Goal: Transaction & Acquisition: Purchase product/service

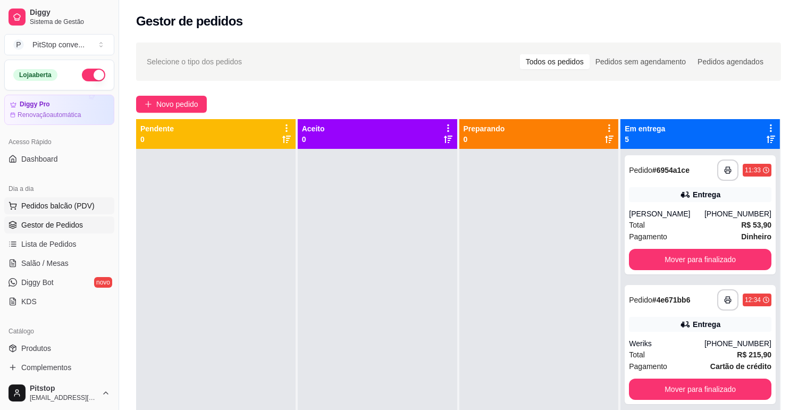
click at [40, 199] on button "Pedidos balcão (PDV)" at bounding box center [59, 205] width 110 height 17
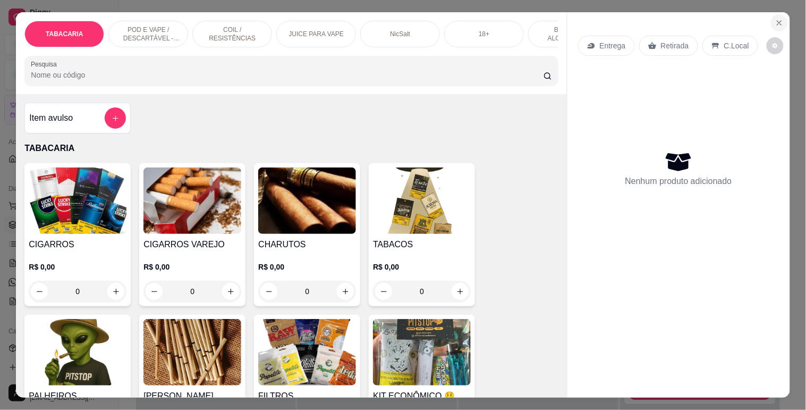
click at [783, 19] on button "Close" at bounding box center [779, 22] width 17 height 17
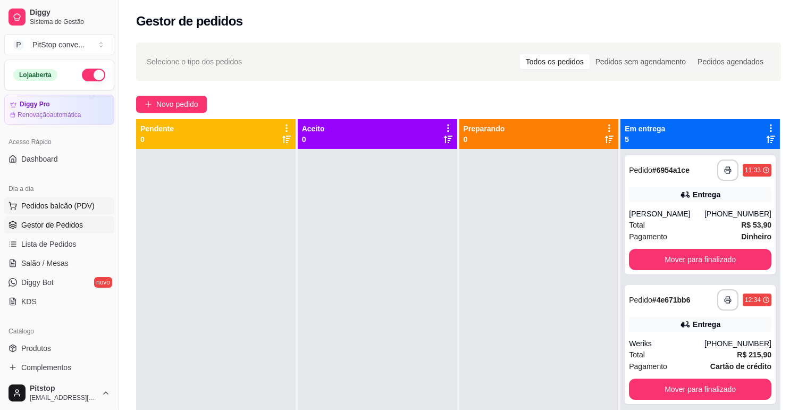
click at [46, 205] on span "Pedidos balcão (PDV)" at bounding box center [57, 205] width 73 height 11
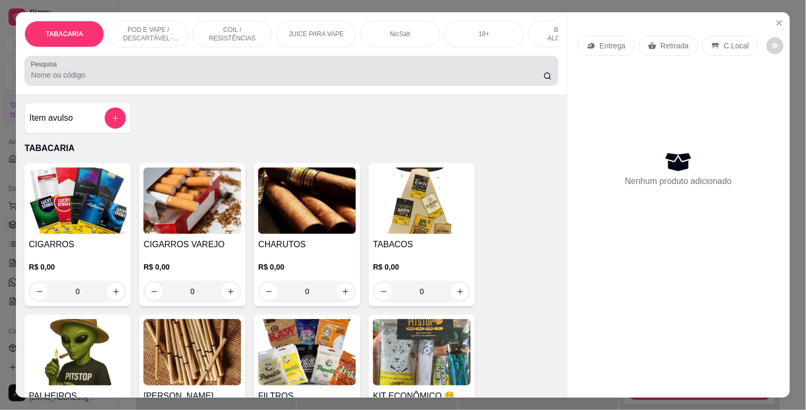
click at [259, 78] on input "Pesquisa" at bounding box center [287, 75] width 513 height 11
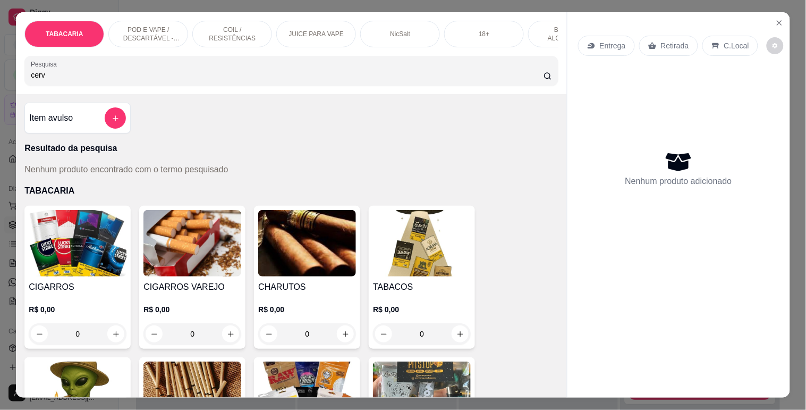
click at [76, 79] on input "cerv" at bounding box center [287, 75] width 513 height 11
click at [73, 76] on input "cerve" at bounding box center [287, 75] width 513 height 11
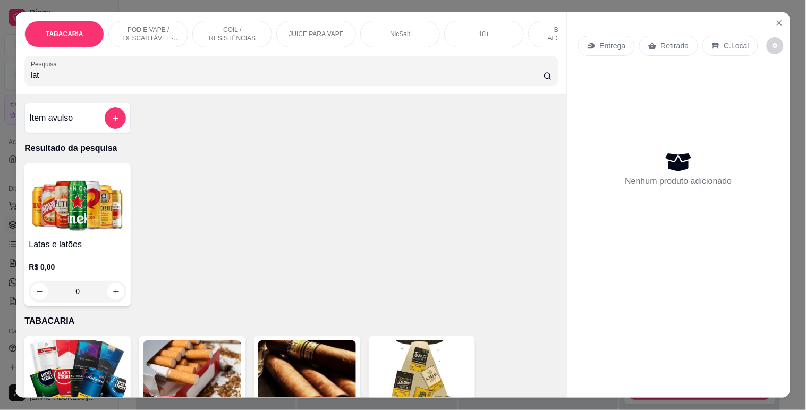
type input "lat"
click at [67, 222] on img at bounding box center [78, 200] width 98 height 66
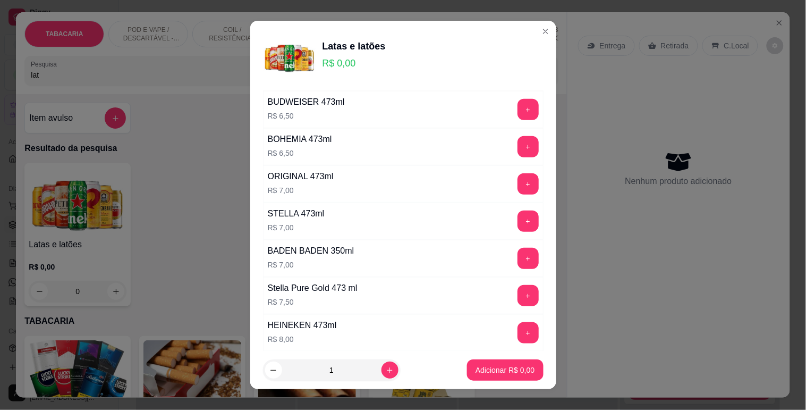
scroll to position [188, 0]
click at [518, 332] on button "+" at bounding box center [528, 333] width 21 height 21
click at [501, 363] on button "Adicionar R$ 8,00" at bounding box center [505, 369] width 76 height 21
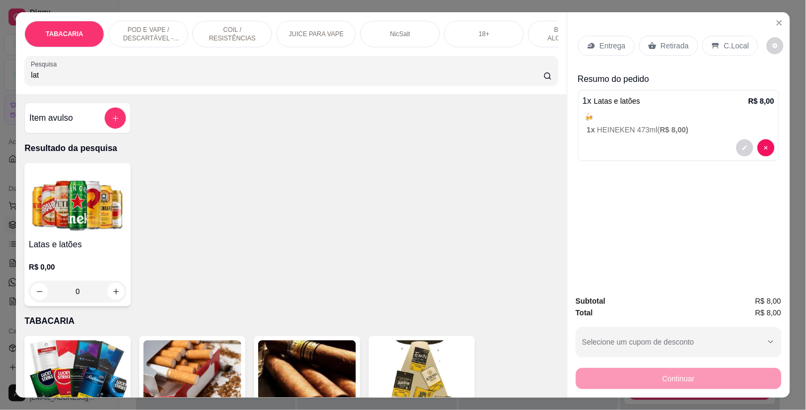
click at [740, 44] on p "C.Local" at bounding box center [736, 45] width 25 height 11
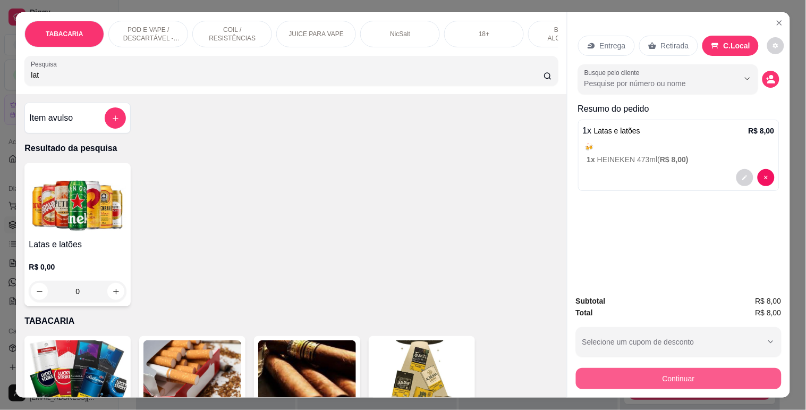
click at [674, 378] on button "Continuar" at bounding box center [679, 378] width 206 height 21
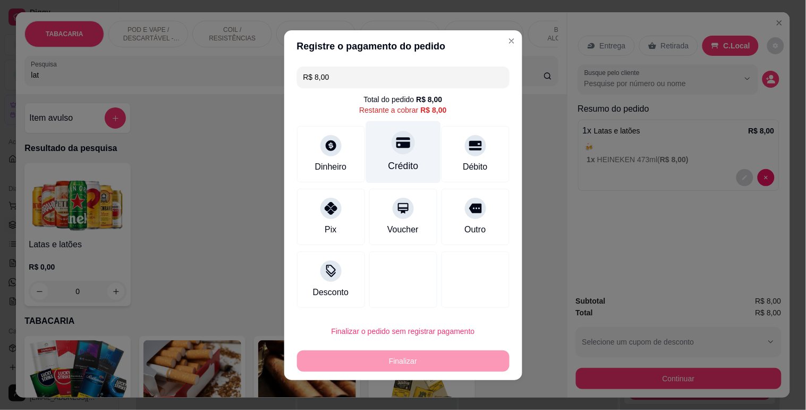
click at [417, 155] on div "Crédito" at bounding box center [403, 152] width 75 height 62
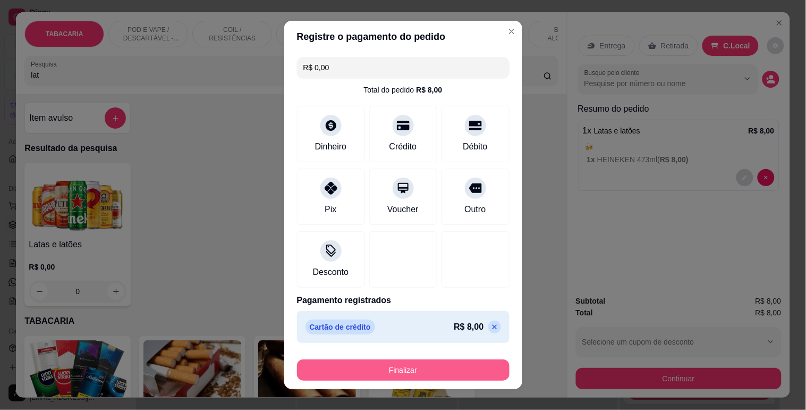
click at [401, 370] on button "Finalizar" at bounding box center [403, 369] width 213 height 21
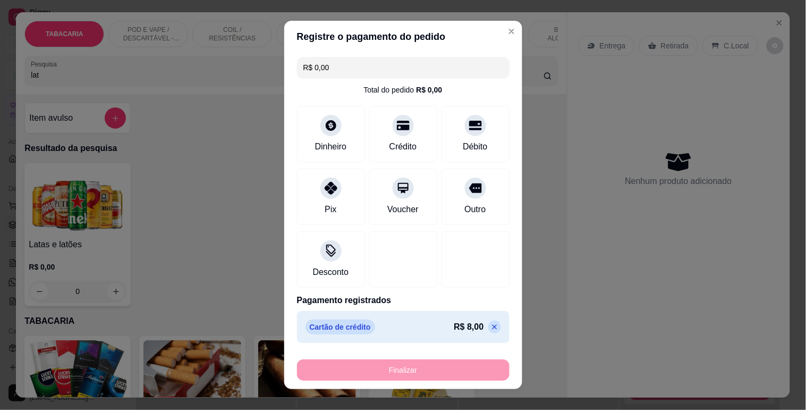
type input "-R$ 8,00"
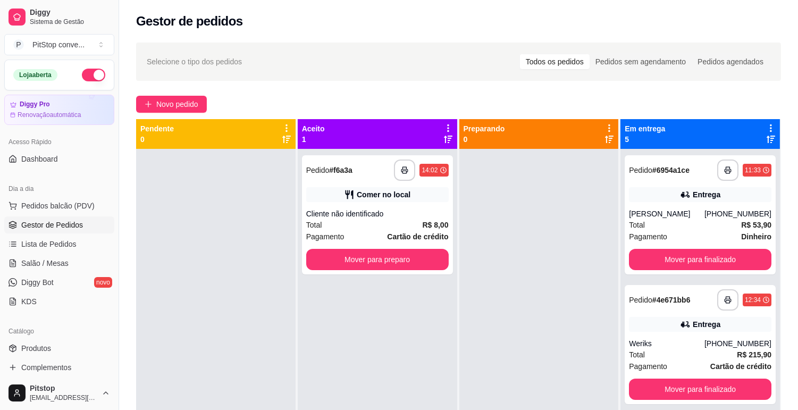
click at [31, 195] on div "Dia a dia" at bounding box center [59, 188] width 110 height 17
click at [38, 198] on button "Pedidos balcão (PDV)" at bounding box center [59, 205] width 110 height 17
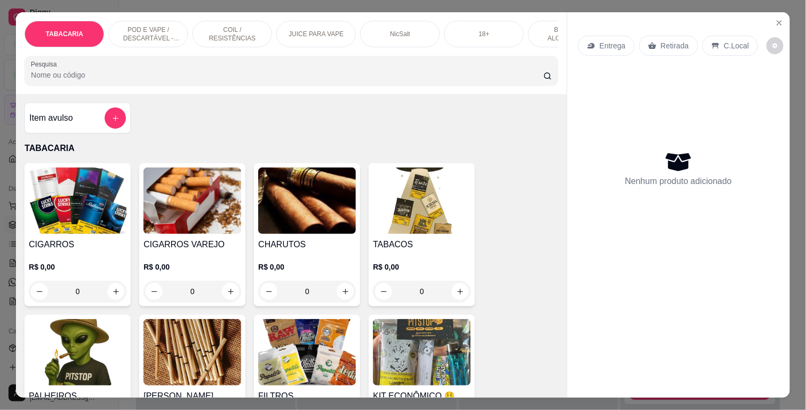
click at [155, 27] on p "POD E VAPE / DESCARTÁVEL - RECARREGAVEL" at bounding box center [148, 34] width 62 height 17
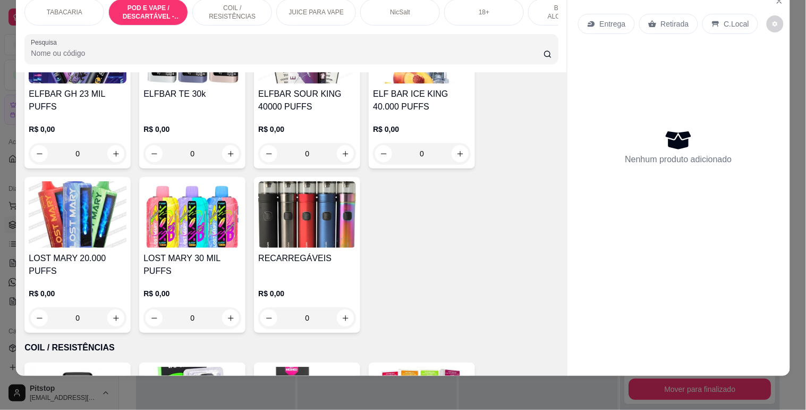
scroll to position [1416, 0]
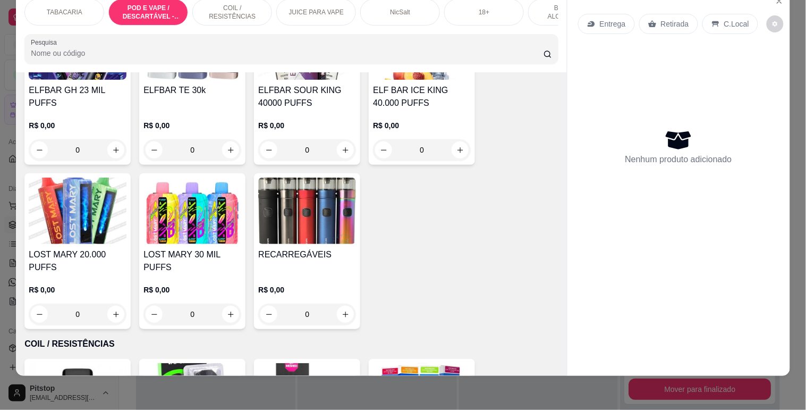
click at [97, 226] on img at bounding box center [78, 210] width 98 height 66
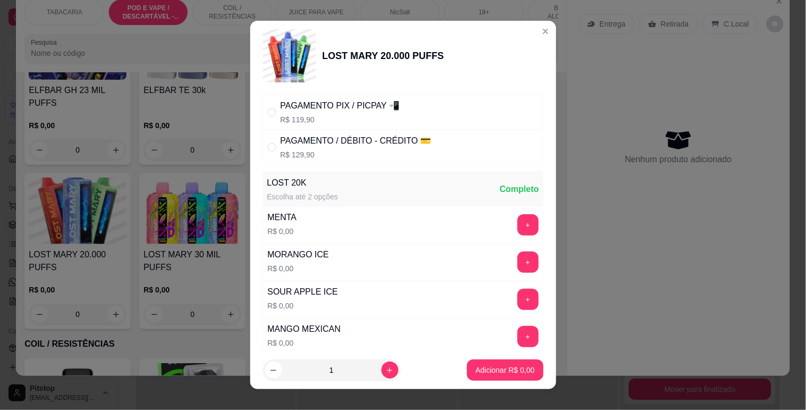
scroll to position [118, 0]
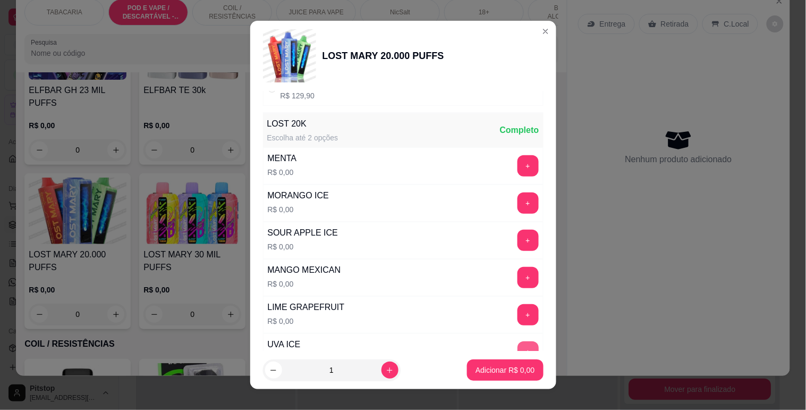
click at [518, 343] on button "+" at bounding box center [528, 351] width 21 height 21
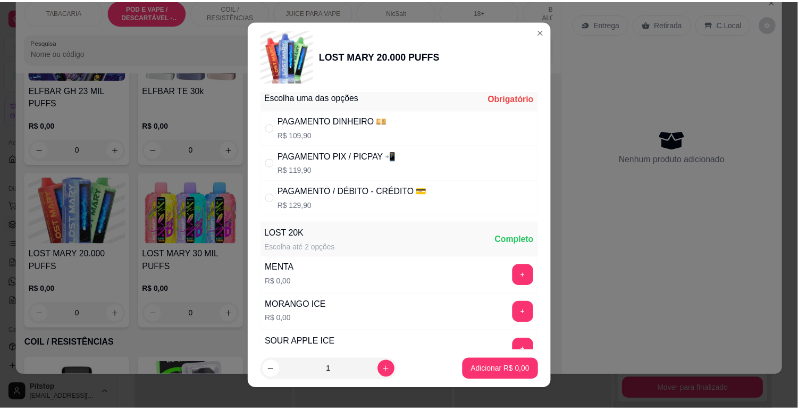
scroll to position [0, 0]
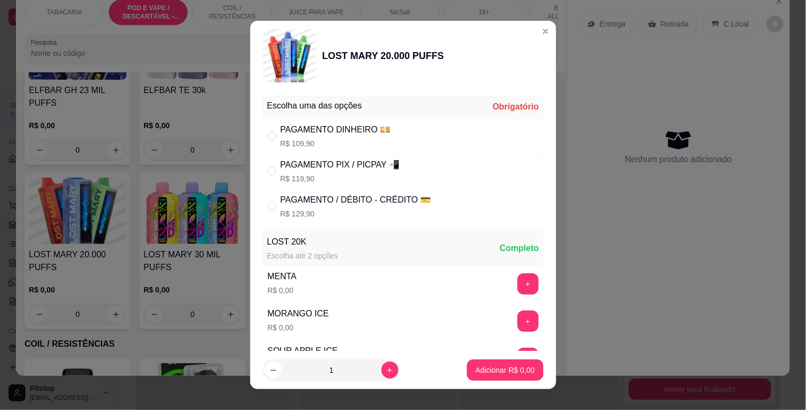
click at [320, 209] on p "R$ 129,90" at bounding box center [356, 213] width 151 height 11
radio input "true"
click at [484, 369] on p "Adicionar R$ 129,90" at bounding box center [501, 369] width 67 height 11
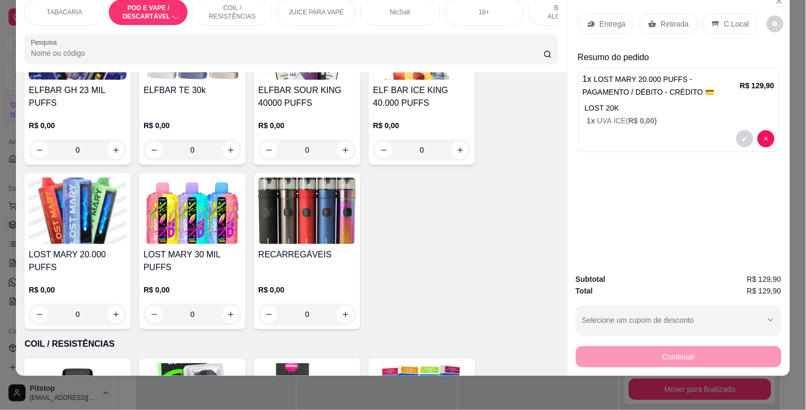
click at [729, 19] on p "C.Local" at bounding box center [736, 24] width 25 height 11
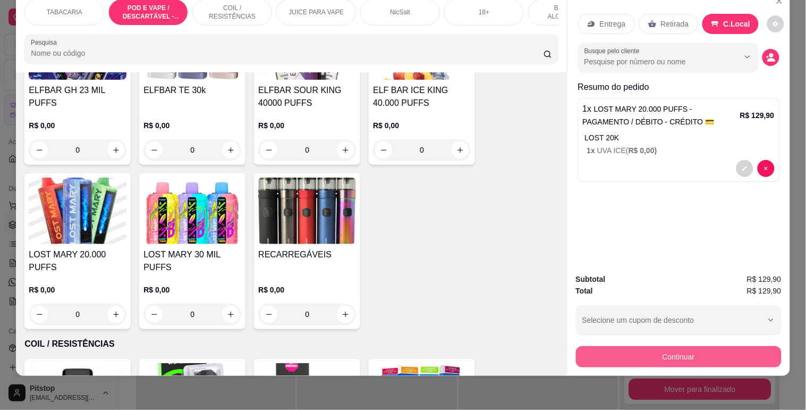
click at [666, 346] on button "Continuar" at bounding box center [679, 356] width 206 height 21
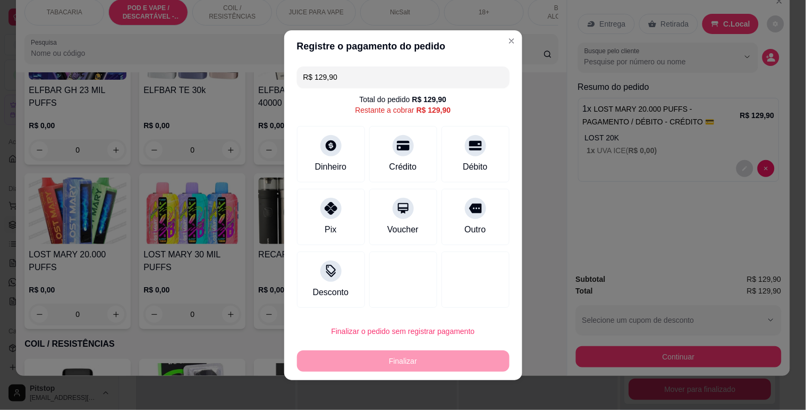
click at [410, 160] on div "Crédito" at bounding box center [403, 154] width 68 height 56
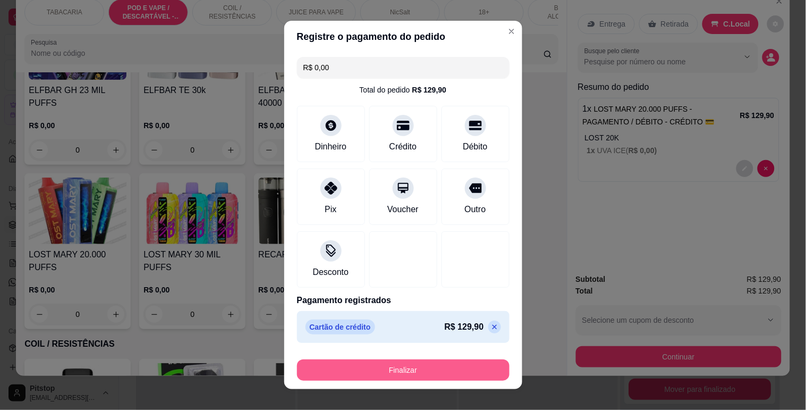
click at [411, 367] on button "Finalizar" at bounding box center [403, 369] width 213 height 21
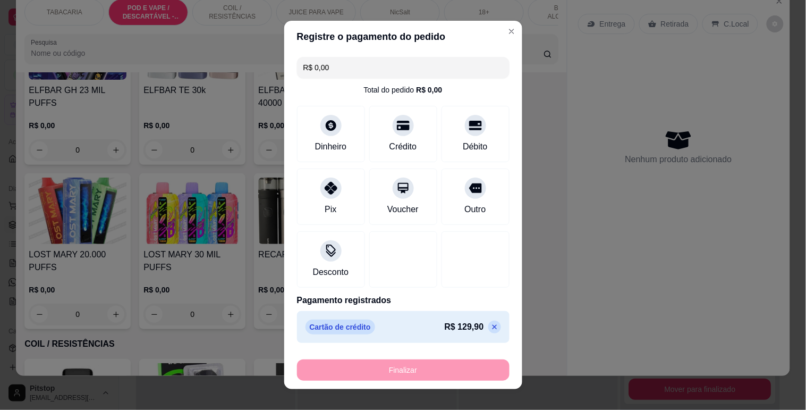
type input "-R$ 129,90"
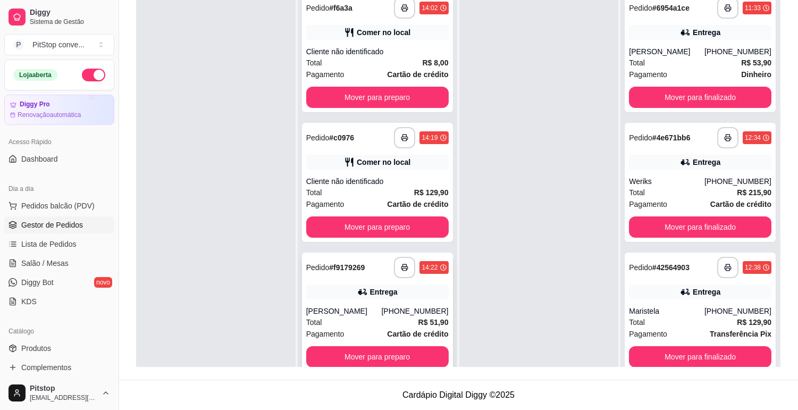
click at [370, 292] on div "Entrega" at bounding box center [384, 291] width 28 height 11
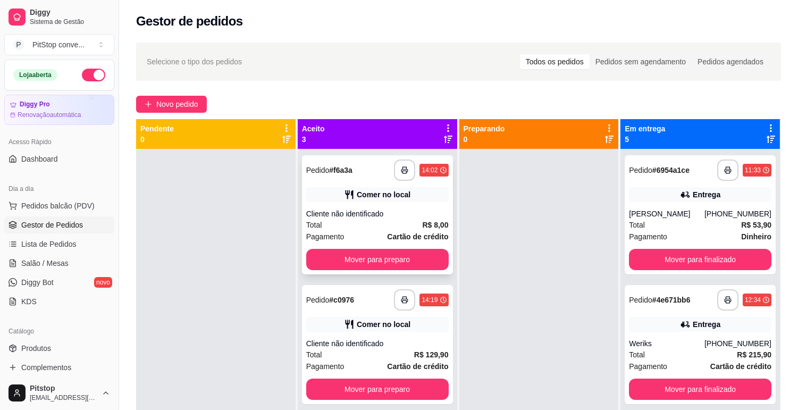
click at [369, 214] on div "Cliente não identificado" at bounding box center [377, 213] width 142 height 11
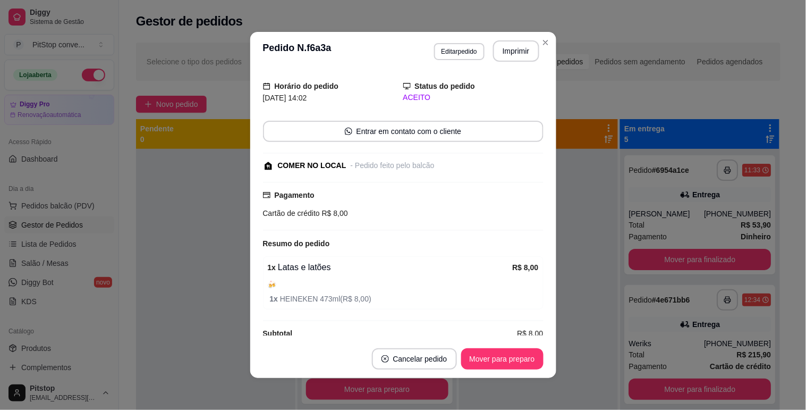
scroll to position [45, 0]
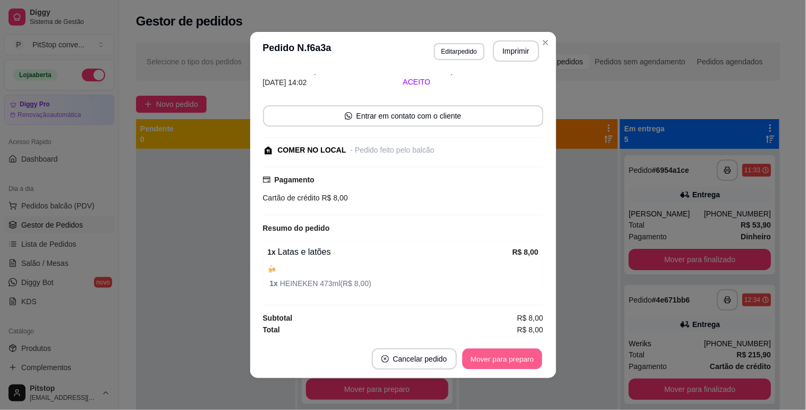
click at [518, 352] on button "Mover para preparo" at bounding box center [502, 359] width 80 height 21
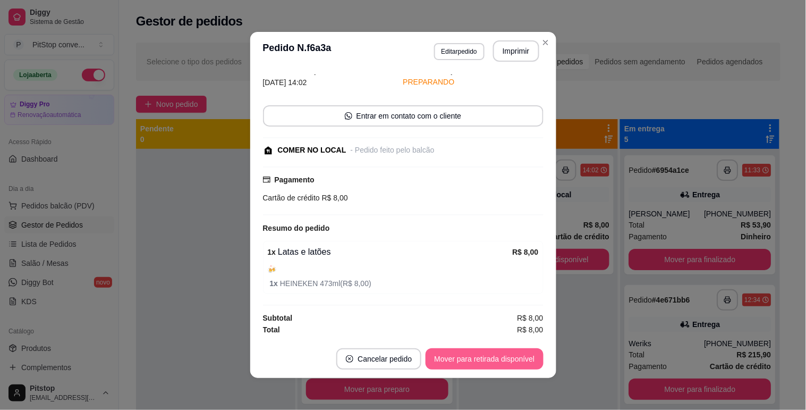
click at [518, 354] on button "Mover para retirada disponível" at bounding box center [484, 358] width 117 height 21
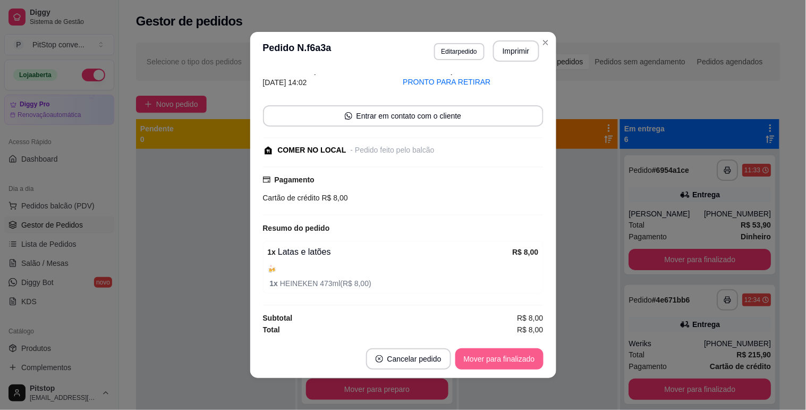
click at [518, 354] on button "Mover para finalizado" at bounding box center [499, 358] width 88 height 21
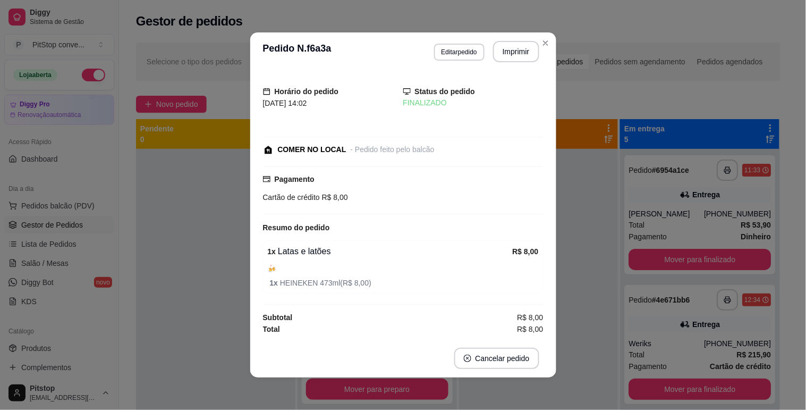
scroll to position [0, 0]
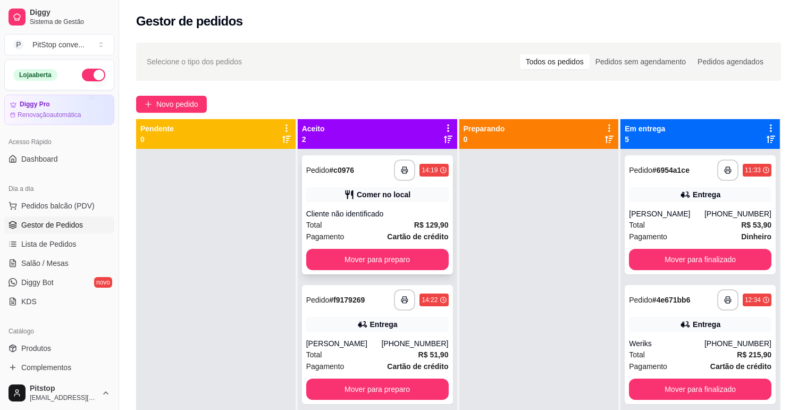
click at [399, 210] on div "Cliente não identificado" at bounding box center [377, 213] width 142 height 11
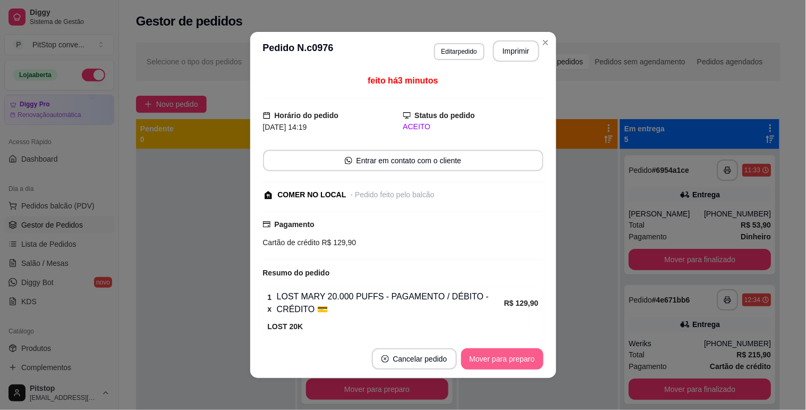
click at [512, 359] on button "Mover para preparo" at bounding box center [502, 358] width 82 height 21
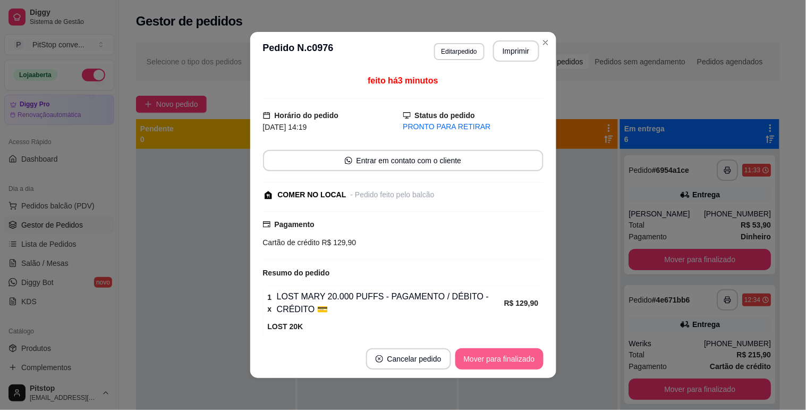
click at [512, 359] on button "Mover para finalizado" at bounding box center [499, 358] width 88 height 21
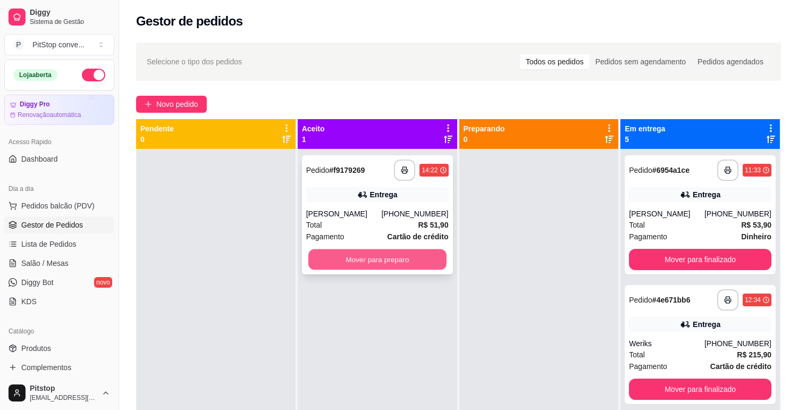
click at [358, 257] on button "Mover para preparo" at bounding box center [377, 259] width 138 height 21
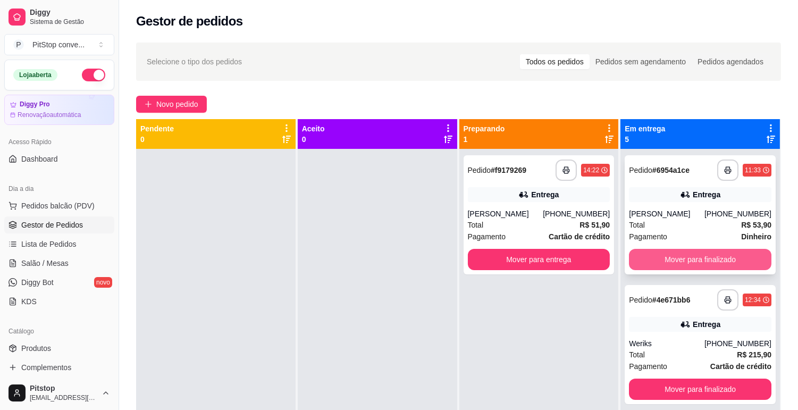
click at [710, 253] on button "Mover para finalizado" at bounding box center [700, 259] width 142 height 21
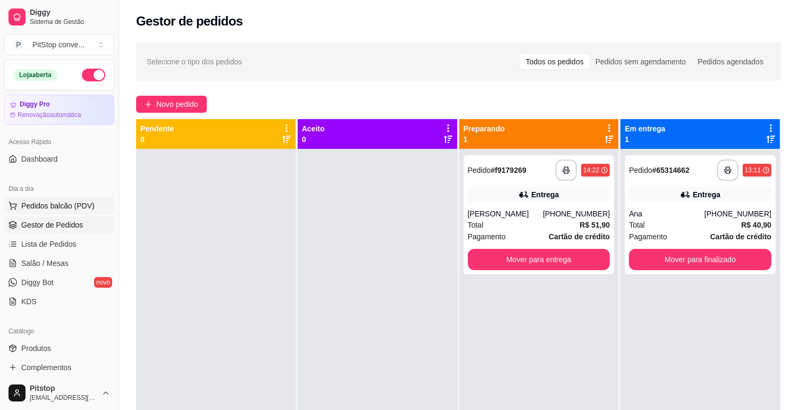
click at [54, 209] on span "Pedidos balcão (PDV)" at bounding box center [57, 205] width 73 height 11
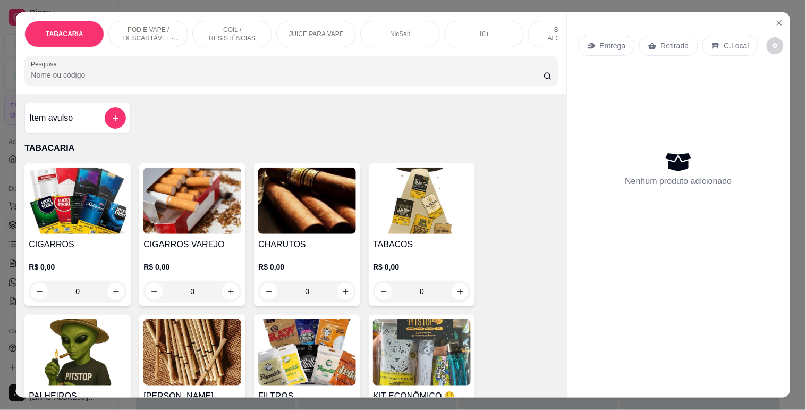
scroll to position [177, 0]
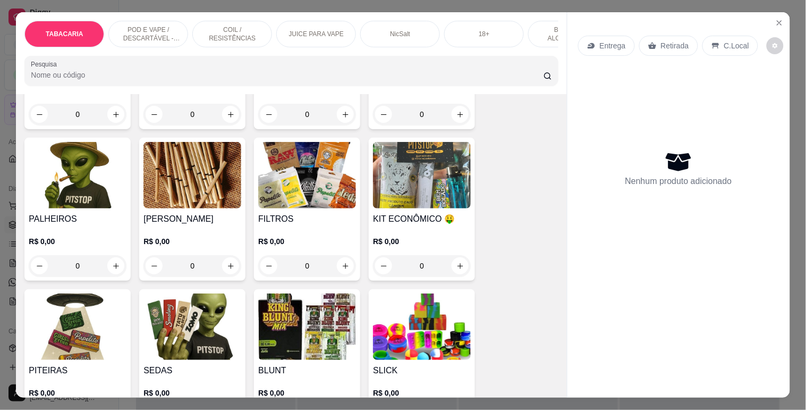
click at [148, 35] on p "POD E VAPE / DESCARTÁVEL - RECARREGAVEL" at bounding box center [148, 34] width 62 height 17
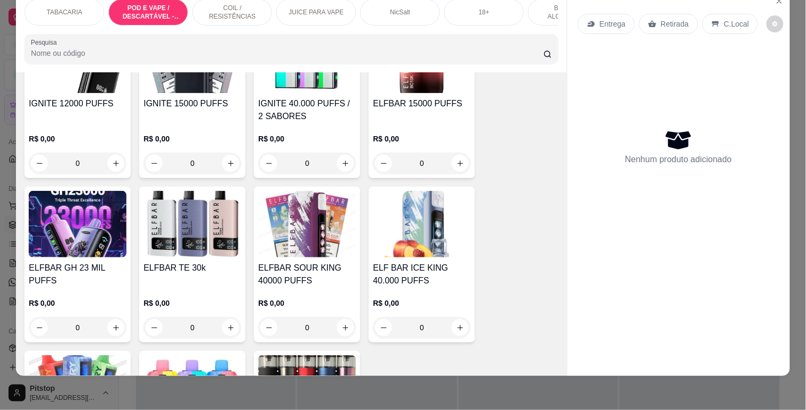
scroll to position [1239, 0]
click at [404, 248] on img at bounding box center [422, 223] width 98 height 66
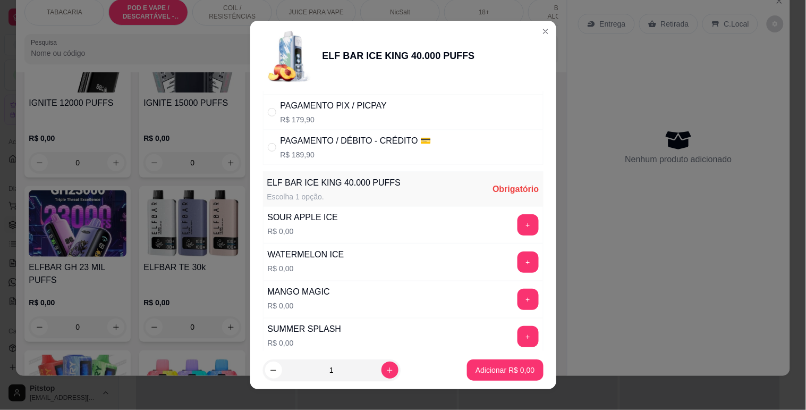
scroll to position [236, 0]
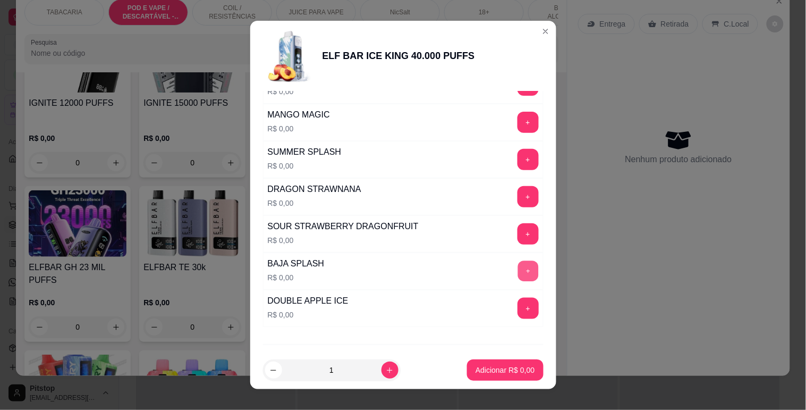
click at [518, 273] on button "+" at bounding box center [528, 270] width 21 height 21
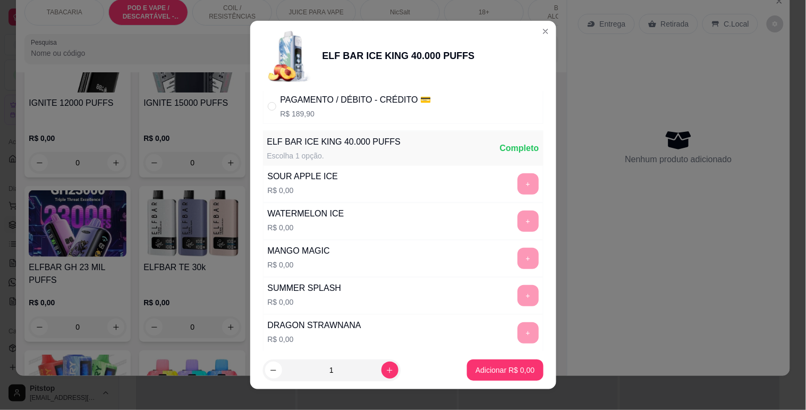
scroll to position [0, 0]
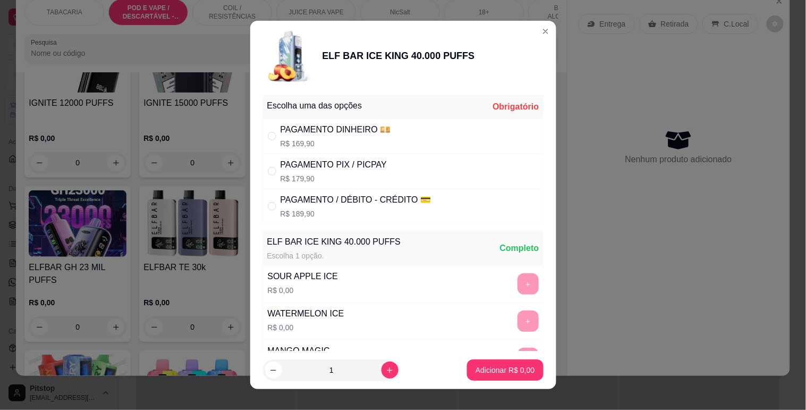
click at [346, 205] on div "PAGAMENTO / DÉBITO - CRÉDITO 💳" at bounding box center [356, 199] width 151 height 13
radio input "true"
click at [379, 165] on div "PAGAMENTO PIX / PICPAY R$ 179,90" at bounding box center [403, 171] width 281 height 35
radio input "true"
radio input "false"
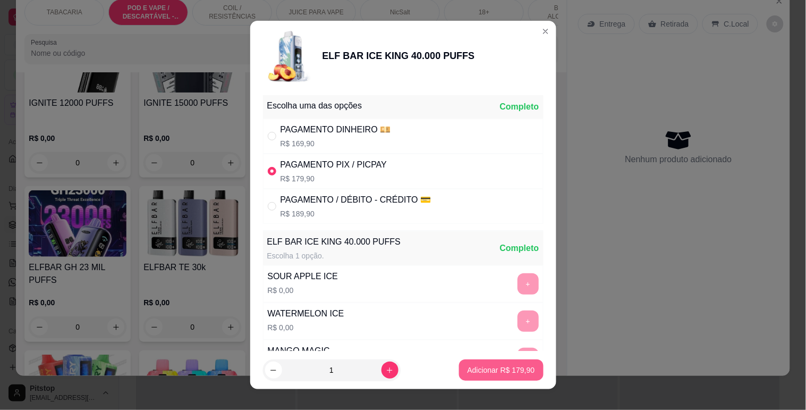
click at [488, 369] on p "Adicionar R$ 179,90" at bounding box center [501, 369] width 67 height 11
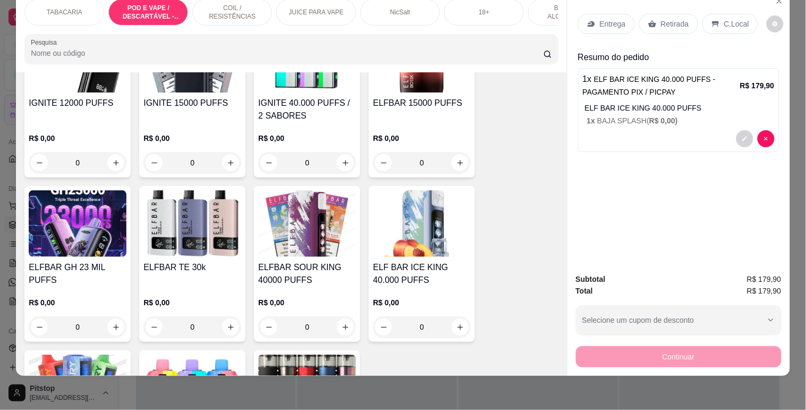
click at [745, 17] on div "C.Local" at bounding box center [730, 24] width 56 height 20
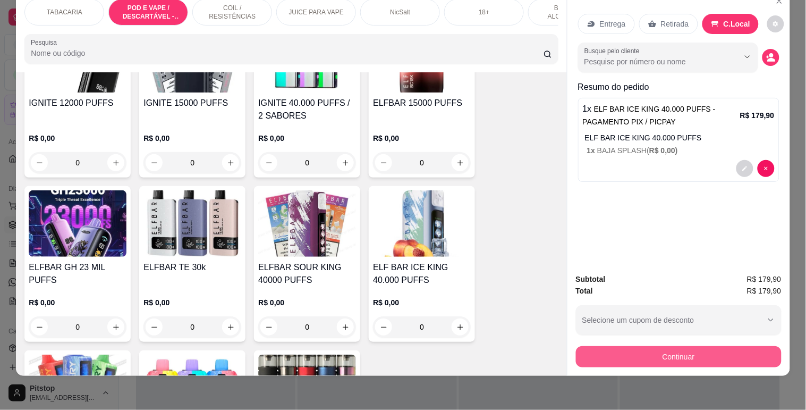
click at [656, 355] on button "Continuar" at bounding box center [679, 356] width 206 height 21
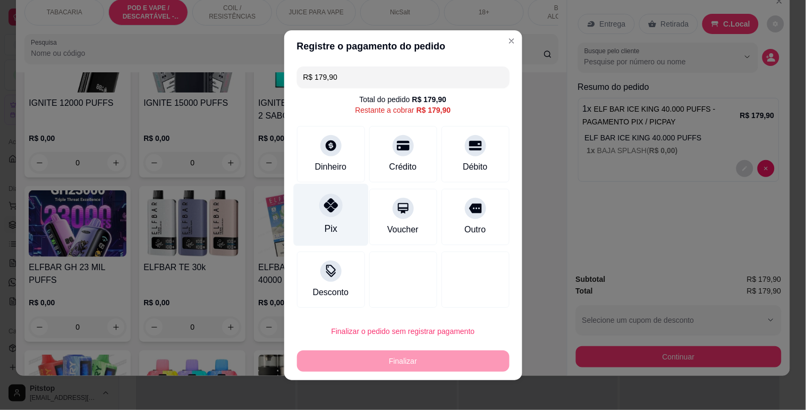
click at [311, 243] on div "Pix" at bounding box center [330, 214] width 75 height 62
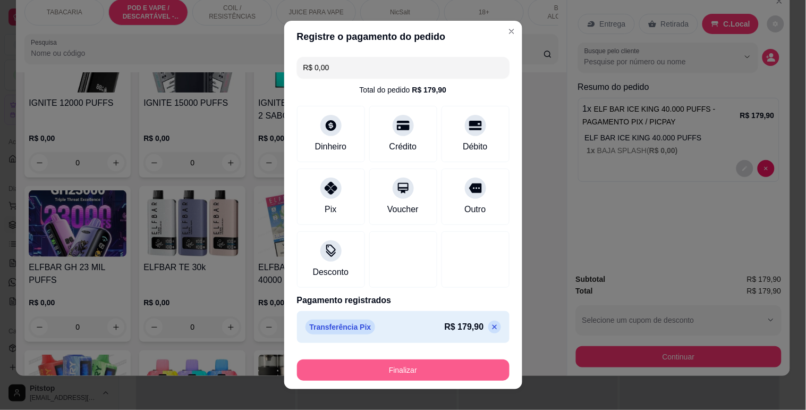
click at [442, 368] on button "Finalizar" at bounding box center [403, 369] width 213 height 21
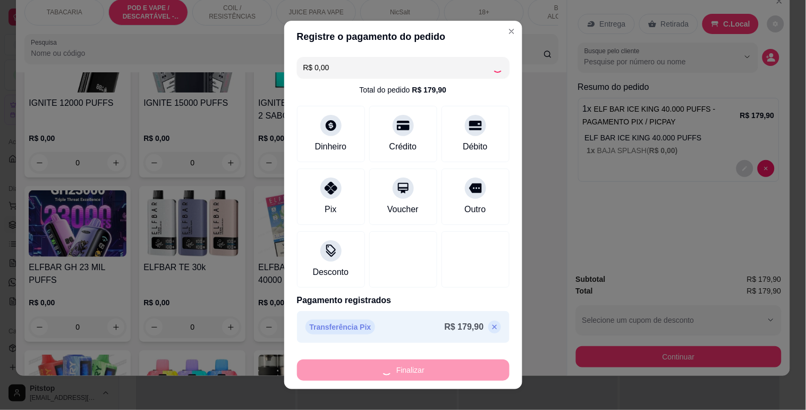
type input "-R$ 179,90"
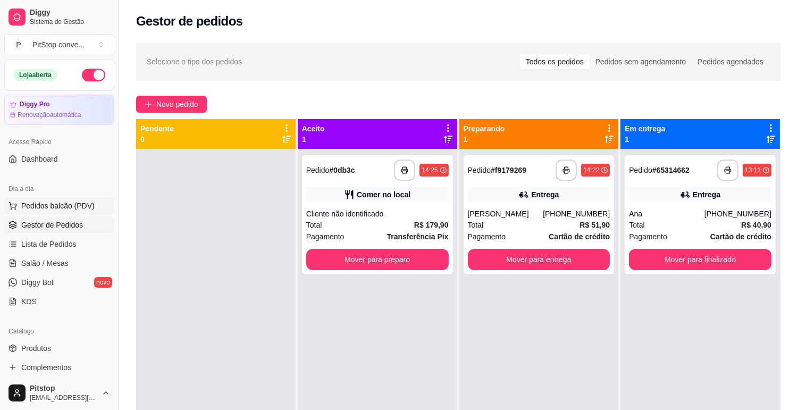
click at [41, 200] on span "Pedidos balcão (PDV)" at bounding box center [57, 205] width 73 height 11
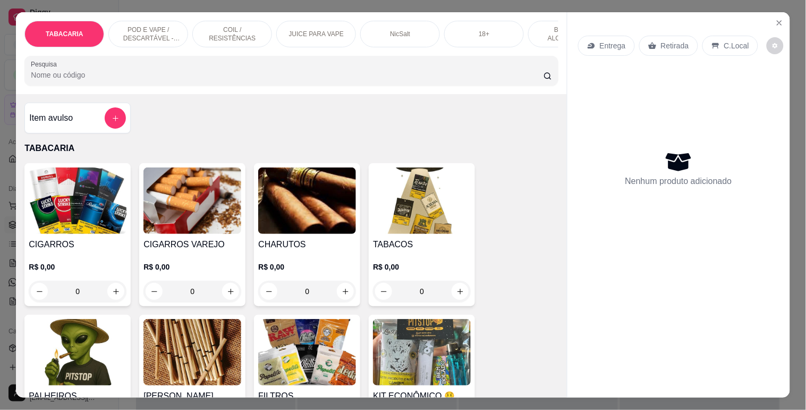
click at [149, 21] on div "POD E VAPE / DESCARTÁVEL - RECARREGAVEL" at bounding box center [148, 34] width 80 height 27
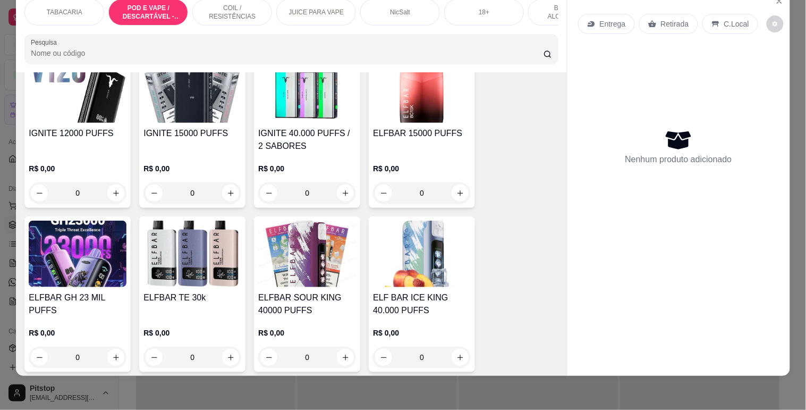
scroll to position [1180, 0]
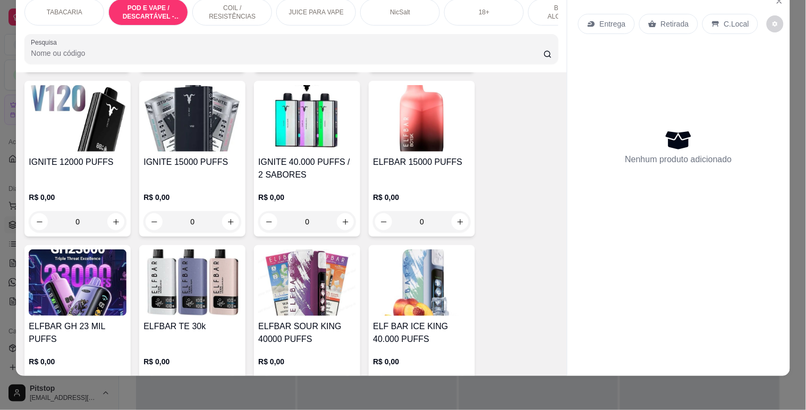
click at [163, 277] on img at bounding box center [192, 282] width 98 height 66
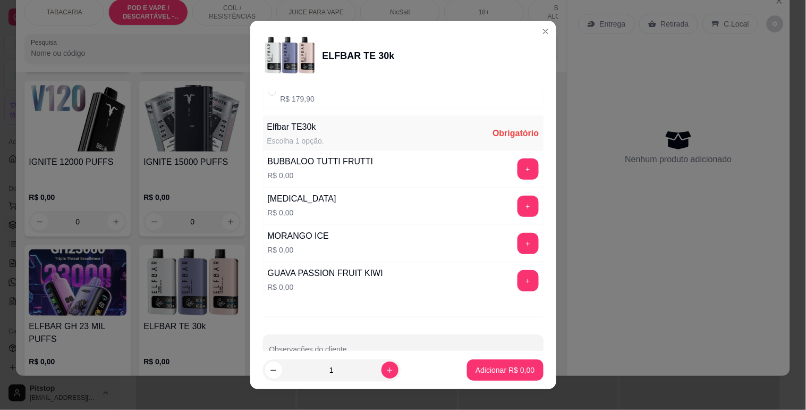
scroll to position [118, 0]
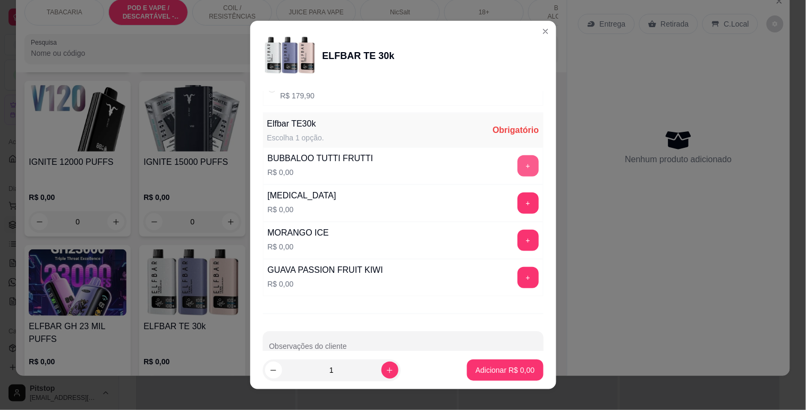
click at [518, 167] on button "+" at bounding box center [528, 165] width 21 height 21
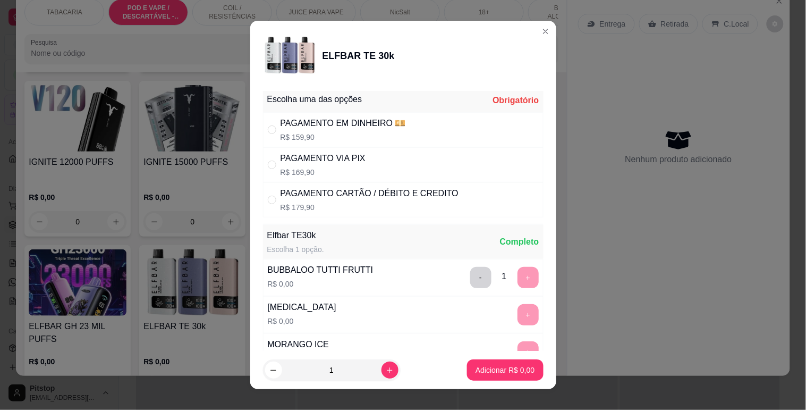
scroll to position [0, 0]
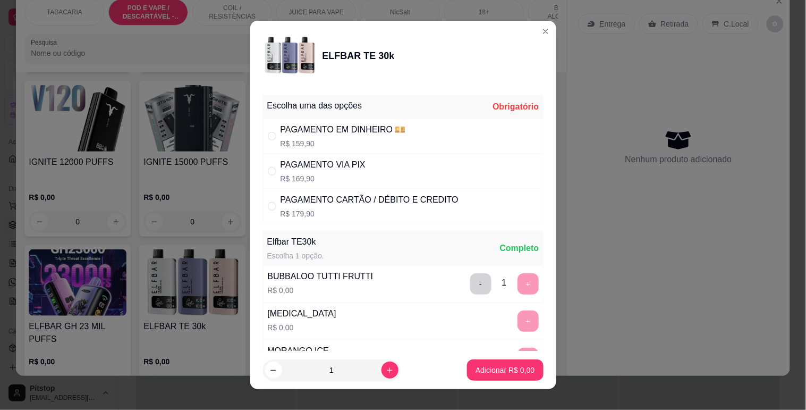
click at [332, 210] on p "R$ 179,90" at bounding box center [370, 213] width 178 height 11
radio input "true"
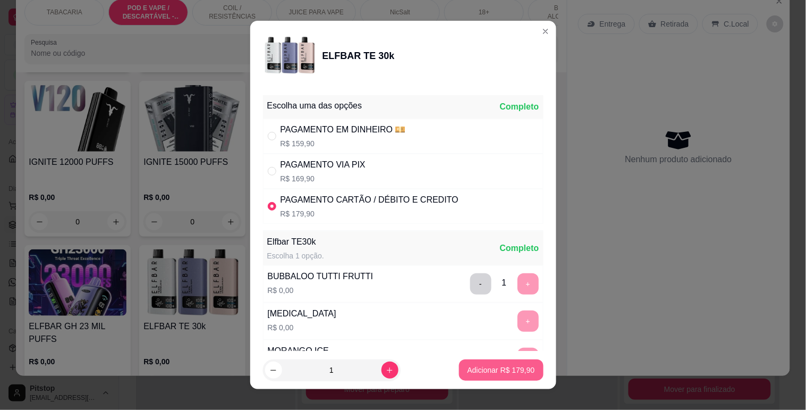
click at [474, 368] on p "Adicionar R$ 179,90" at bounding box center [501, 369] width 67 height 11
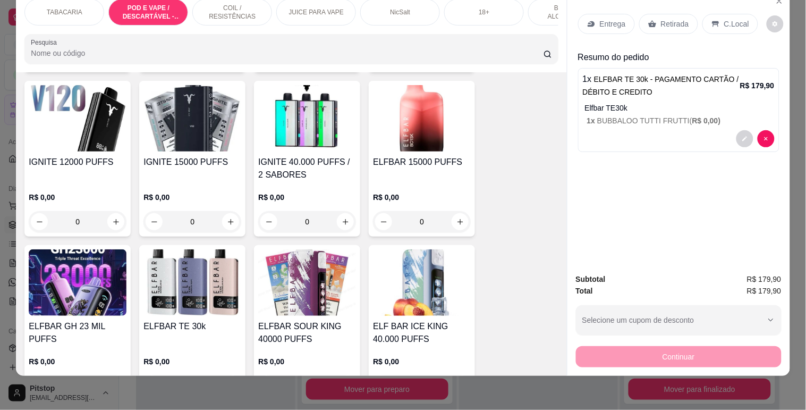
click at [712, 21] on icon at bounding box center [715, 24] width 7 height 6
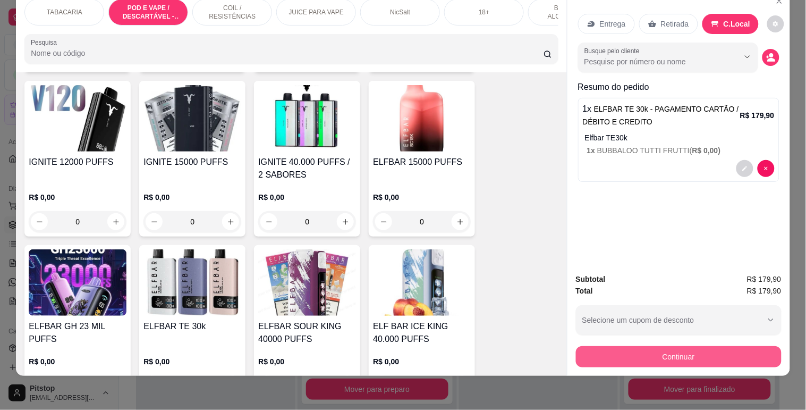
click at [676, 351] on button "Continuar" at bounding box center [679, 356] width 206 height 21
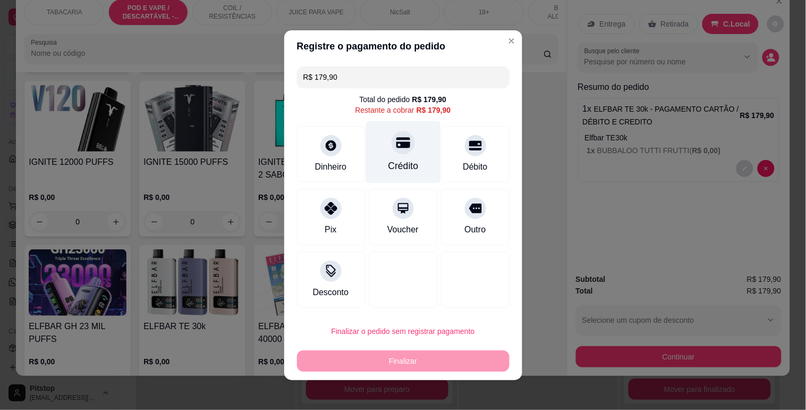
click at [397, 155] on div "Crédito" at bounding box center [403, 152] width 75 height 62
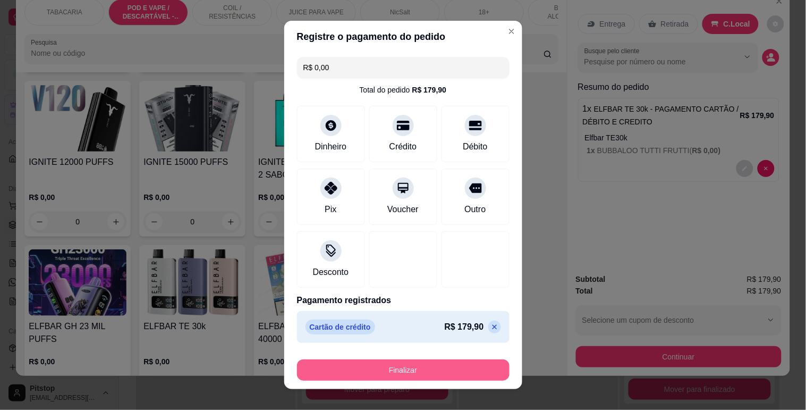
click at [417, 368] on button "Finalizar" at bounding box center [403, 369] width 213 height 21
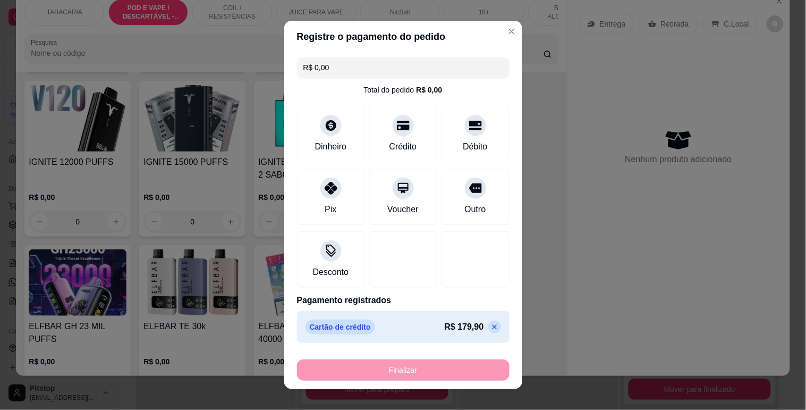
type input "-R$ 179,90"
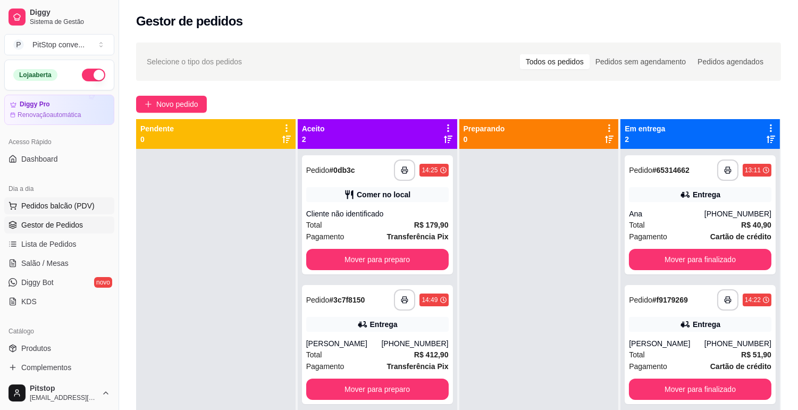
click at [49, 211] on button "Pedidos balcão (PDV)" at bounding box center [59, 205] width 110 height 17
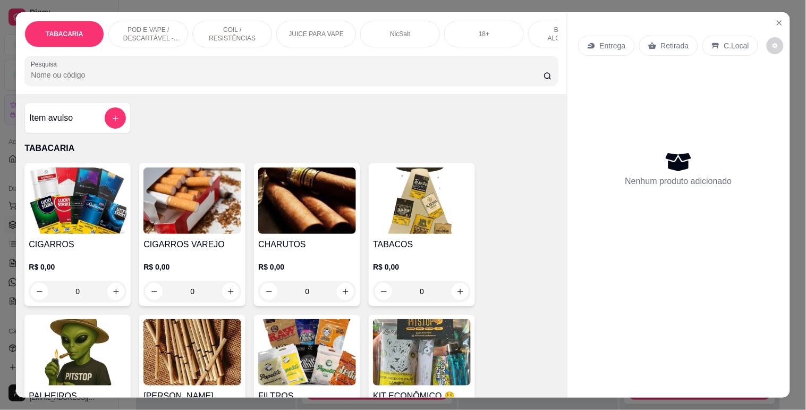
click at [158, 28] on p "POD E VAPE / DESCARTÁVEL - RECARREGAVEL" at bounding box center [148, 34] width 62 height 17
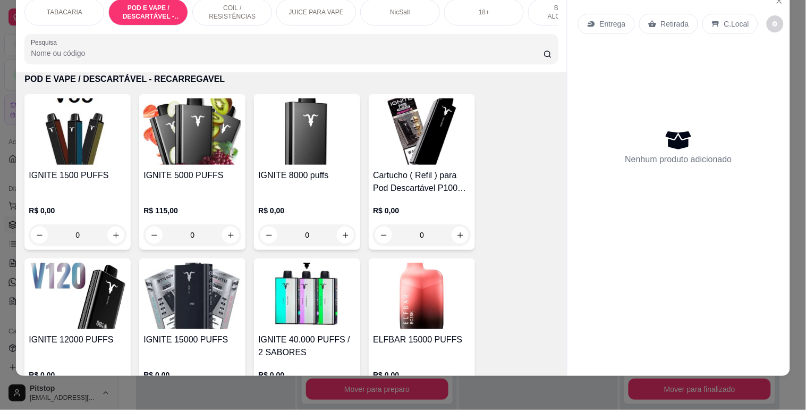
click at [313, 151] on img at bounding box center [307, 131] width 98 height 66
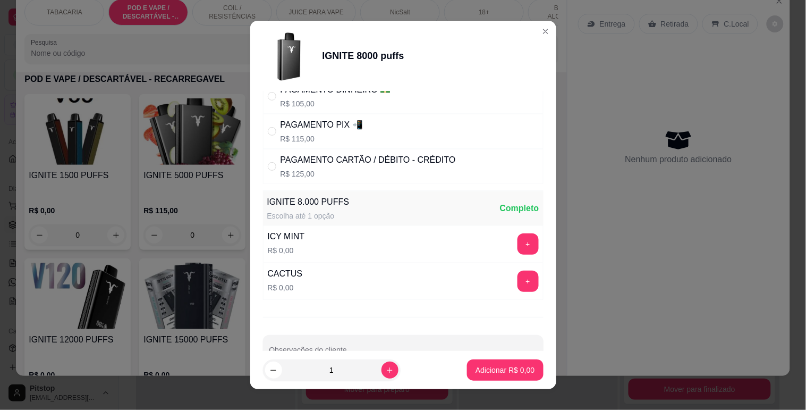
scroll to position [68, 0]
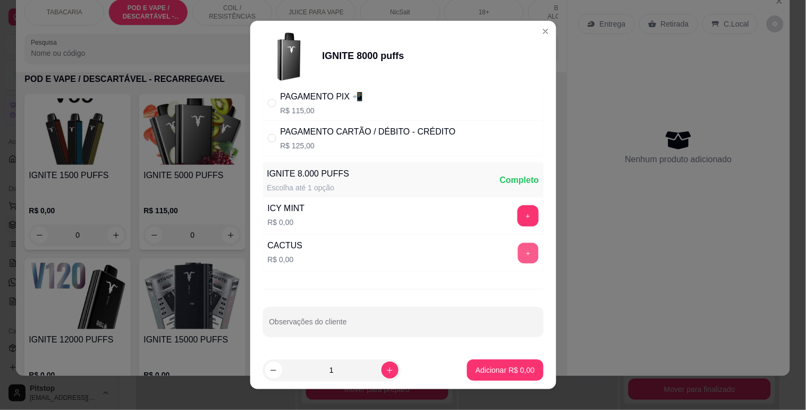
click at [518, 253] on button "+" at bounding box center [528, 252] width 21 height 21
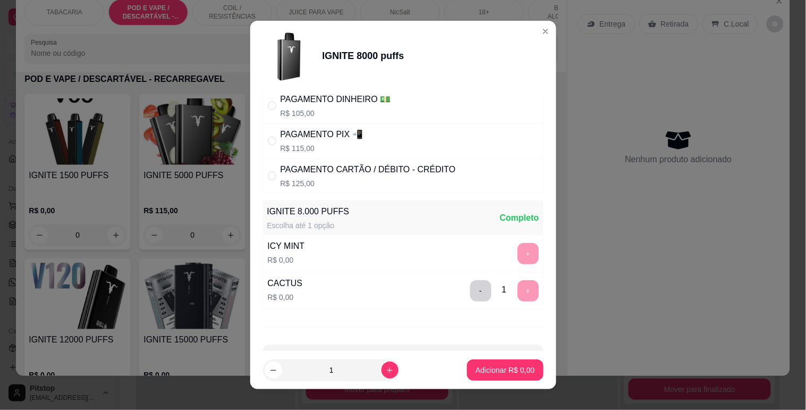
scroll to position [0, 0]
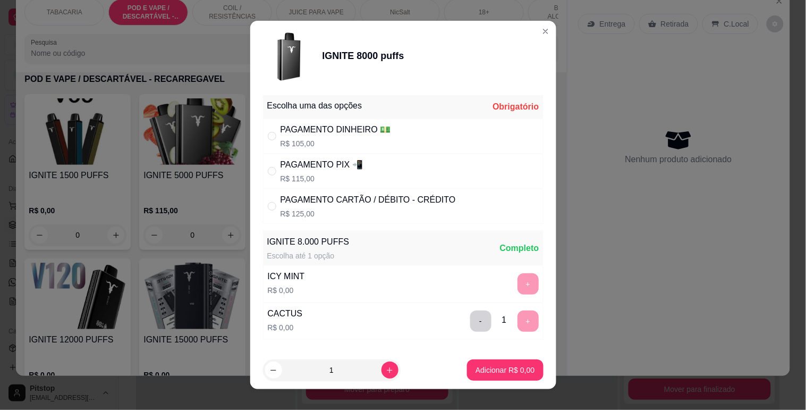
click at [392, 135] on div "PAGAMENTO DINHEIRO 💵 R$ 105,00" at bounding box center [403, 135] width 281 height 35
radio input "true"
click at [512, 372] on p "Adicionar R$ 105,00" at bounding box center [501, 370] width 65 height 10
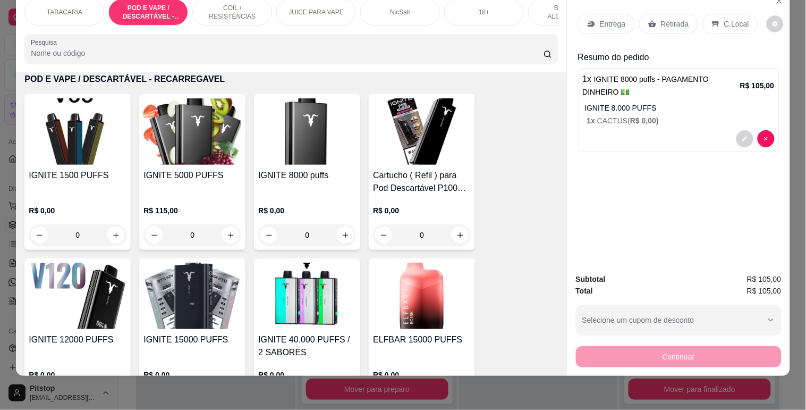
click at [703, 15] on div "C.Local" at bounding box center [730, 24] width 56 height 20
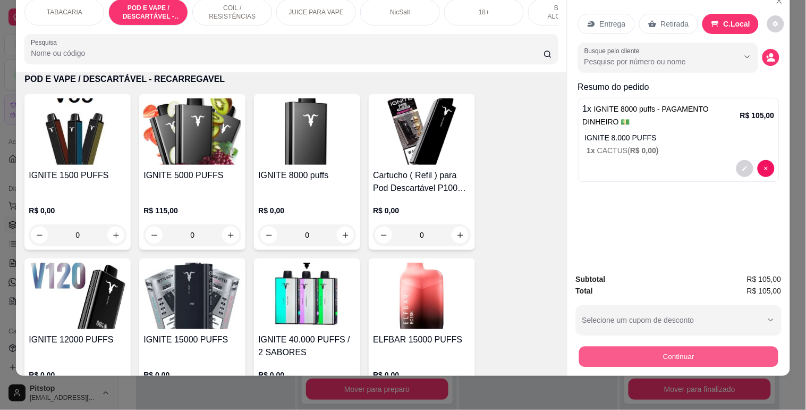
click at [686, 346] on button "Continuar" at bounding box center [678, 356] width 199 height 21
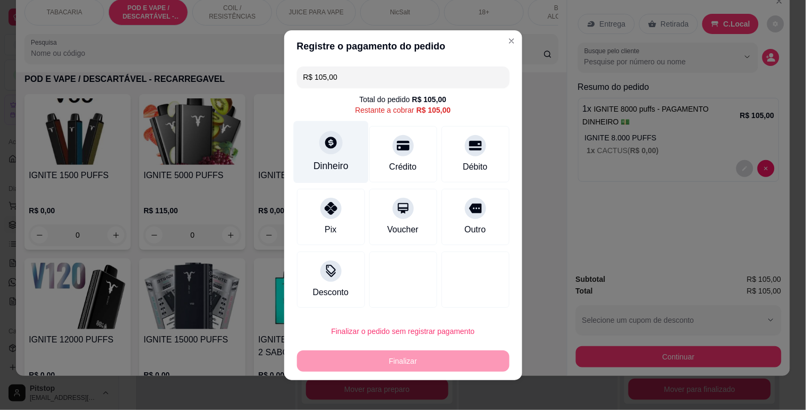
click at [300, 146] on div "Dinheiro" at bounding box center [330, 152] width 75 height 62
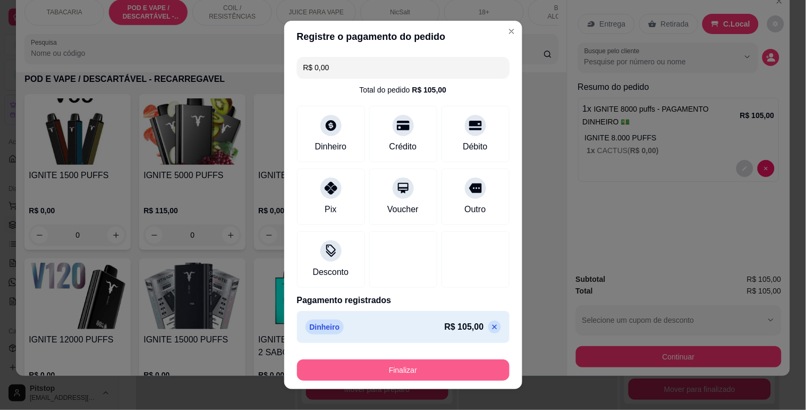
click at [421, 367] on button "Finalizar" at bounding box center [403, 369] width 213 height 21
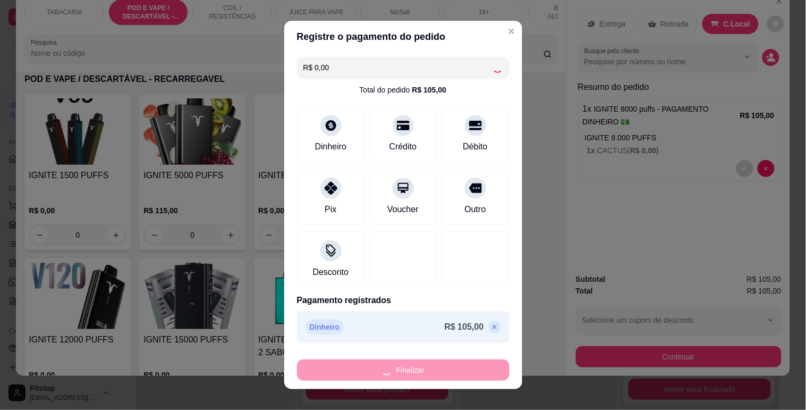
type input "-R$ 105,00"
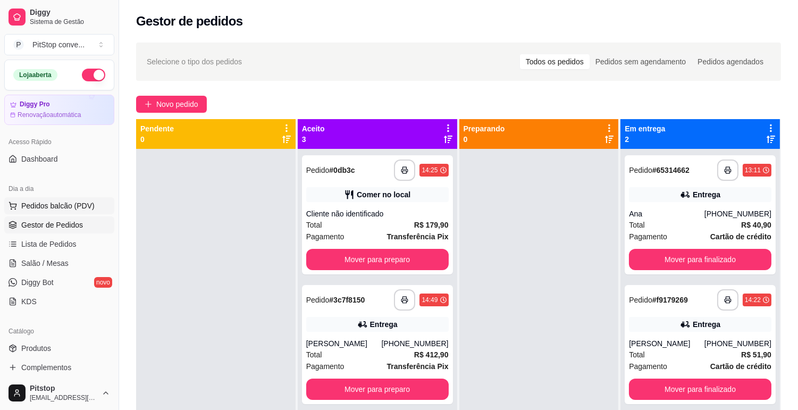
click at [72, 208] on span "Pedidos balcão (PDV)" at bounding box center [57, 205] width 73 height 11
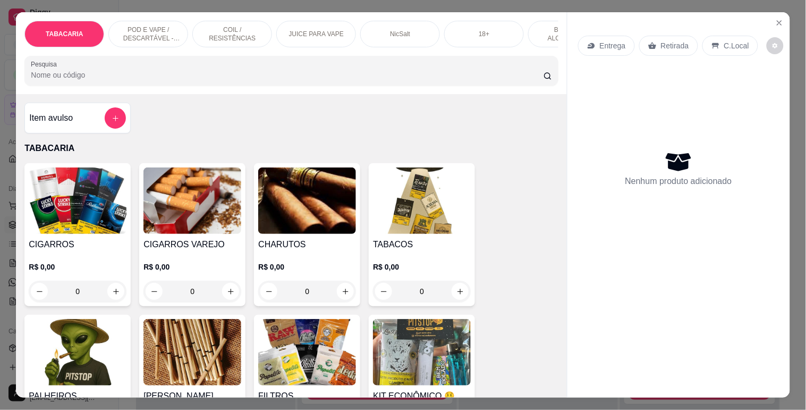
click at [128, 32] on p "POD E VAPE / DESCARTÁVEL - RECARREGAVEL" at bounding box center [148, 34] width 62 height 17
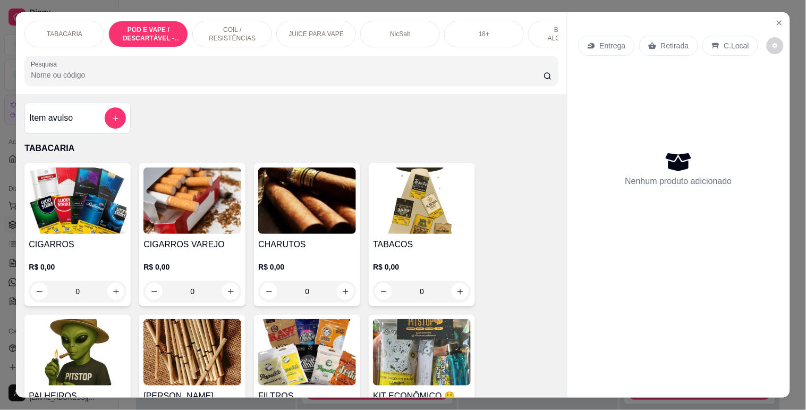
scroll to position [26, 0]
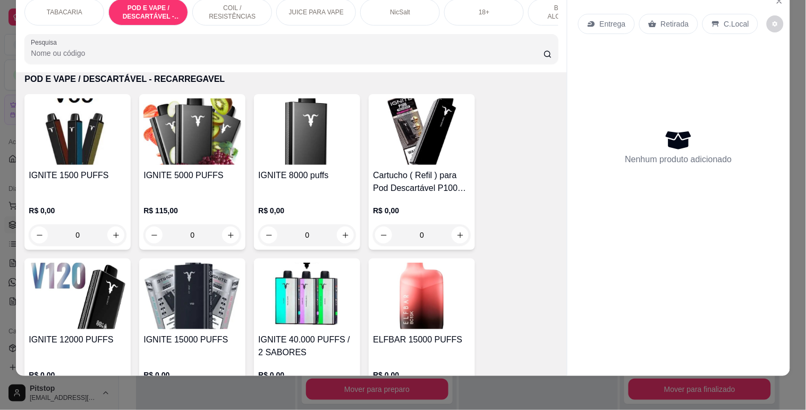
click at [277, 175] on h4 "IGNITE 8000 puffs" at bounding box center [307, 175] width 98 height 13
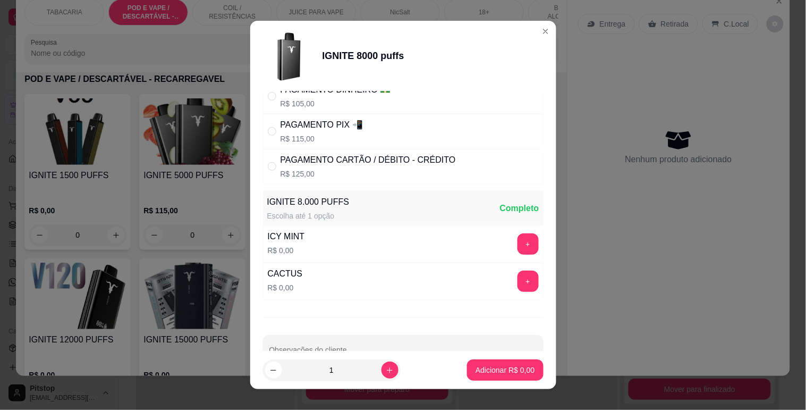
scroll to position [68, 0]
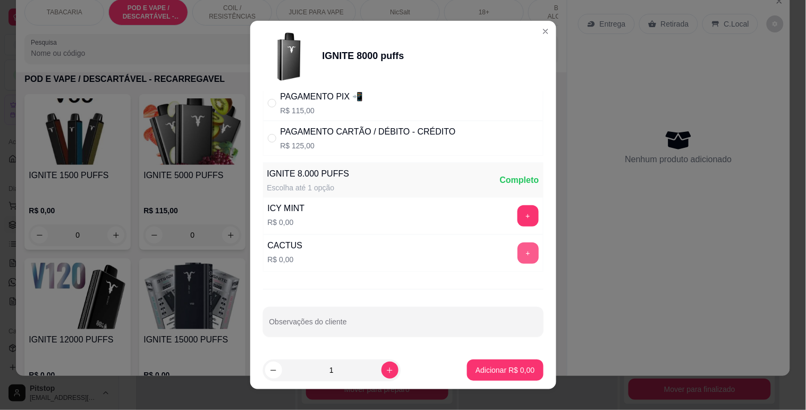
click at [518, 251] on button "+" at bounding box center [528, 252] width 21 height 21
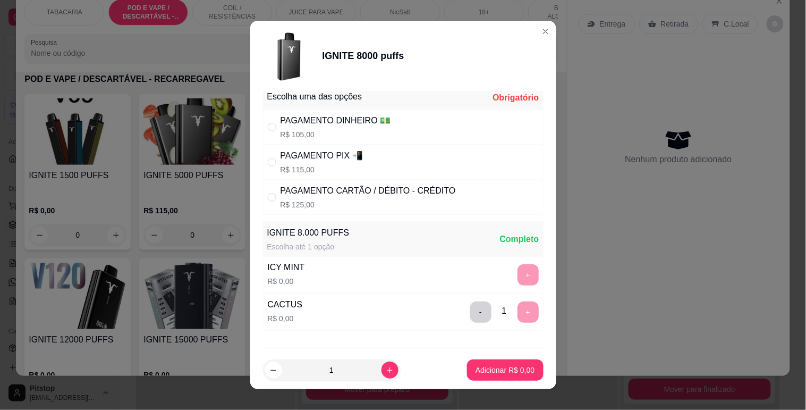
click at [367, 163] on div "PAGAMENTO PIX 📲 R$ 115,00" at bounding box center [403, 162] width 281 height 35
radio input "true"
click at [485, 361] on button "Adicionar R$ 115,00" at bounding box center [501, 369] width 84 height 21
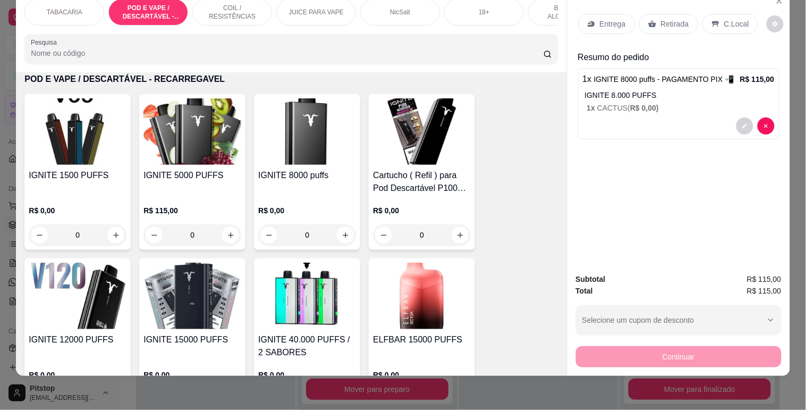
click at [725, 22] on div "C.Local" at bounding box center [730, 24] width 56 height 20
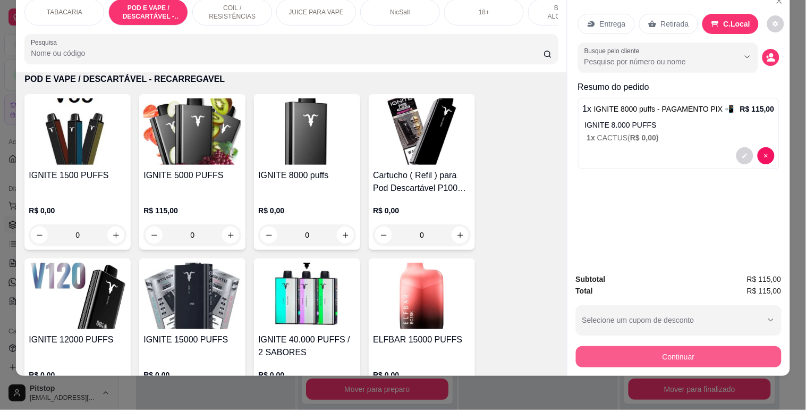
click at [666, 346] on button "Continuar" at bounding box center [679, 356] width 206 height 21
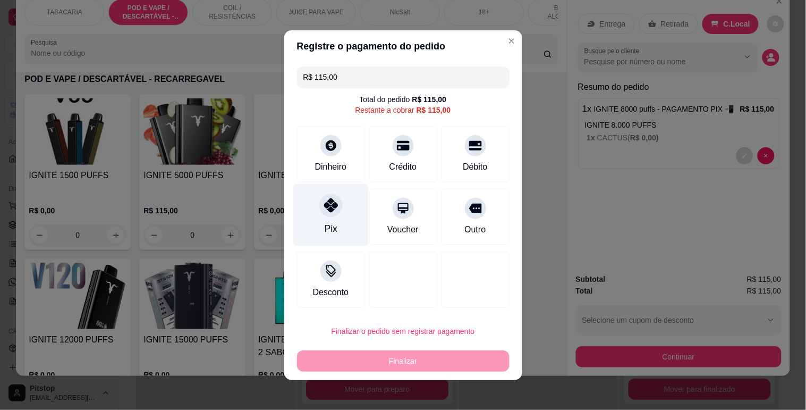
click at [327, 207] on icon at bounding box center [331, 205] width 14 height 14
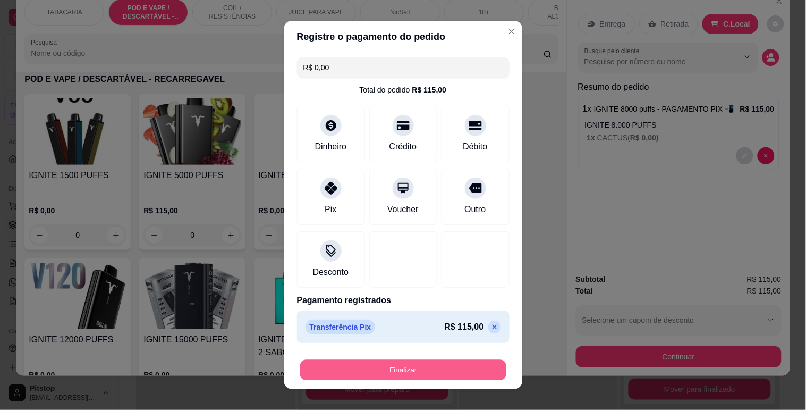
click at [392, 361] on button "Finalizar" at bounding box center [403, 370] width 206 height 21
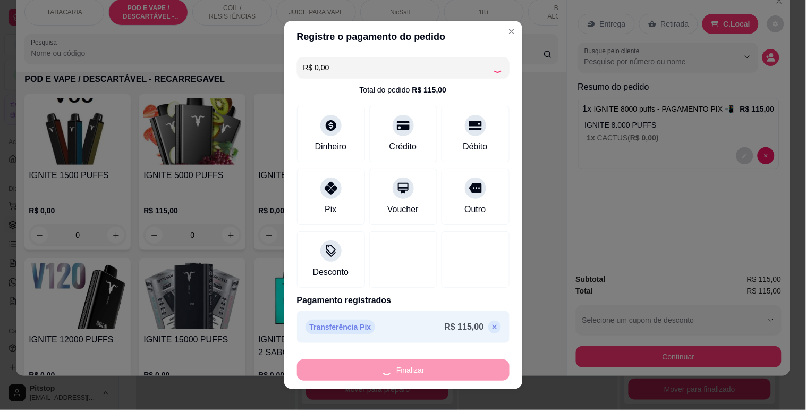
type input "-R$ 115,00"
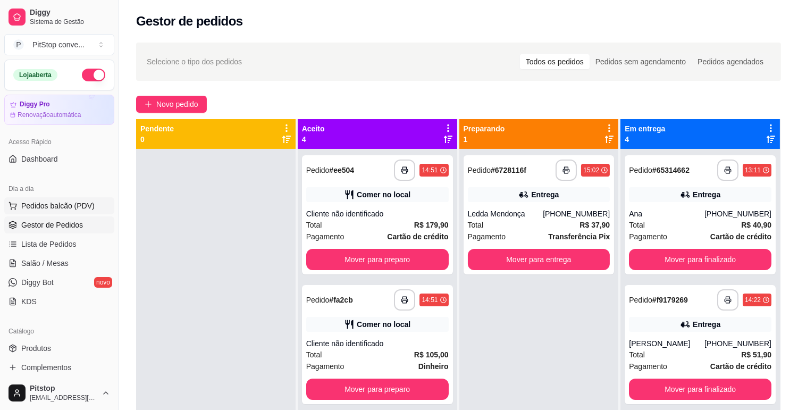
click at [47, 207] on span "Pedidos balcão (PDV)" at bounding box center [57, 205] width 73 height 11
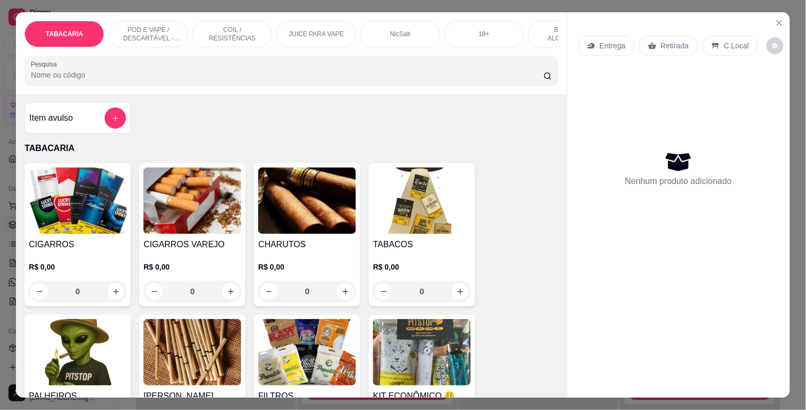
click at [158, 26] on p "POD E VAPE / DESCARTÁVEL - RECARREGAVEL" at bounding box center [148, 34] width 62 height 17
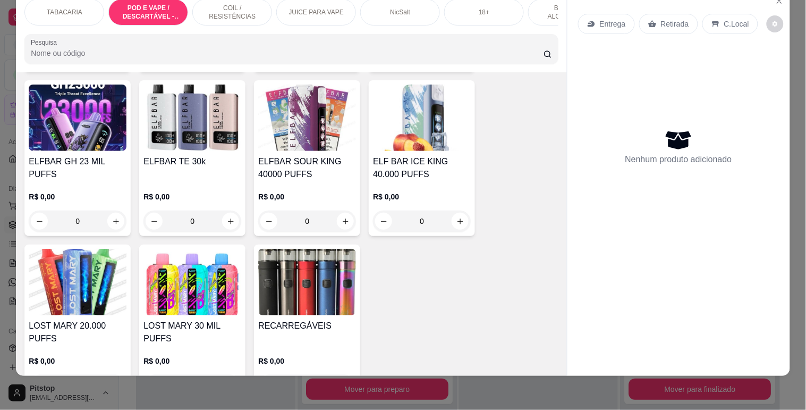
scroll to position [1357, 0]
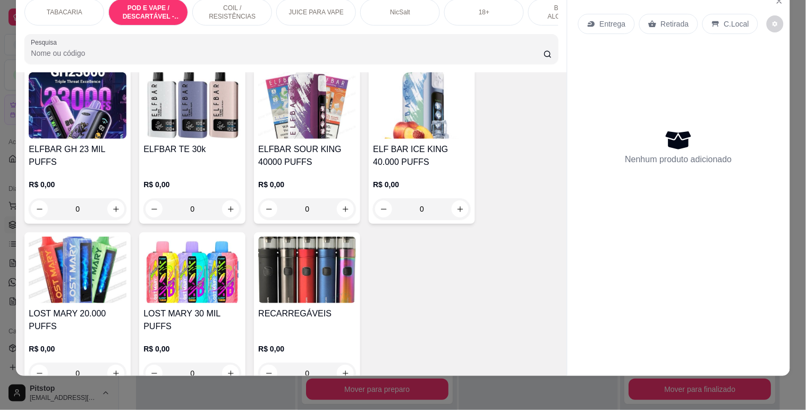
click at [226, 104] on img at bounding box center [192, 105] width 98 height 66
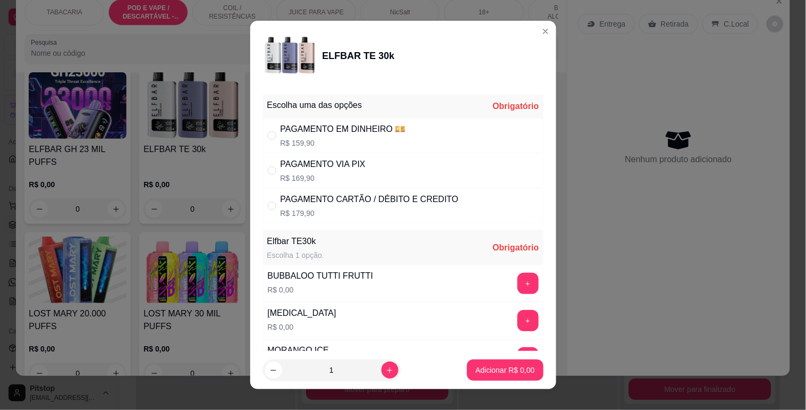
scroll to position [0, 0]
click at [347, 181] on p "R$ 169,90" at bounding box center [323, 178] width 85 height 11
click at [336, 207] on div "PAGAMENTO CARTÃO / DÉBITO E CREDITO R$ 179,90" at bounding box center [370, 206] width 178 height 26
radio input "false"
radio input "true"
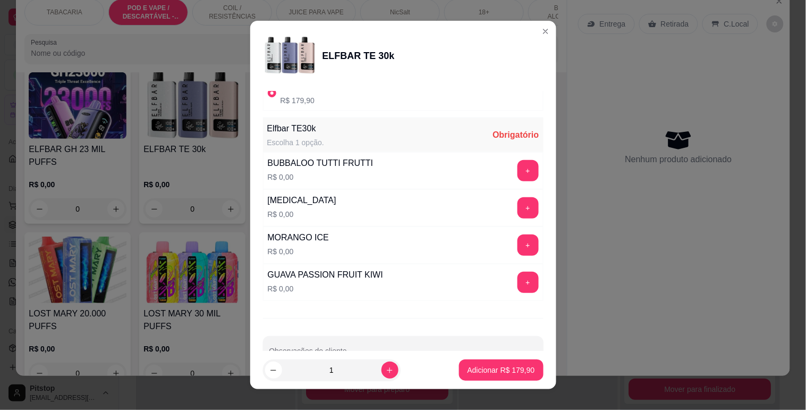
scroll to position [118, 0]
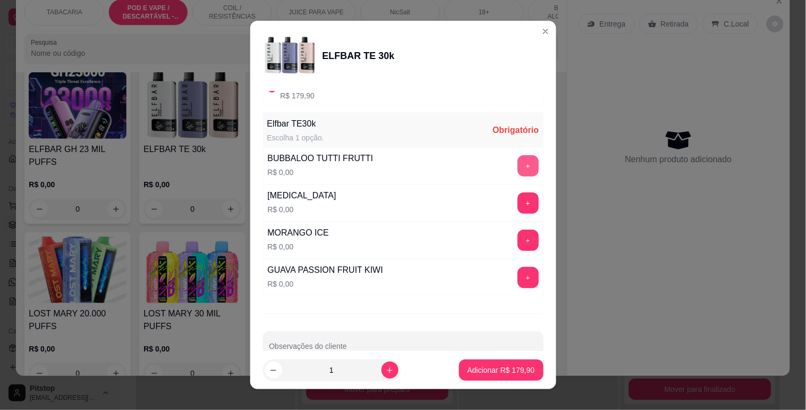
click at [518, 163] on button "+" at bounding box center [528, 165] width 21 height 21
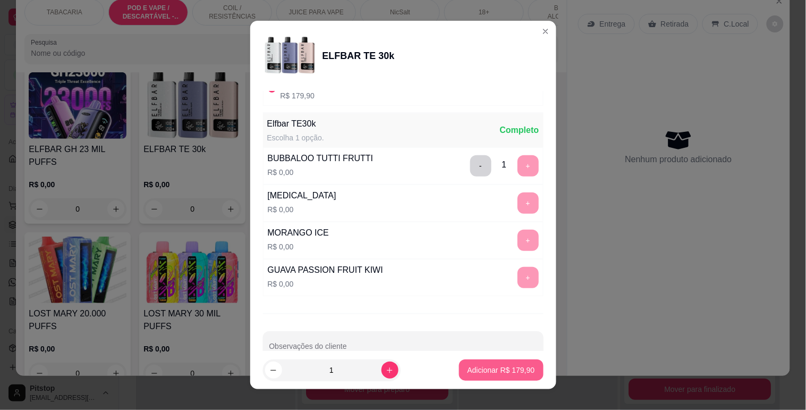
click at [502, 365] on p "Adicionar R$ 179,90" at bounding box center [501, 369] width 67 height 11
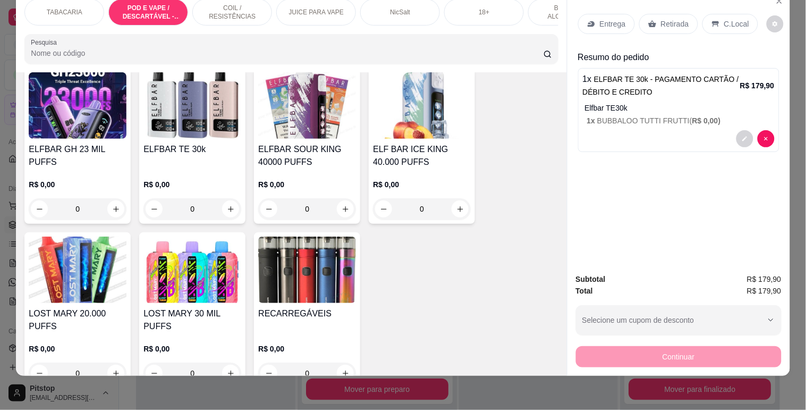
click at [730, 19] on p "C.Local" at bounding box center [736, 24] width 25 height 11
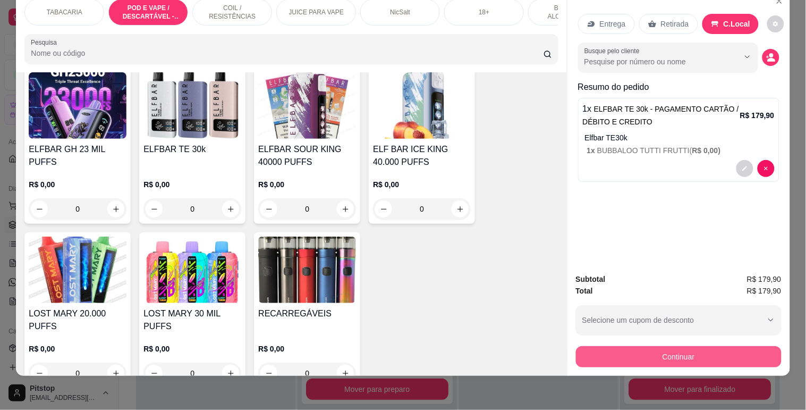
click at [689, 351] on button "Continuar" at bounding box center [679, 356] width 206 height 21
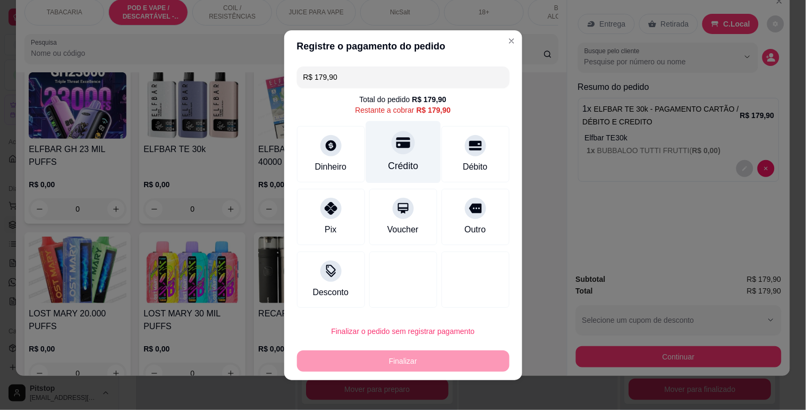
click at [401, 165] on div "Crédito" at bounding box center [403, 166] width 30 height 14
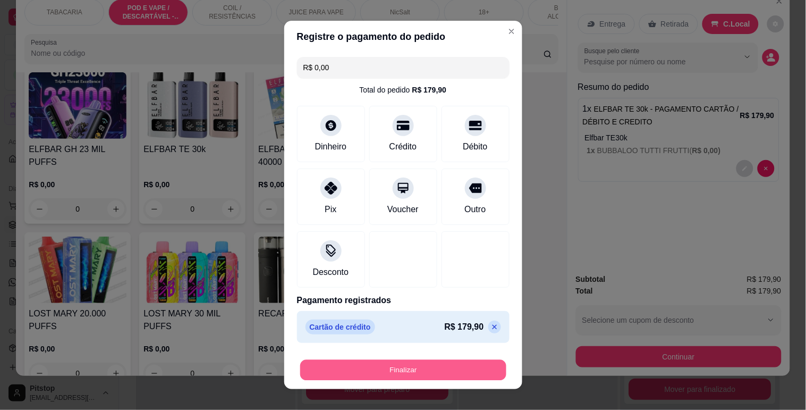
click at [405, 373] on button "Finalizar" at bounding box center [403, 370] width 206 height 21
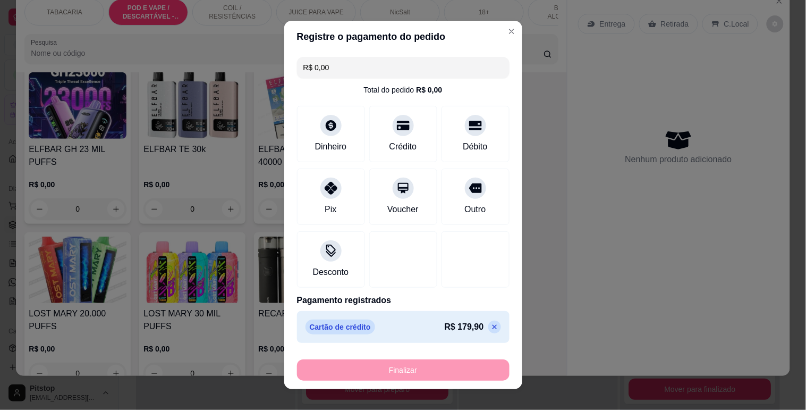
type input "-R$ 179,90"
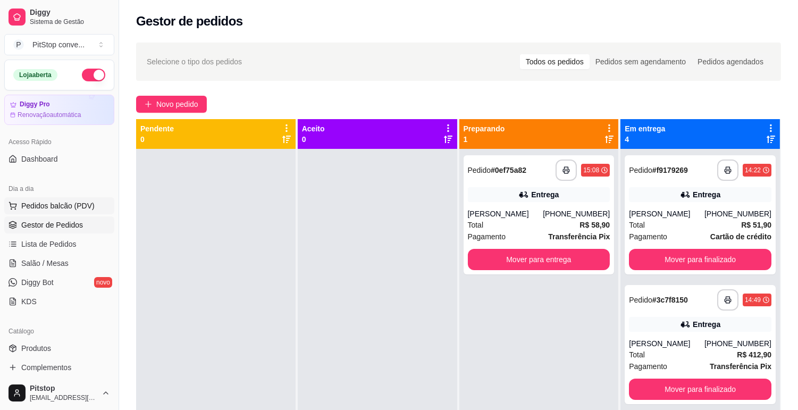
click at [49, 204] on span "Pedidos balcão (PDV)" at bounding box center [57, 205] width 73 height 11
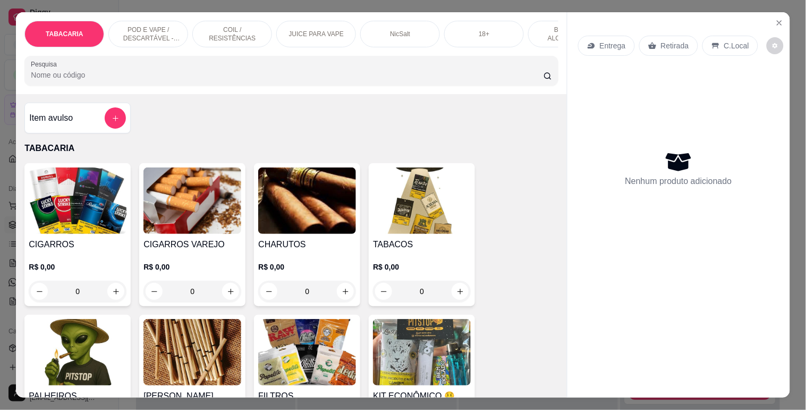
click at [157, 26] on p "POD E VAPE / DESCARTÁVEL - RECARREGAVEL" at bounding box center [148, 34] width 62 height 17
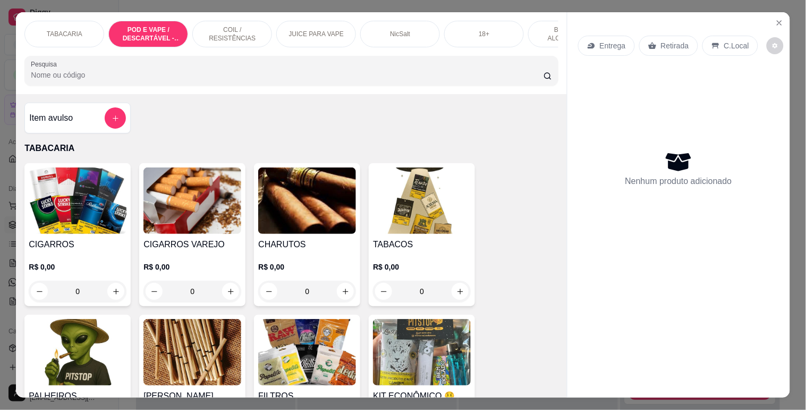
scroll to position [26, 0]
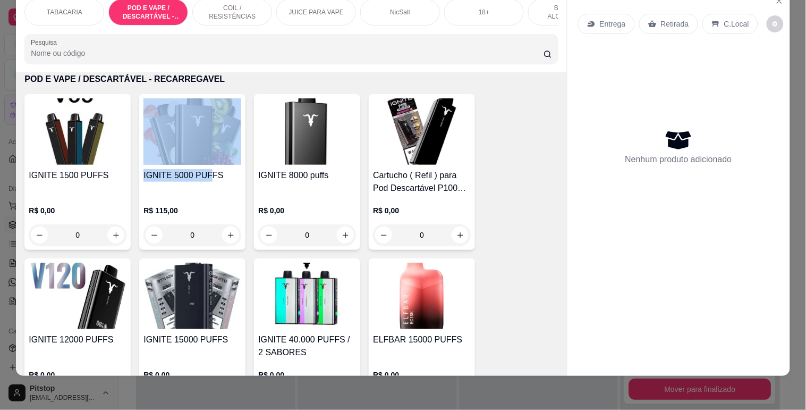
click at [204, 166] on div "IGNITE 5000 PUFFS R$ 115,00 0" at bounding box center [192, 172] width 106 height 156
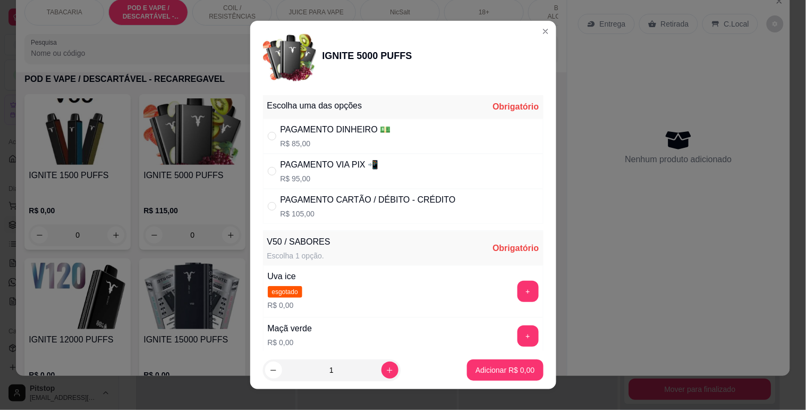
click at [352, 138] on p "R$ 85,00" at bounding box center [336, 143] width 111 height 11
radio input "true"
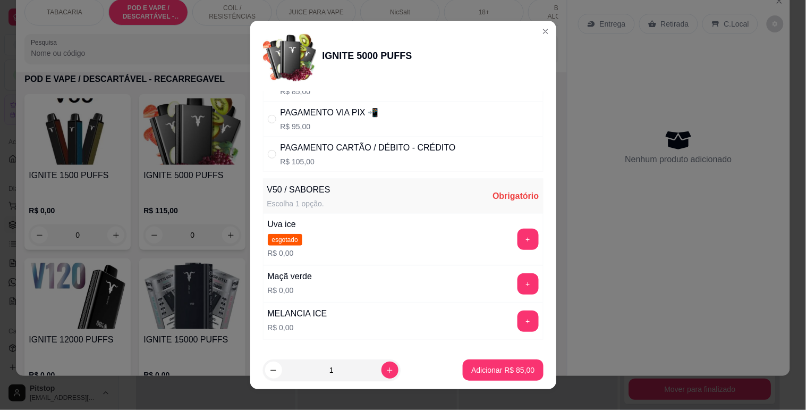
scroll to position [118, 0]
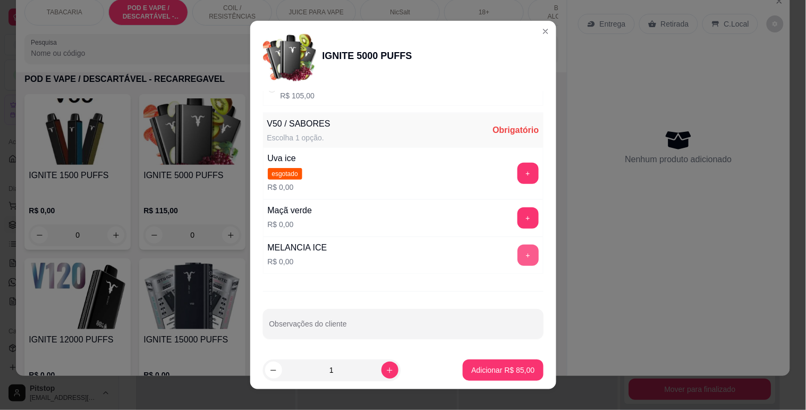
click at [518, 249] on button "+" at bounding box center [528, 254] width 21 height 21
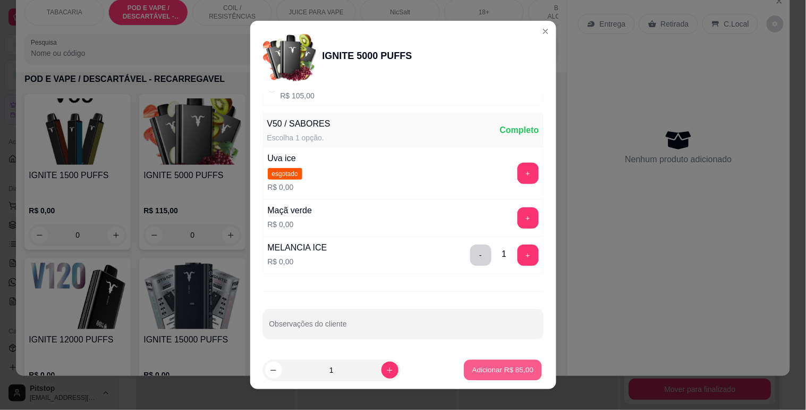
click at [503, 374] on p "Adicionar R$ 85,00" at bounding box center [503, 370] width 62 height 10
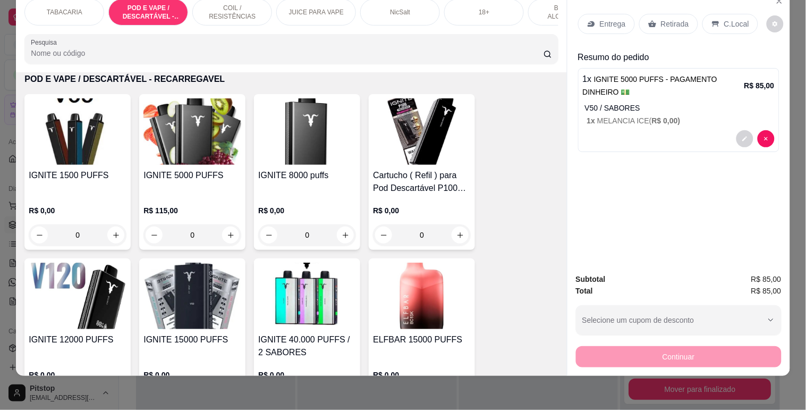
click at [731, 19] on p "C.Local" at bounding box center [736, 24] width 25 height 11
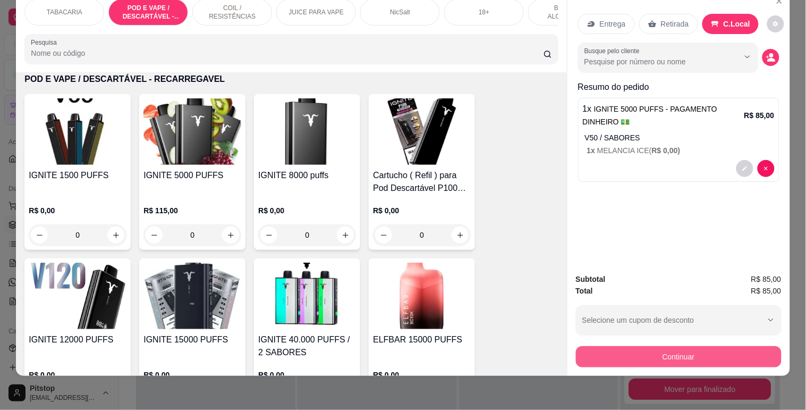
click at [663, 346] on button "Continuar" at bounding box center [679, 356] width 206 height 21
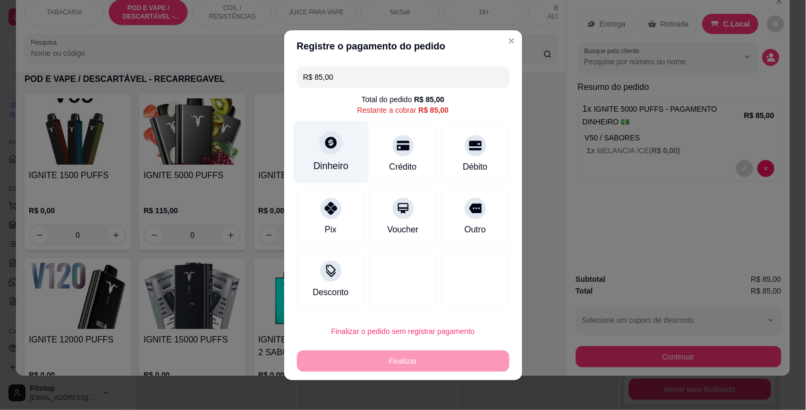
click at [354, 163] on div "Dinheiro" at bounding box center [330, 152] width 75 height 62
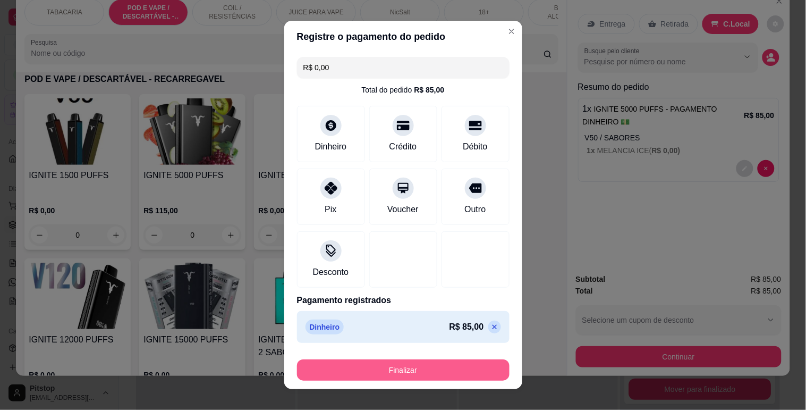
click at [414, 377] on button "Finalizar" at bounding box center [403, 369] width 213 height 21
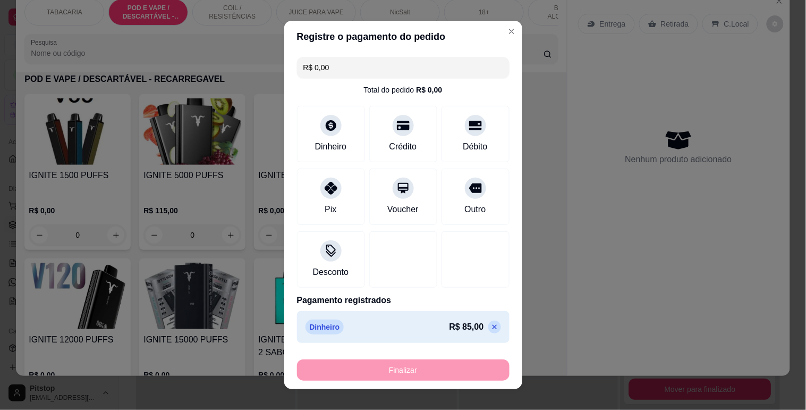
type input "-R$ 85,00"
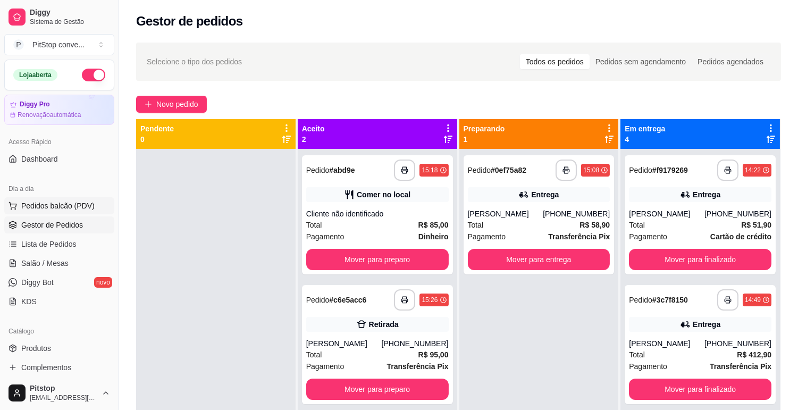
click at [92, 204] on button "Pedidos balcão (PDV)" at bounding box center [59, 205] width 110 height 17
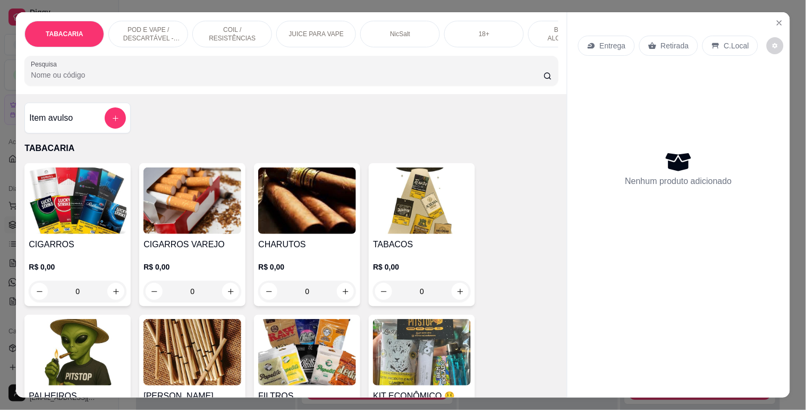
click at [132, 28] on p "POD E VAPE / DESCARTÁVEL - RECARREGAVEL" at bounding box center [148, 34] width 62 height 17
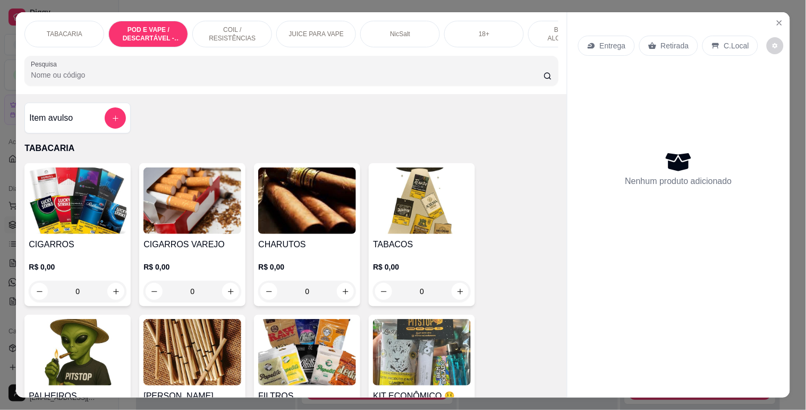
scroll to position [26, 0]
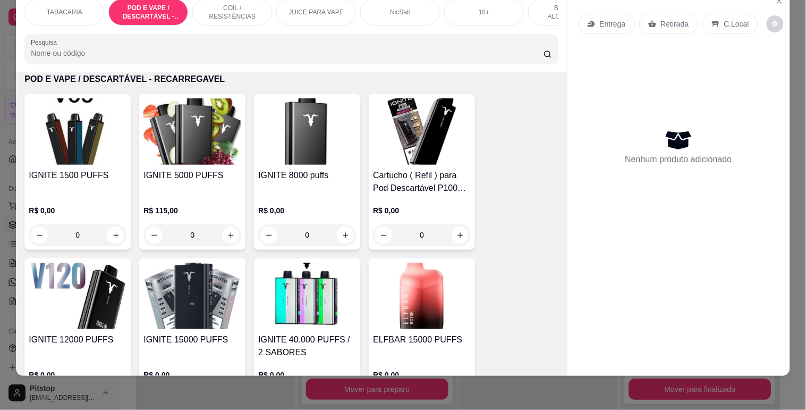
click at [317, 166] on div "IGNITE 8000 puffs R$ 0,00 0" at bounding box center [307, 172] width 106 height 156
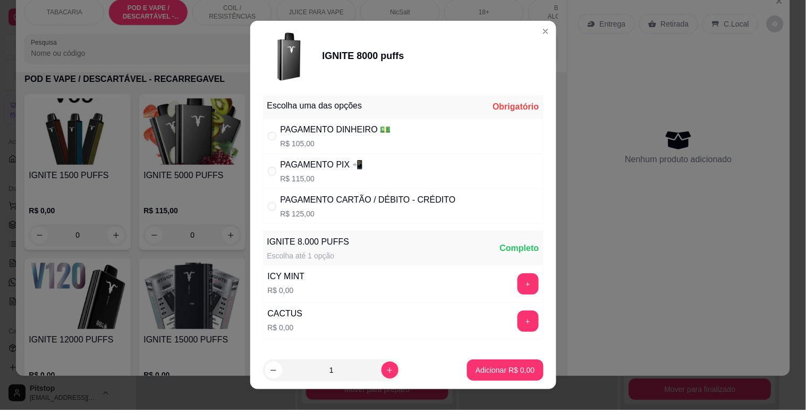
click at [348, 214] on p "R$ 125,00" at bounding box center [368, 213] width 175 height 11
radio input "true"
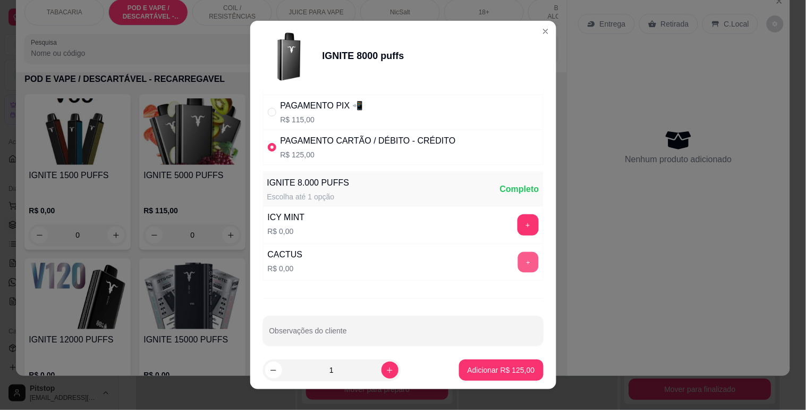
click at [518, 258] on button "+" at bounding box center [528, 261] width 21 height 21
click at [498, 368] on p "Adicionar R$ 125,00" at bounding box center [501, 369] width 67 height 11
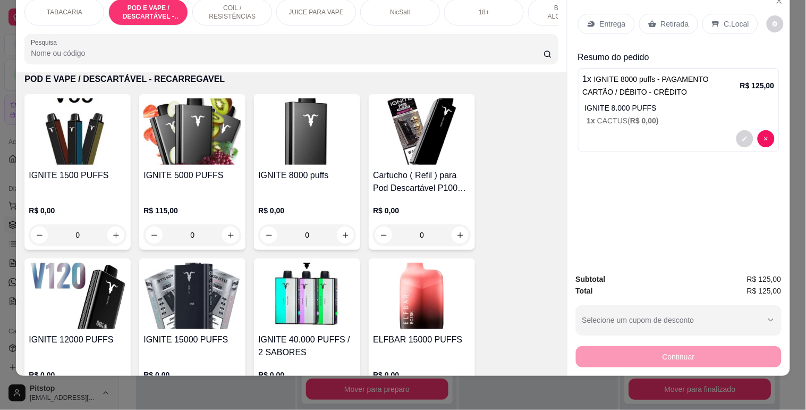
click at [737, 19] on p "C.Local" at bounding box center [736, 24] width 25 height 11
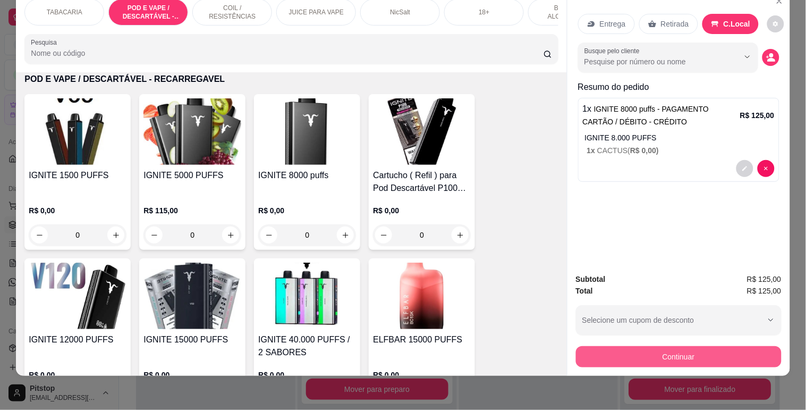
click at [690, 346] on button "Continuar" at bounding box center [679, 356] width 206 height 21
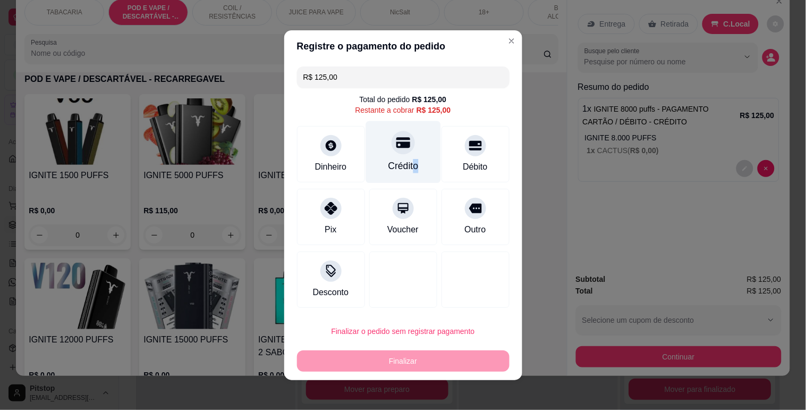
click at [406, 165] on div "Crédito" at bounding box center [403, 166] width 30 height 14
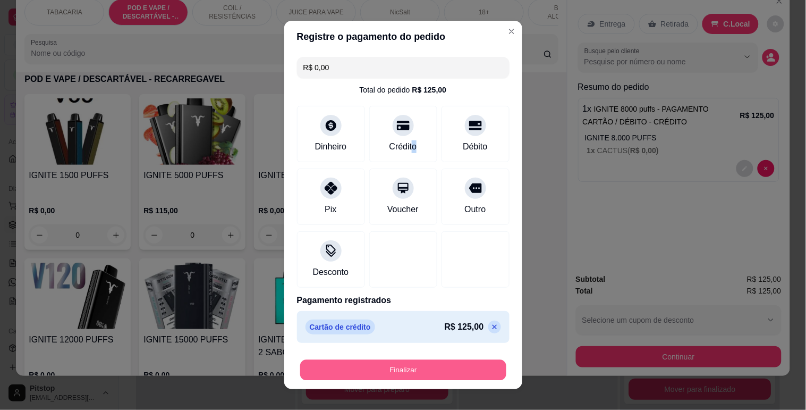
click at [406, 362] on button "Finalizar" at bounding box center [403, 370] width 206 height 21
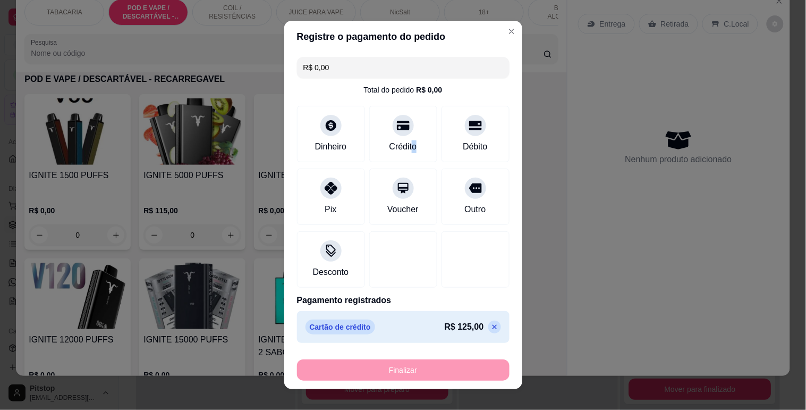
type input "-R$ 125,00"
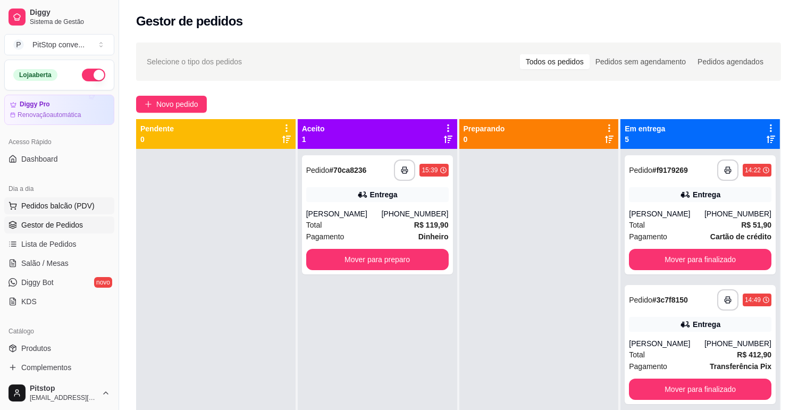
click at [44, 198] on button "Pedidos balcão (PDV)" at bounding box center [59, 205] width 110 height 17
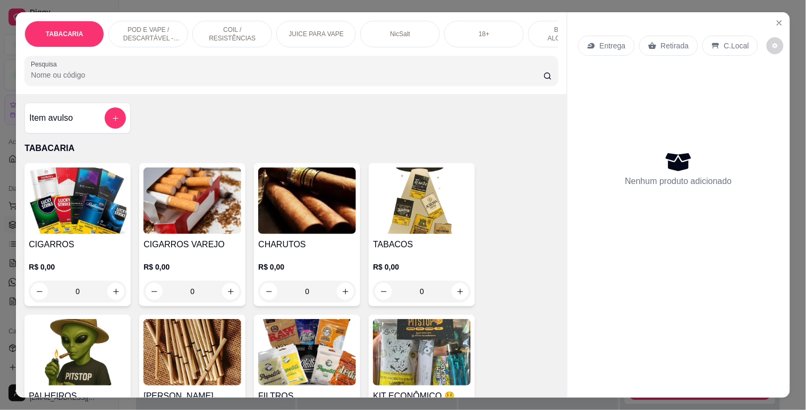
click at [139, 29] on p "POD E VAPE / DESCARTÁVEL - RECARREGAVEL" at bounding box center [148, 34] width 62 height 17
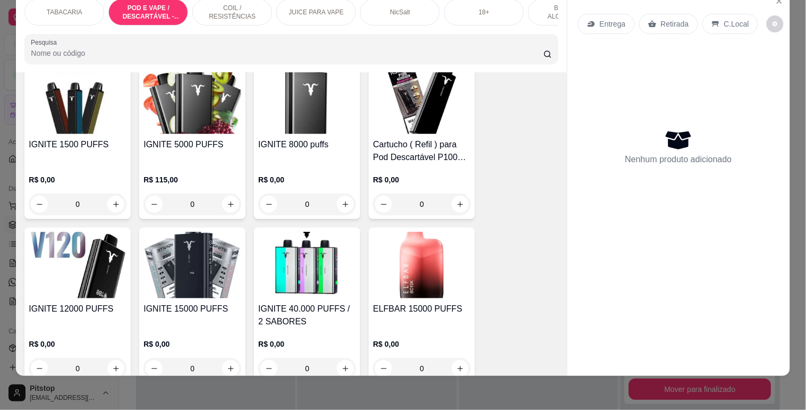
scroll to position [1062, 0]
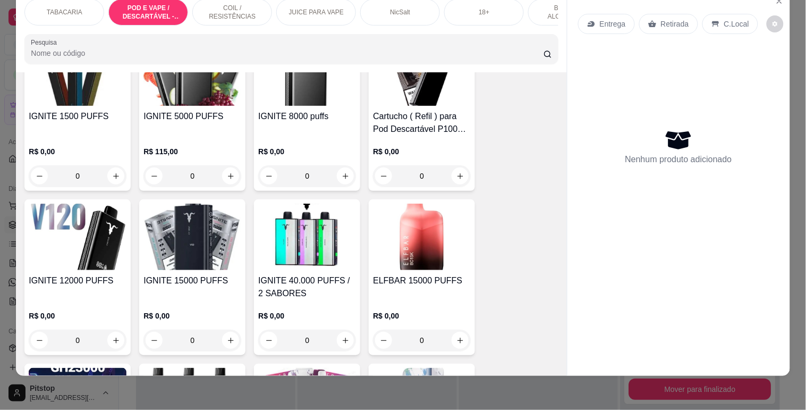
click at [88, 290] on div "IGNITE 12000 PUFFS" at bounding box center [78, 287] width 98 height 26
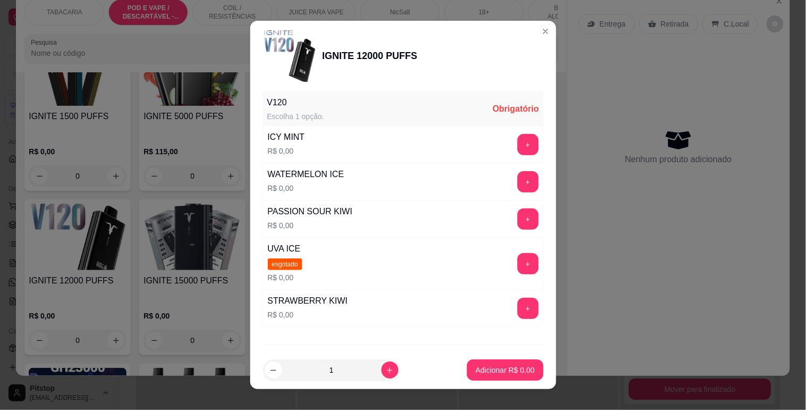
scroll to position [195, 0]
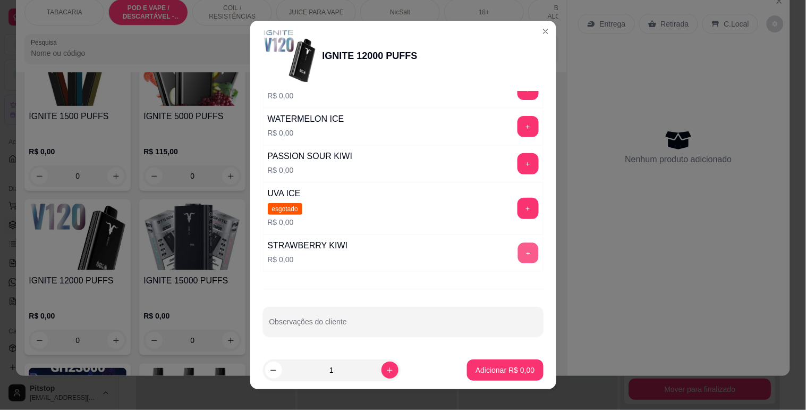
click at [518, 250] on button "+" at bounding box center [528, 252] width 21 height 21
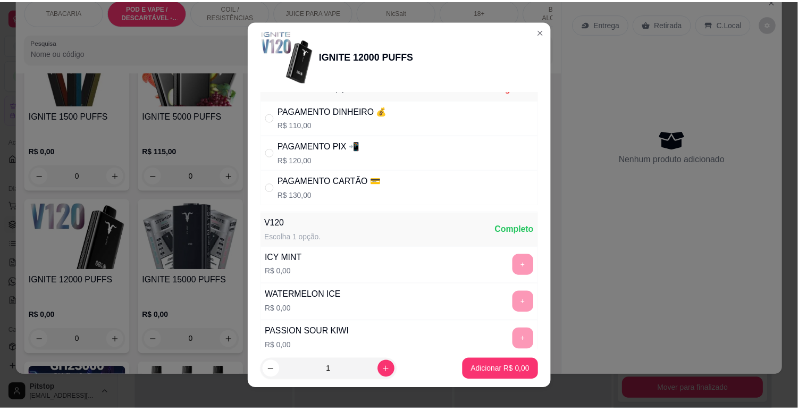
scroll to position [0, 0]
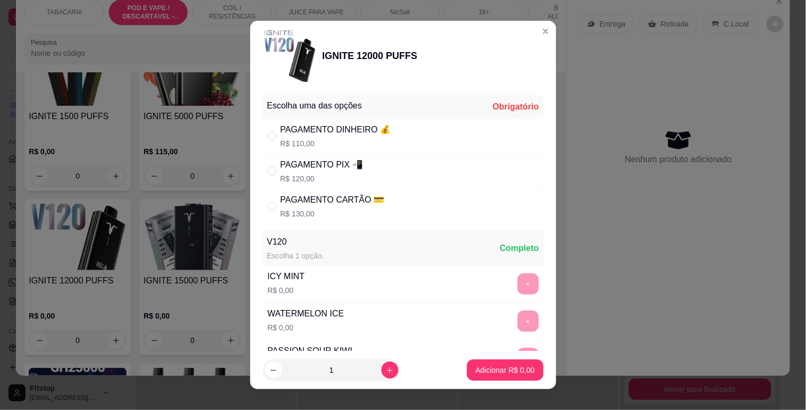
click at [375, 134] on div "PAGAMENTO DINHEIRO 💰" at bounding box center [336, 129] width 111 height 13
radio input "true"
click at [505, 370] on p "Adicionar R$ 110,00" at bounding box center [501, 370] width 65 height 10
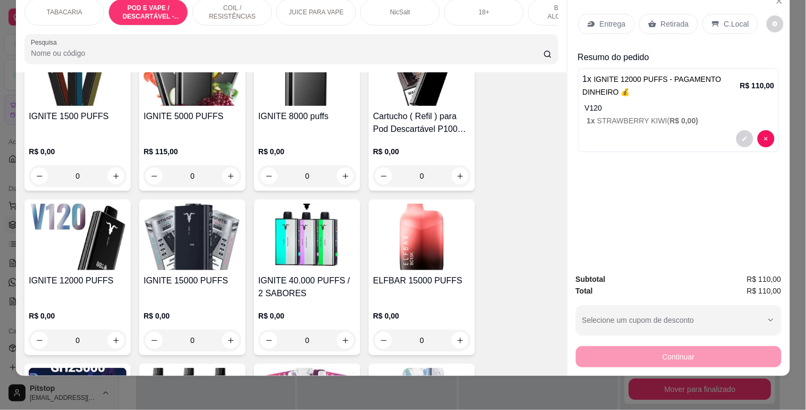
click at [739, 19] on p "C.Local" at bounding box center [736, 24] width 25 height 11
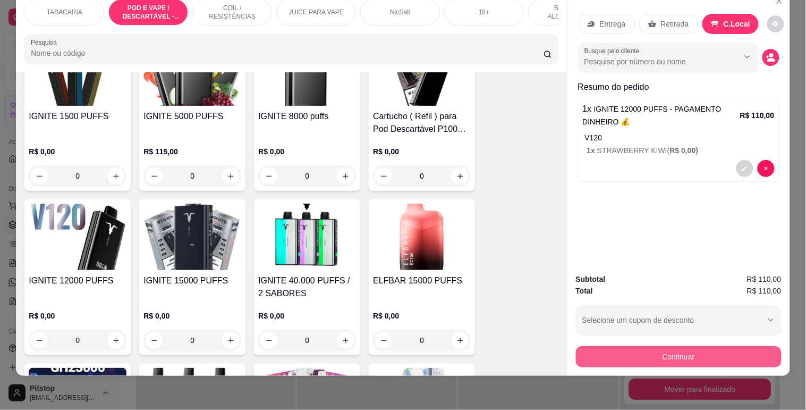
click at [681, 346] on button "Continuar" at bounding box center [679, 356] width 206 height 21
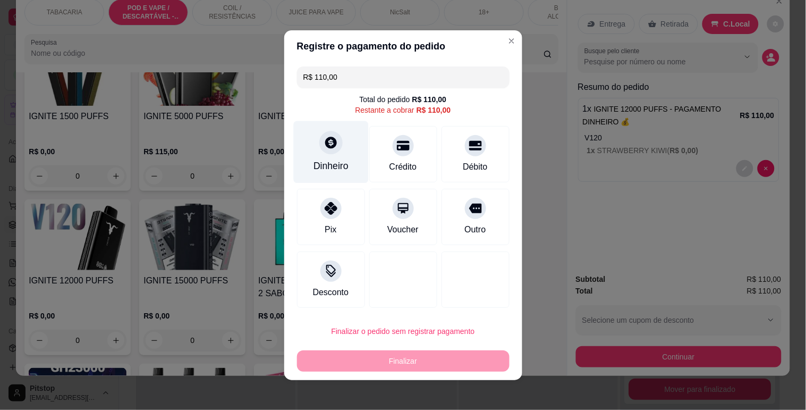
click at [351, 155] on div "Dinheiro" at bounding box center [330, 152] width 75 height 62
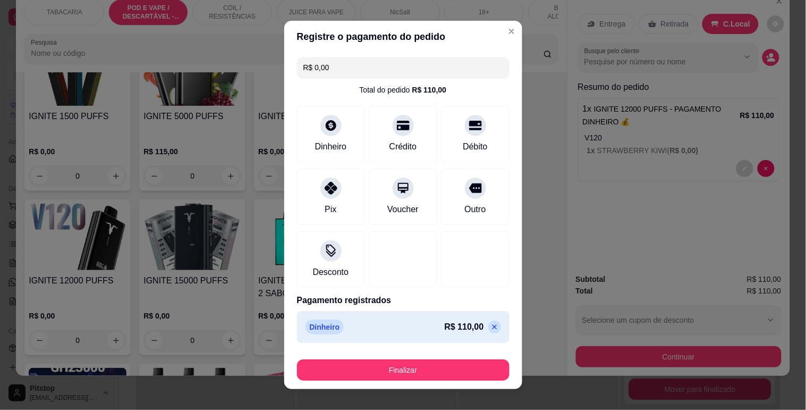
click at [413, 353] on footer "Finalizar" at bounding box center [403, 367] width 238 height 43
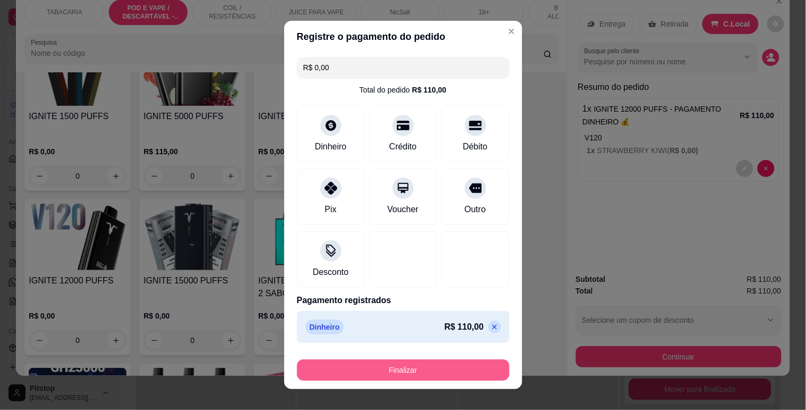
click at [414, 362] on button "Finalizar" at bounding box center [403, 369] width 213 height 21
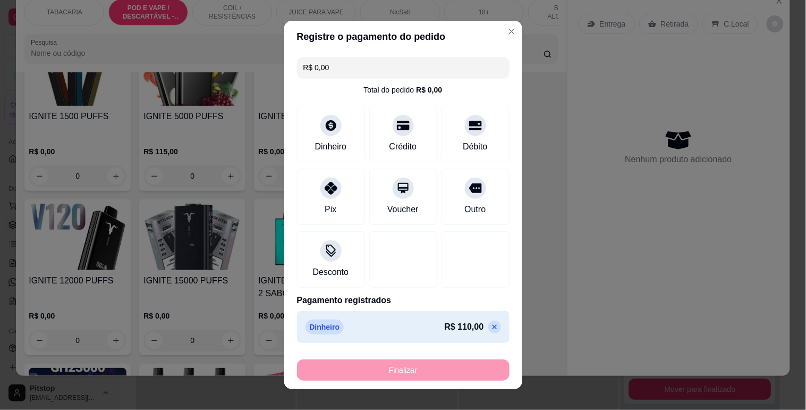
type input "-R$ 110,00"
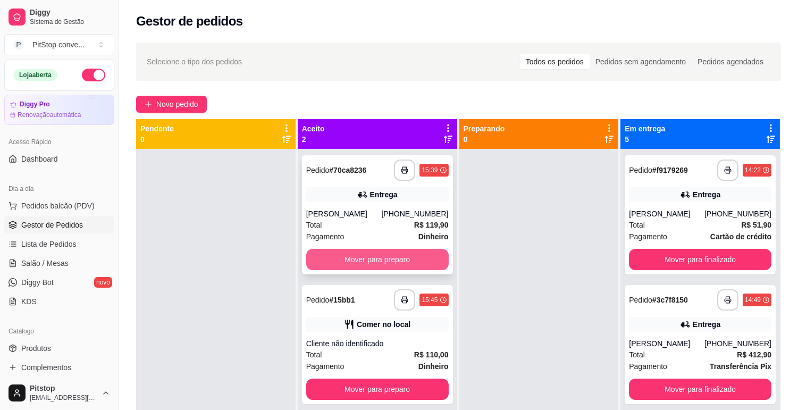
scroll to position [29, 0]
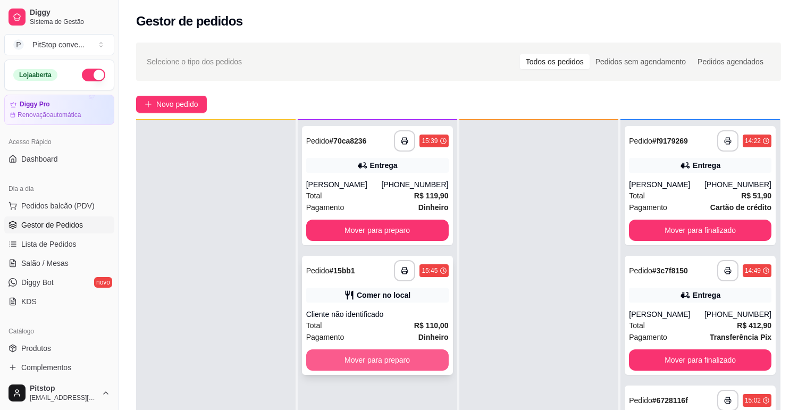
click at [387, 352] on button "Mover para preparo" at bounding box center [377, 359] width 142 height 21
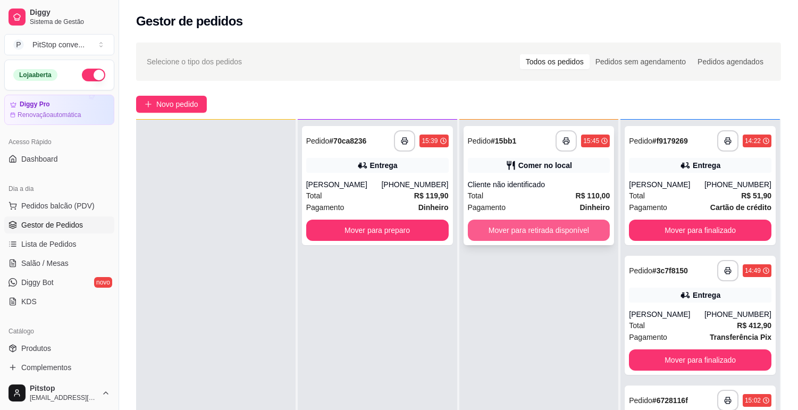
click at [576, 232] on button "Mover para retirada disponível" at bounding box center [539, 229] width 142 height 21
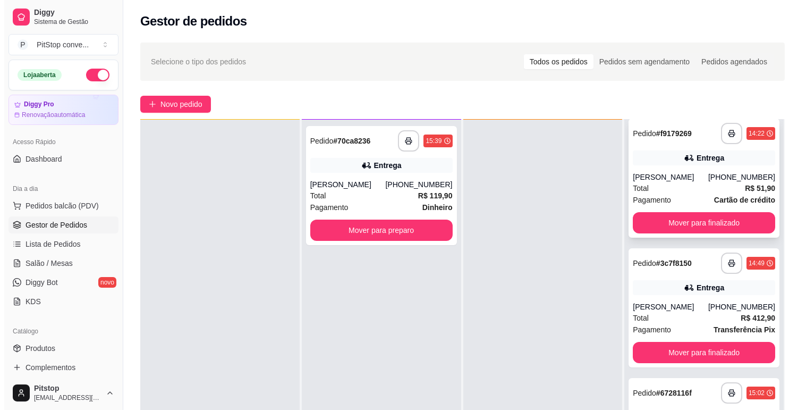
scroll to position [0, 0]
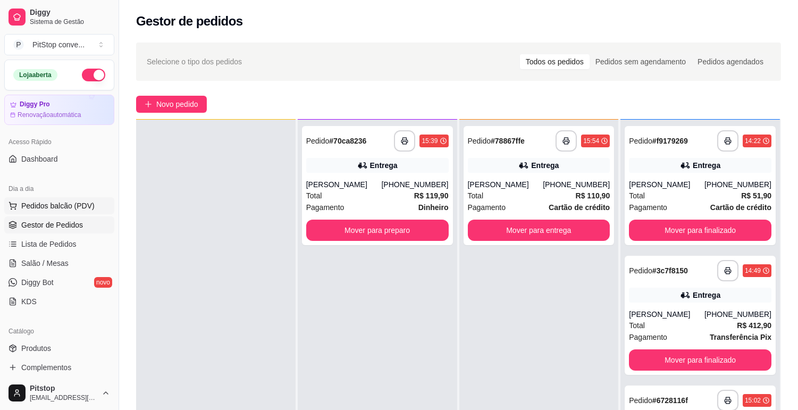
click at [71, 202] on span "Pedidos balcão (PDV)" at bounding box center [57, 205] width 73 height 11
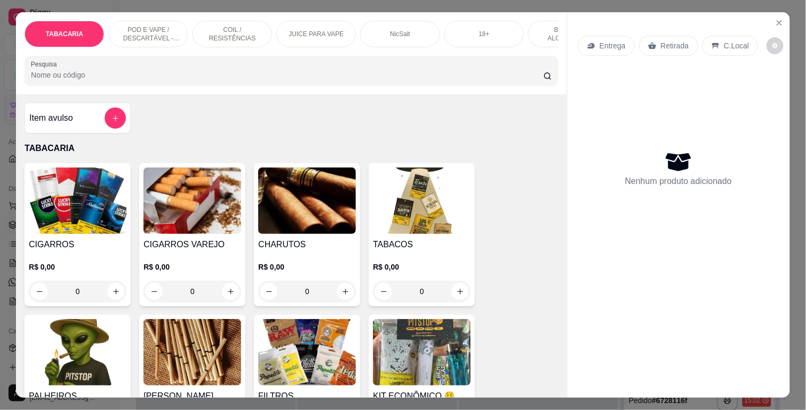
click at [164, 27] on p "POD E VAPE / DESCARTÁVEL - RECARREGAVEL" at bounding box center [148, 34] width 62 height 17
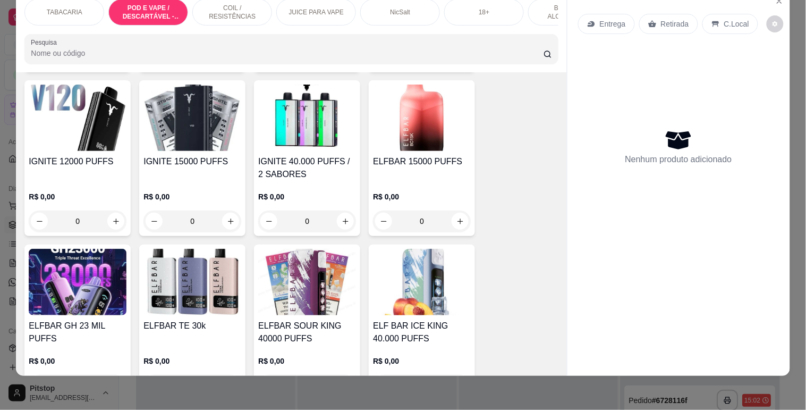
scroll to position [1180, 0]
click at [419, 161] on h4 "ELFBAR 15000 PUFFS" at bounding box center [422, 162] width 98 height 13
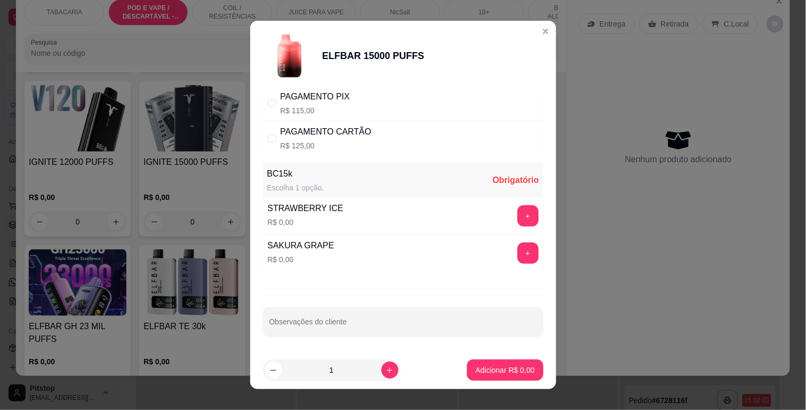
scroll to position [13, 0]
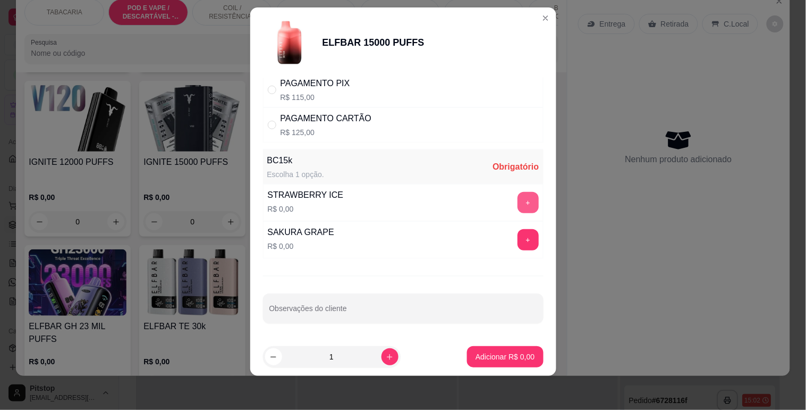
click at [518, 198] on button "+" at bounding box center [528, 202] width 21 height 21
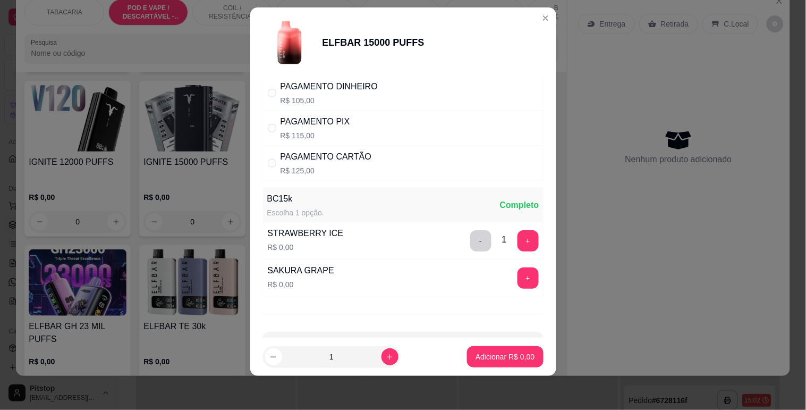
scroll to position [9, 0]
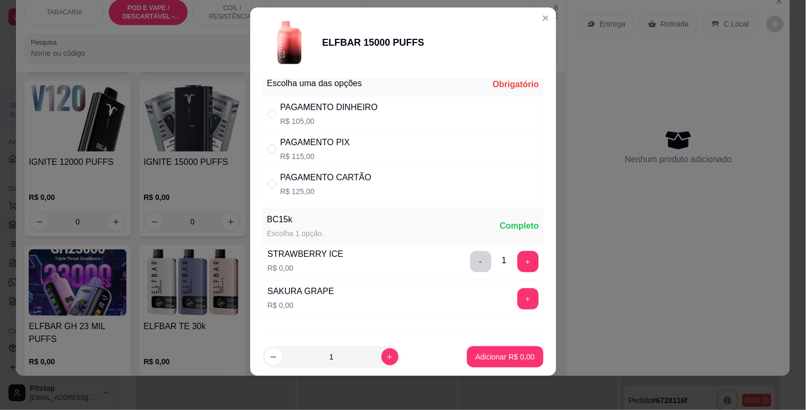
click at [345, 135] on div "PAGAMENTO PIX R$ 115,00" at bounding box center [403, 148] width 281 height 35
radio input "true"
click at [362, 102] on div "PAGAMENTO DINHEIRO" at bounding box center [329, 107] width 97 height 13
radio input "true"
radio input "false"
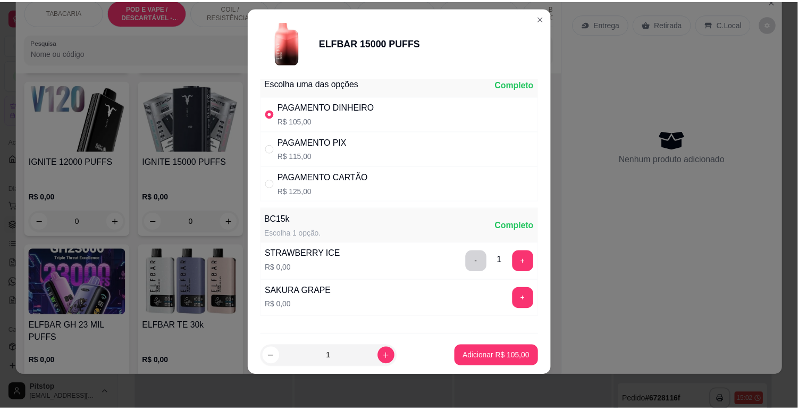
scroll to position [68, 0]
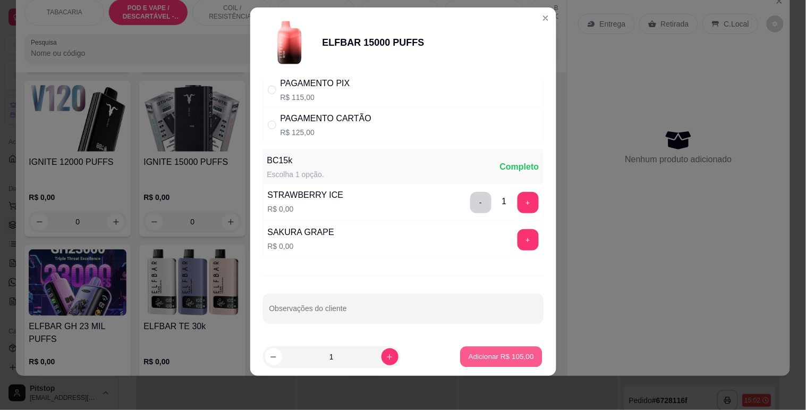
click at [496, 357] on p "Adicionar R$ 105,00" at bounding box center [501, 357] width 65 height 10
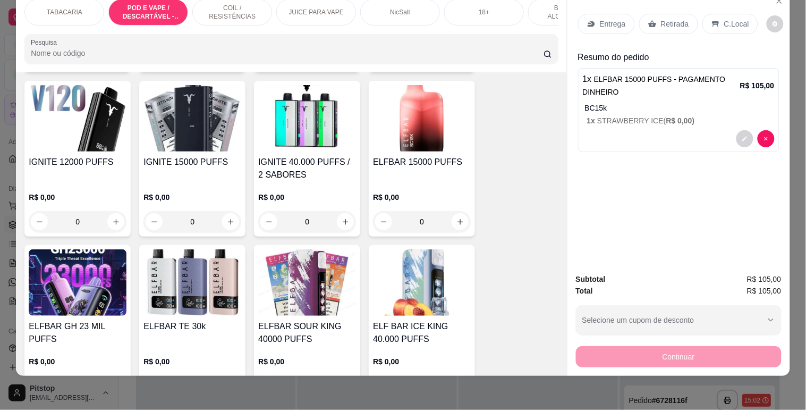
click at [734, 19] on p "C.Local" at bounding box center [736, 24] width 25 height 11
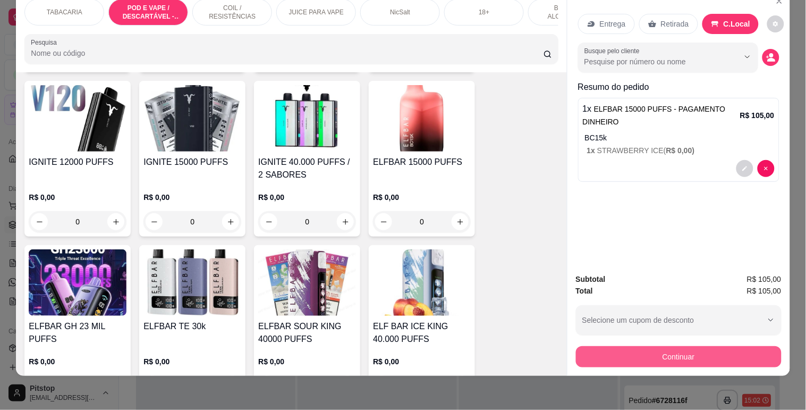
click at [667, 346] on button "Continuar" at bounding box center [679, 356] width 206 height 21
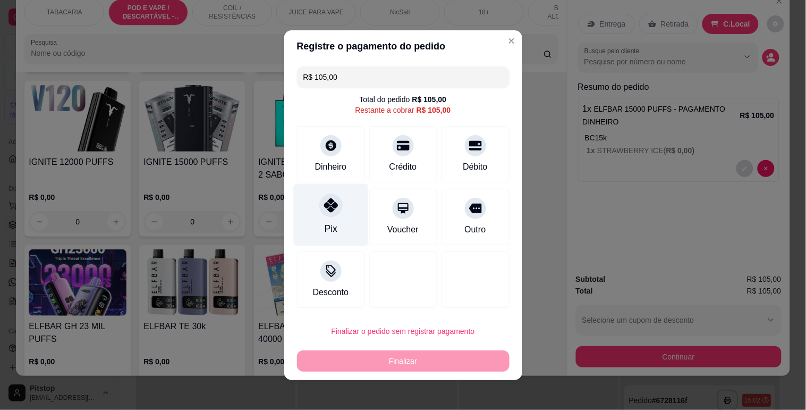
click at [344, 213] on div "Pix" at bounding box center [330, 214] width 75 height 62
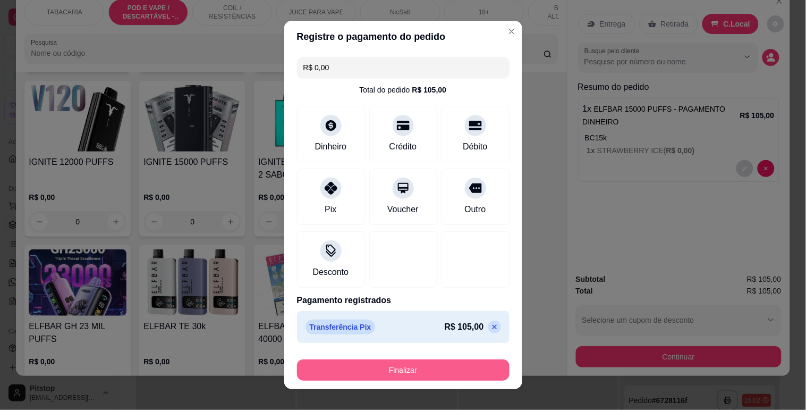
click at [386, 367] on button "Finalizar" at bounding box center [403, 369] width 213 height 21
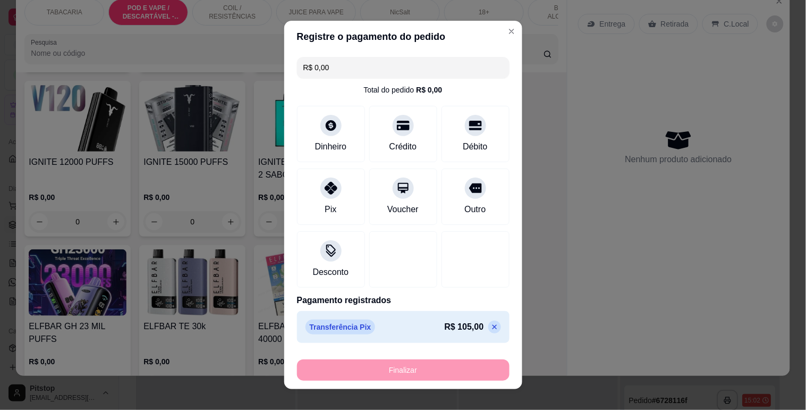
type input "-R$ 105,00"
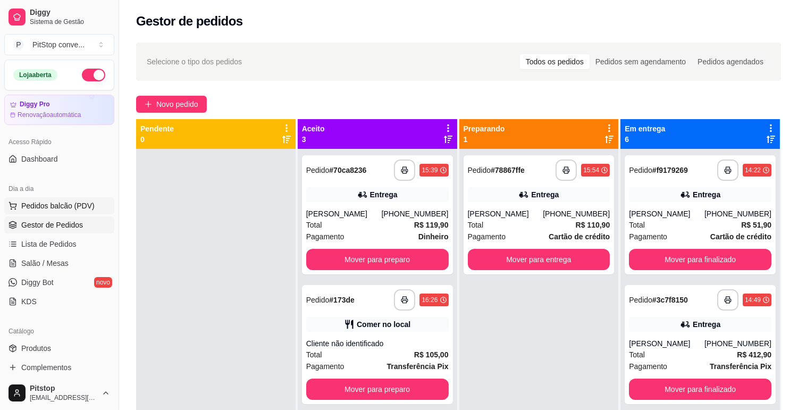
click at [55, 208] on span "Pedidos balcão (PDV)" at bounding box center [57, 205] width 73 height 11
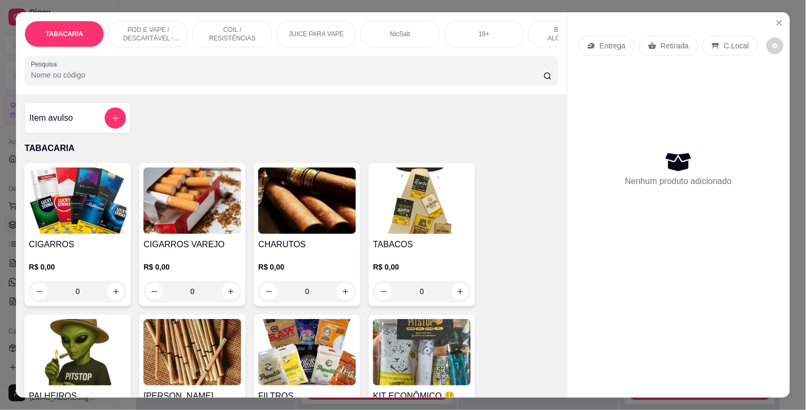
click at [145, 26] on p "POD E VAPE / DESCARTÁVEL - RECARREGAVEL" at bounding box center [148, 34] width 62 height 17
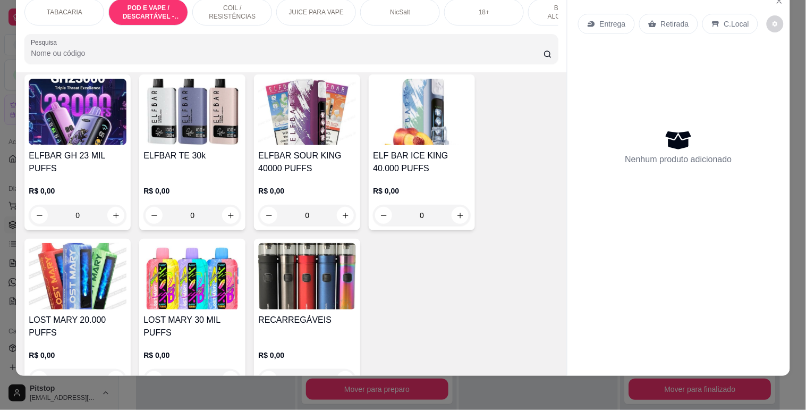
scroll to position [1357, 0]
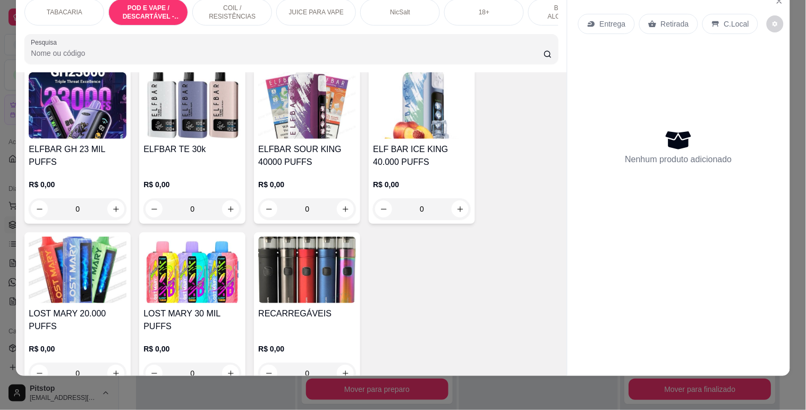
click at [78, 272] on img at bounding box center [78, 269] width 98 height 66
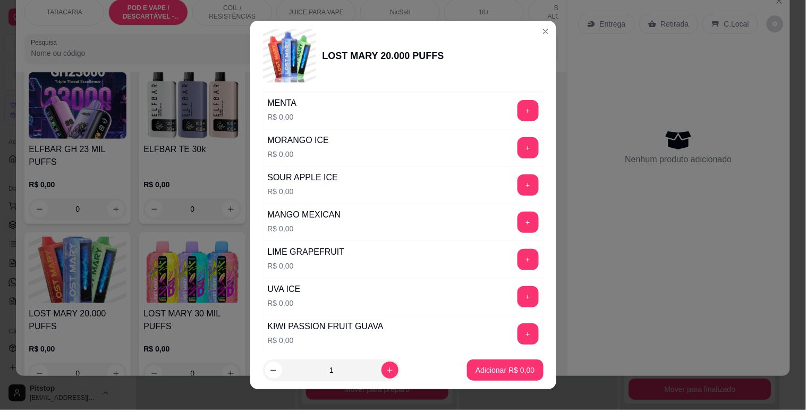
scroll to position [177, 0]
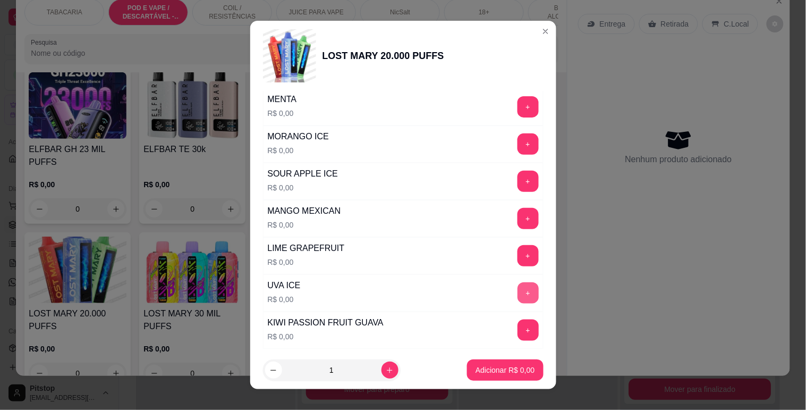
click at [518, 287] on button "+" at bounding box center [528, 292] width 21 height 21
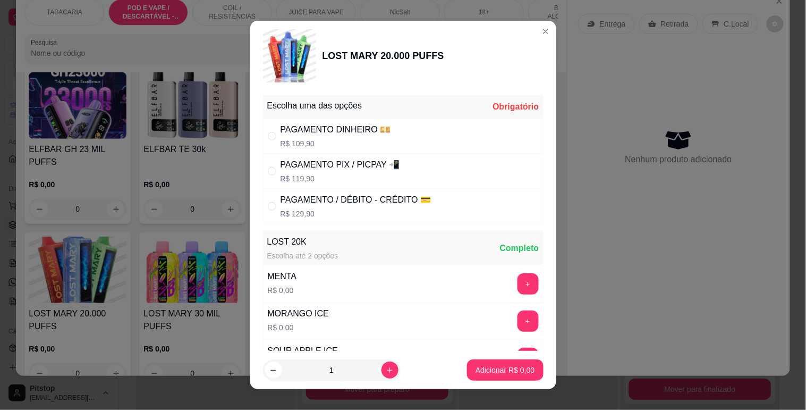
click at [328, 163] on div "PAGAMENTO PIX / PICPAY 📲" at bounding box center [341, 164] width 120 height 13
click at [331, 203] on div "PAGAMENTO / DÉBITO - CRÉDITO 💳" at bounding box center [356, 199] width 151 height 13
radio input "false"
radio input "true"
click at [490, 372] on p "Adicionar R$ 129,90" at bounding box center [501, 369] width 67 height 11
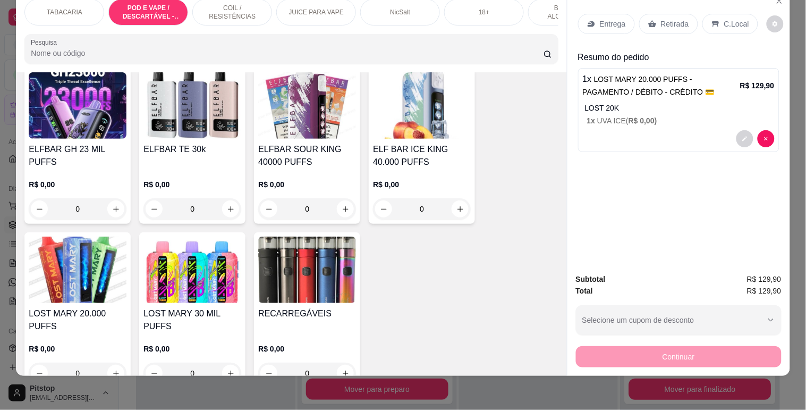
click at [724, 19] on p "C.Local" at bounding box center [736, 24] width 25 height 11
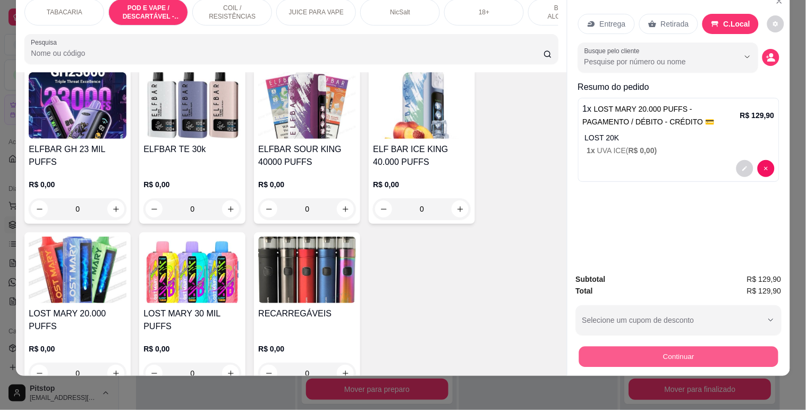
click at [670, 347] on button "Continuar" at bounding box center [678, 356] width 199 height 21
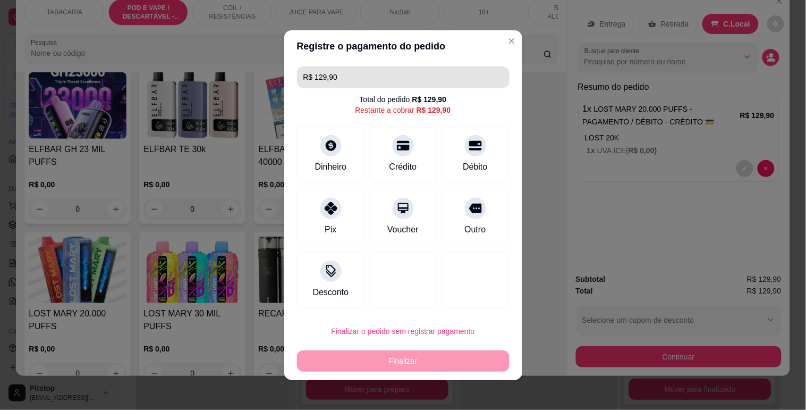
click at [353, 75] on input "R$ 129,90" at bounding box center [403, 76] width 200 height 21
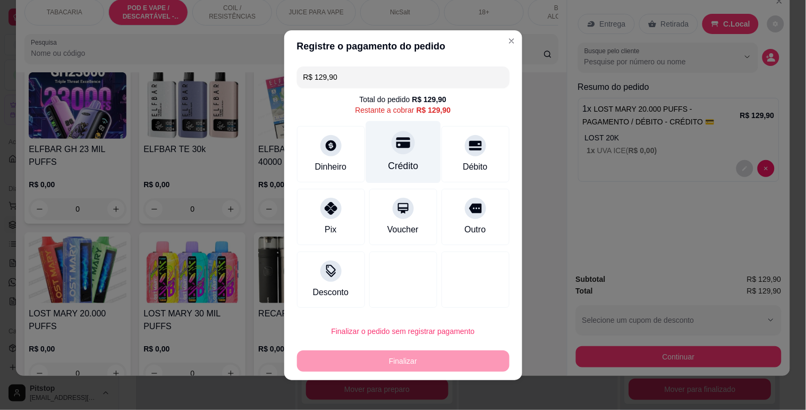
click at [379, 151] on div "Crédito" at bounding box center [403, 152] width 75 height 62
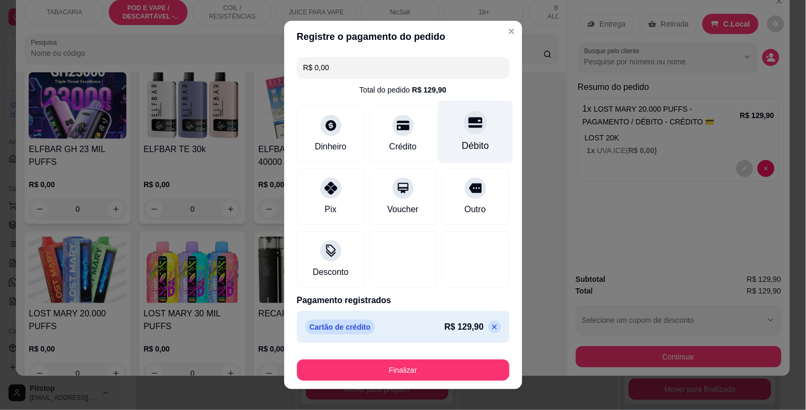
click at [468, 135] on div "Débito" at bounding box center [475, 131] width 75 height 62
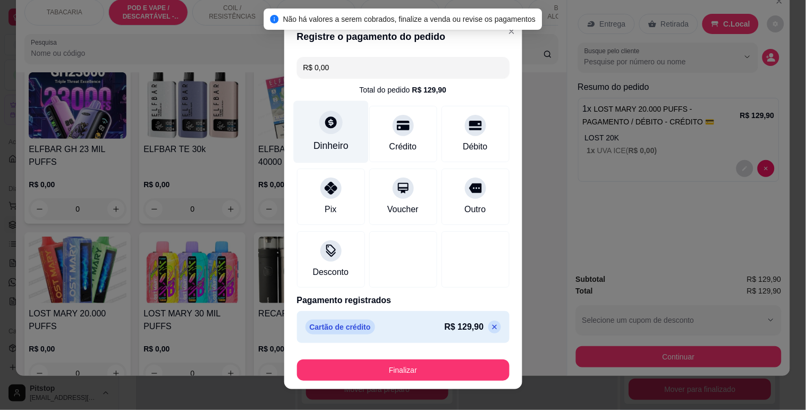
click at [324, 126] on icon at bounding box center [331, 122] width 14 height 14
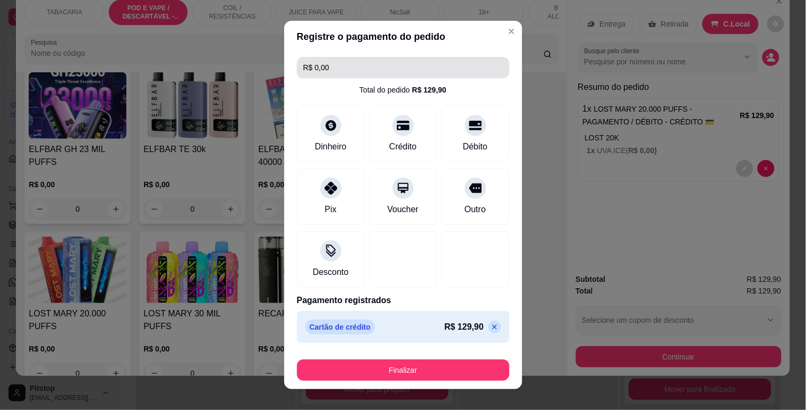
click at [343, 70] on input "R$ 0,00" at bounding box center [403, 67] width 200 height 21
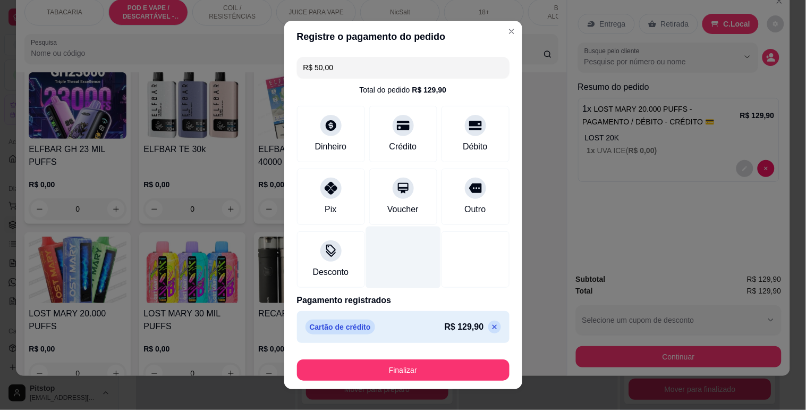
click at [421, 274] on div at bounding box center [403, 257] width 75 height 62
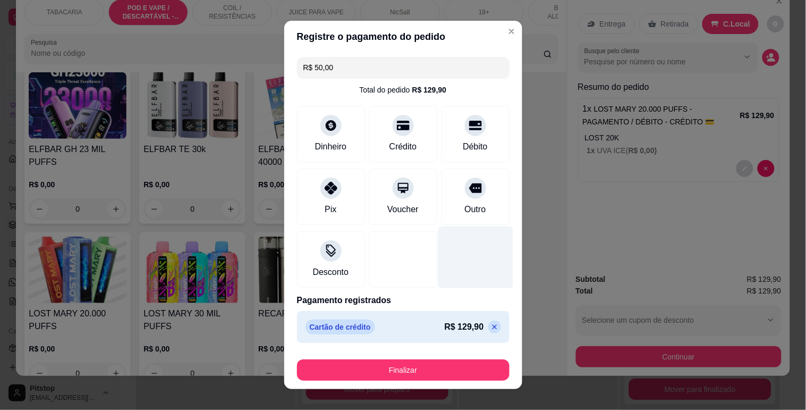
click at [475, 258] on div at bounding box center [475, 257] width 75 height 62
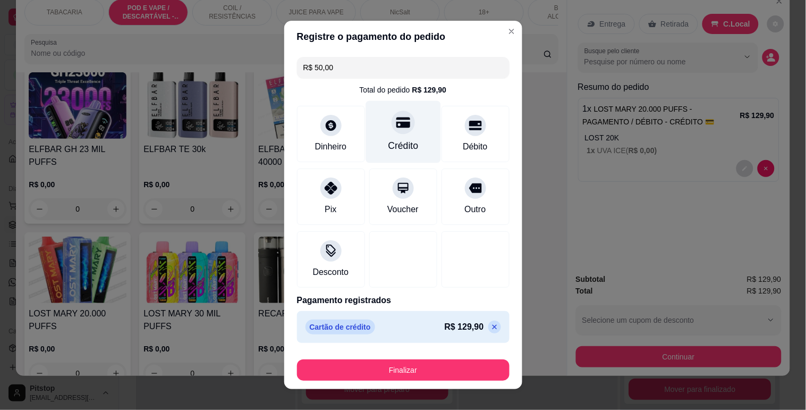
click at [402, 119] on div "Crédito" at bounding box center [403, 131] width 75 height 62
click at [380, 83] on div "R$ 50,00 Total do pedido R$ 129,90 Dinheiro Crédito Débito Pix Voucher Outro De…" at bounding box center [403, 200] width 238 height 294
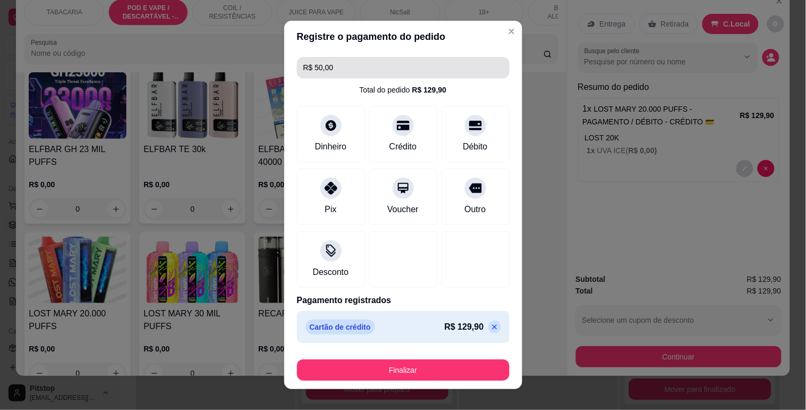
click at [355, 67] on input "R$ 50,00" at bounding box center [403, 67] width 200 height 21
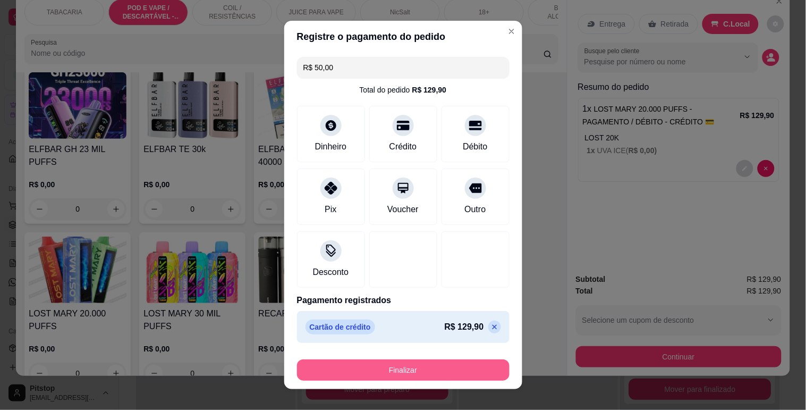
click at [412, 370] on button "Finalizar" at bounding box center [403, 369] width 213 height 21
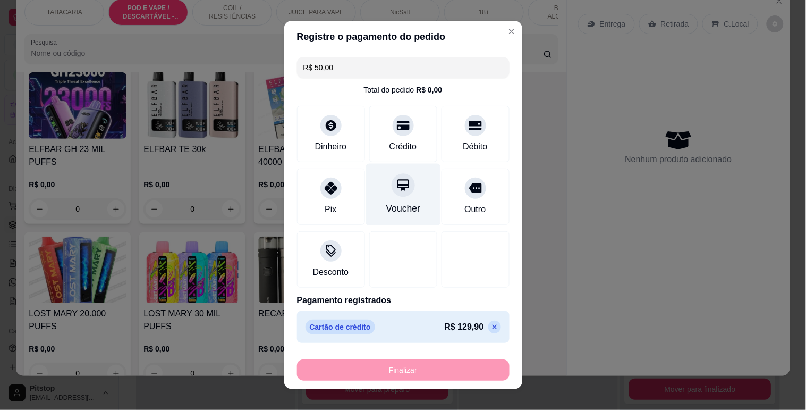
type input "-R$ 129,90"
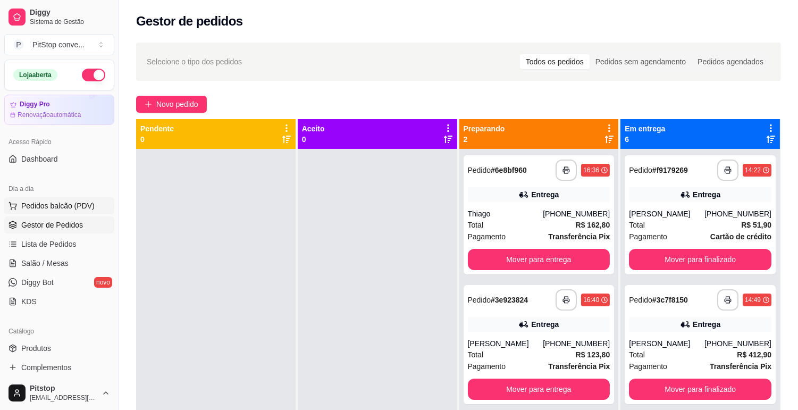
click at [55, 203] on span "Pedidos balcão (PDV)" at bounding box center [57, 205] width 73 height 11
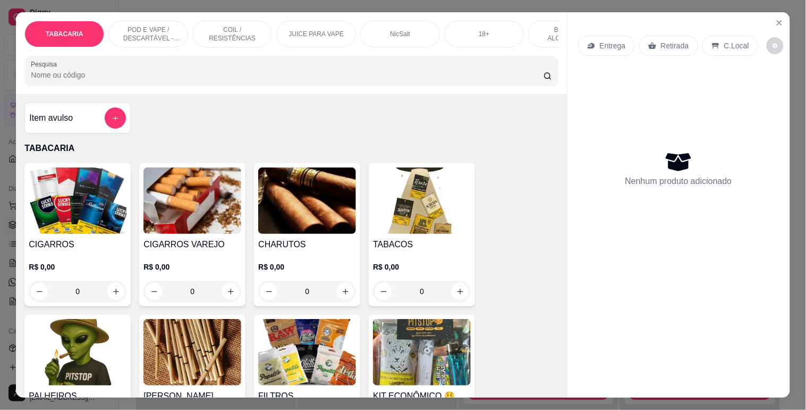
click at [141, 29] on p "POD E VAPE / DESCARTÁVEL - RECARREGAVEL" at bounding box center [148, 34] width 62 height 17
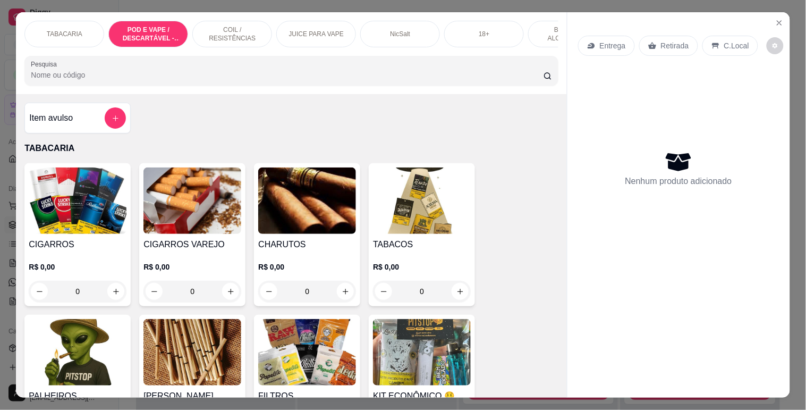
scroll to position [26, 0]
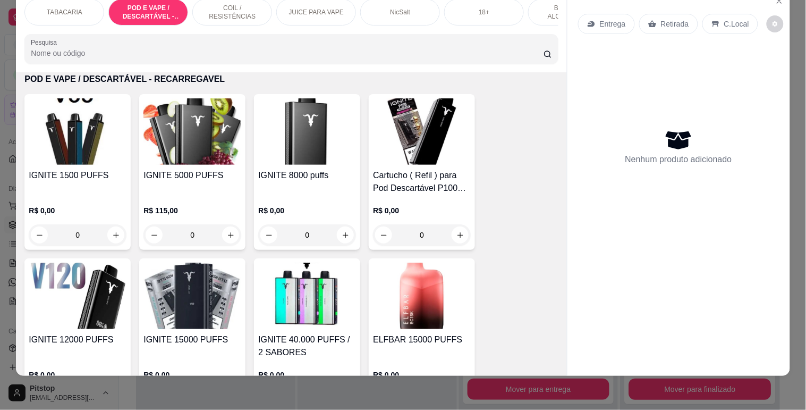
click at [310, 166] on div "IGNITE 8000 puffs R$ 0,00 0" at bounding box center [307, 172] width 106 height 156
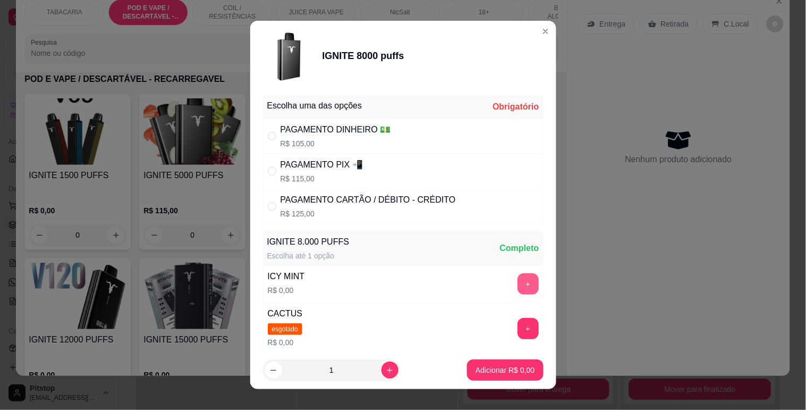
click at [518, 282] on button "+" at bounding box center [528, 283] width 21 height 21
click at [373, 171] on div "PAGAMENTO PIX 📲 R$ 115,00" at bounding box center [403, 171] width 281 height 35
radio input "true"
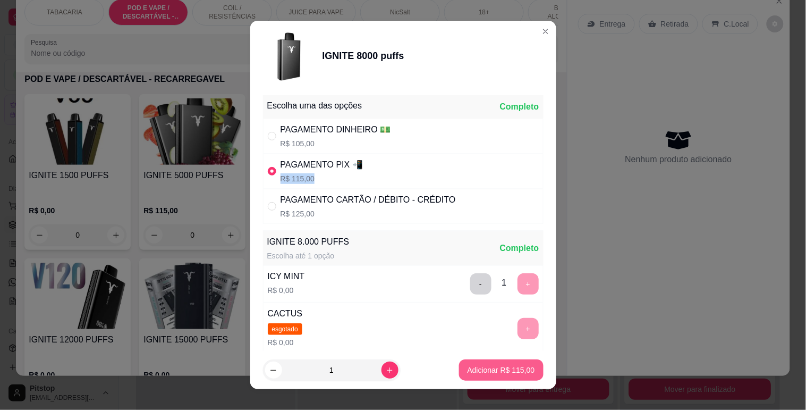
click at [486, 374] on p "Adicionar R$ 115,00" at bounding box center [501, 369] width 67 height 11
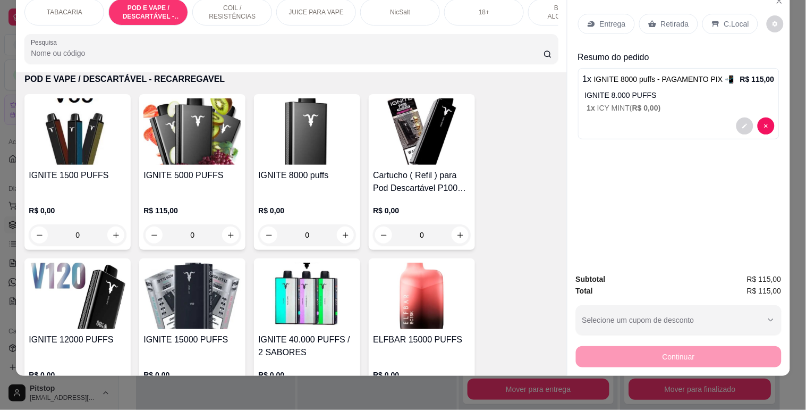
click at [729, 19] on p "C.Local" at bounding box center [736, 24] width 25 height 11
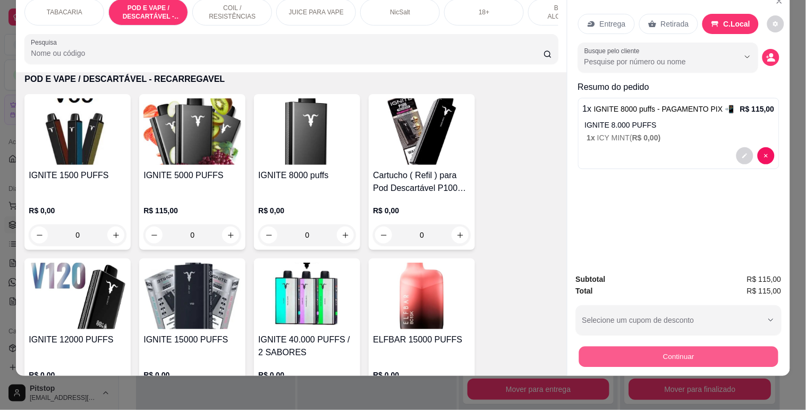
click at [676, 357] on button "Continuar" at bounding box center [678, 356] width 199 height 21
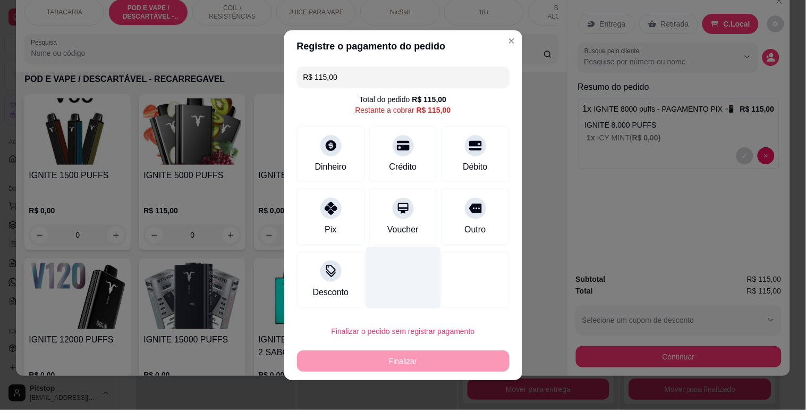
scroll to position [4, 0]
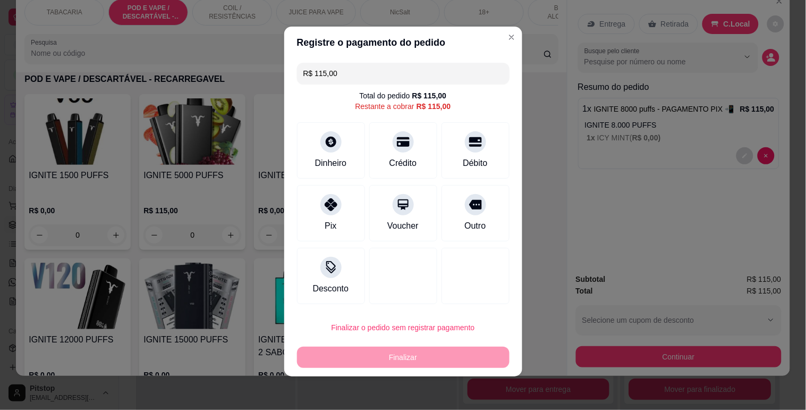
drag, startPoint x: 337, startPoint y: 70, endPoint x: 298, endPoint y: 70, distance: 39.3
click at [298, 70] on div "R$ 115,00" at bounding box center [403, 73] width 213 height 21
click at [335, 142] on div at bounding box center [330, 138] width 23 height 23
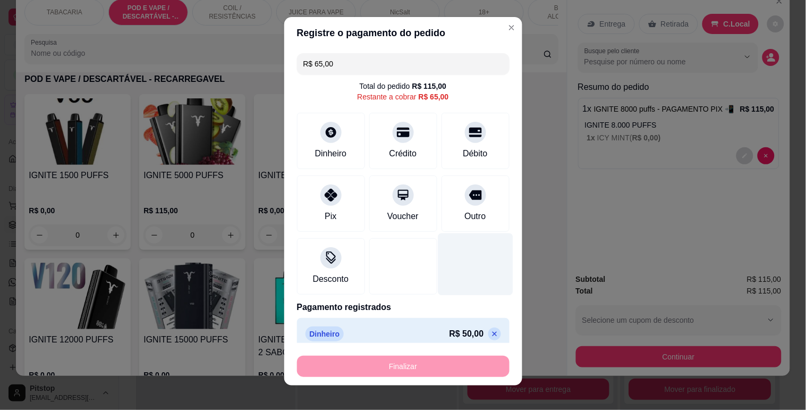
scroll to position [0, 0]
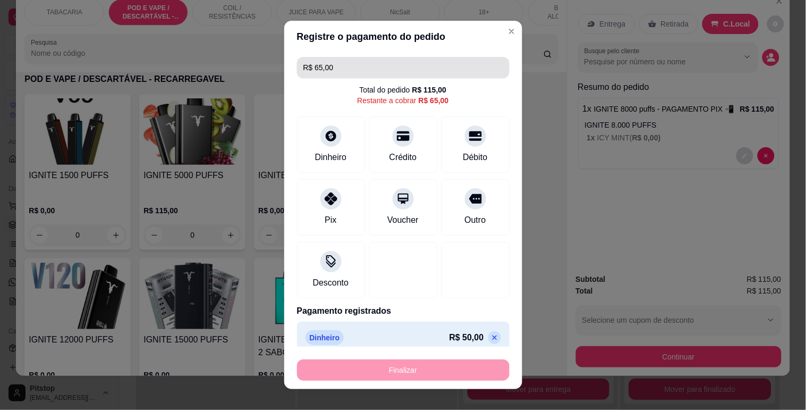
click at [331, 61] on input "R$ 65,00" at bounding box center [403, 67] width 200 height 21
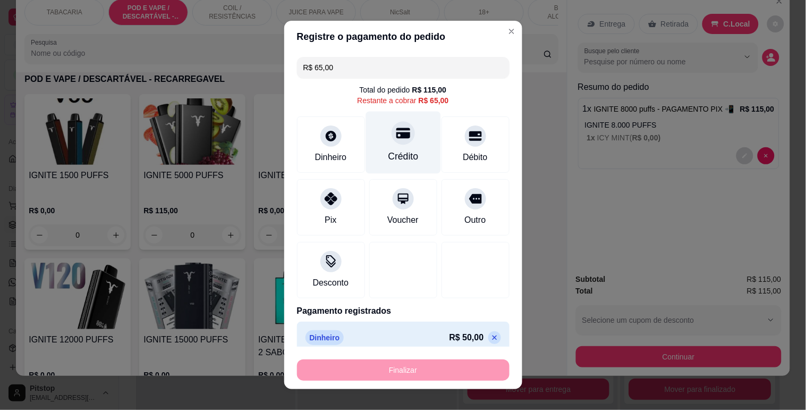
click at [392, 137] on div at bounding box center [403, 132] width 23 height 23
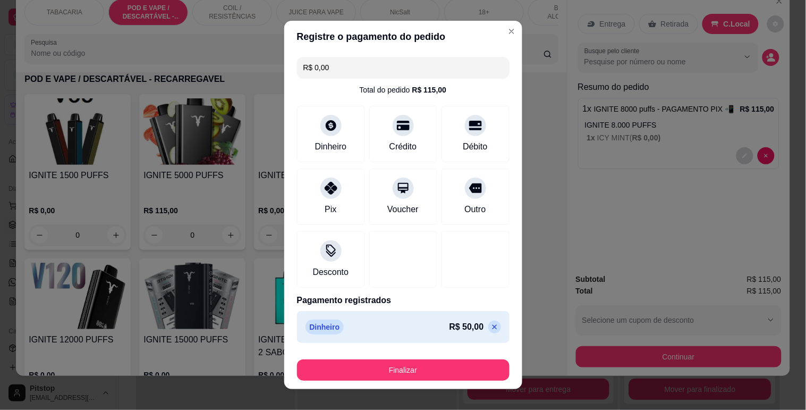
click at [490, 326] on icon at bounding box center [494, 327] width 9 height 9
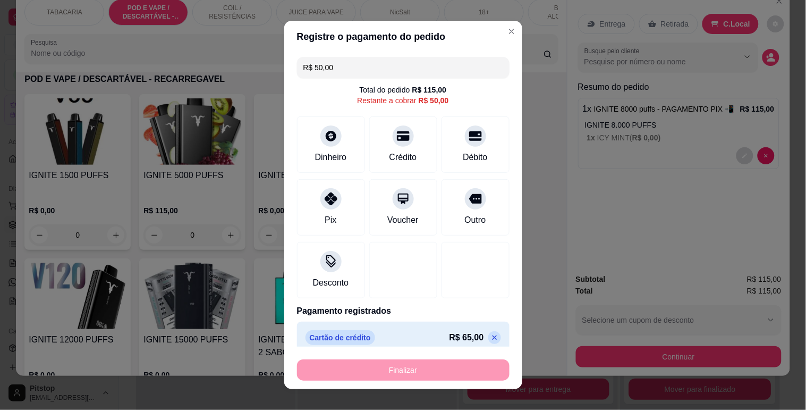
click at [488, 332] on p at bounding box center [494, 337] width 13 height 13
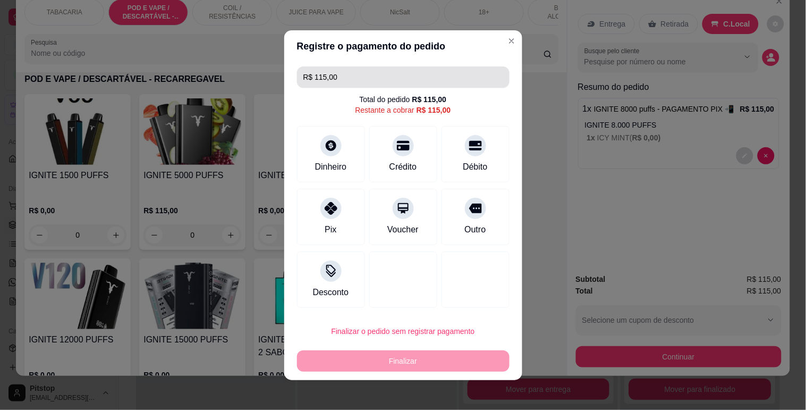
click at [351, 78] on input "R$ 115,00" at bounding box center [403, 76] width 200 height 21
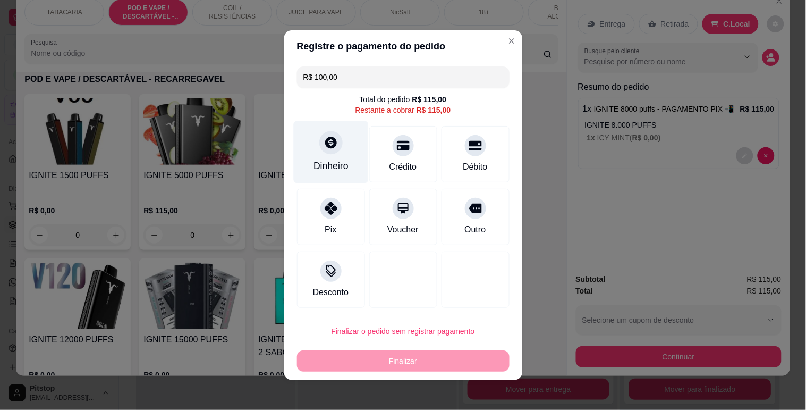
click at [327, 150] on div at bounding box center [330, 142] width 23 height 23
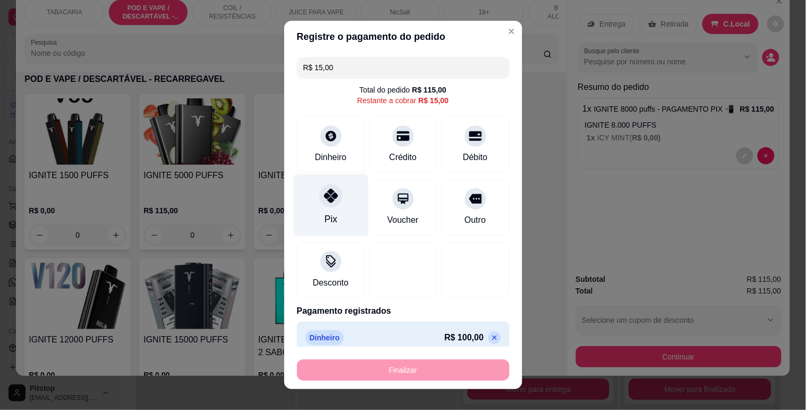
click at [324, 194] on icon at bounding box center [331, 196] width 14 height 14
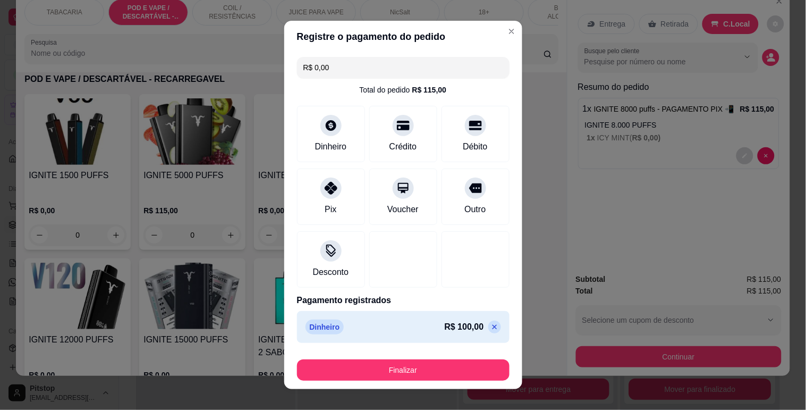
scroll to position [40, 0]
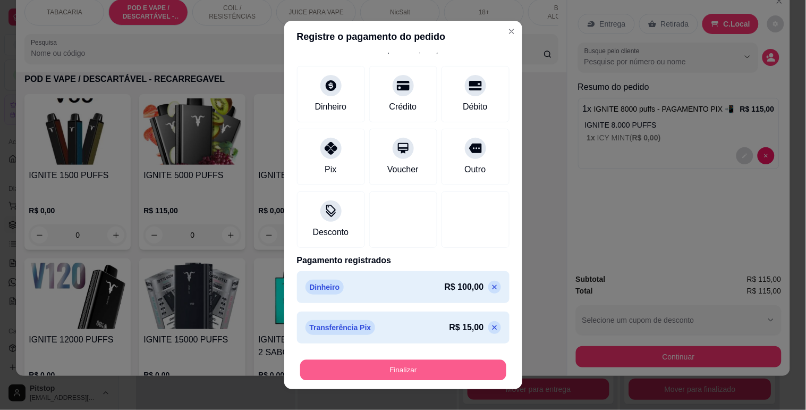
click at [394, 367] on button "Finalizar" at bounding box center [403, 370] width 206 height 21
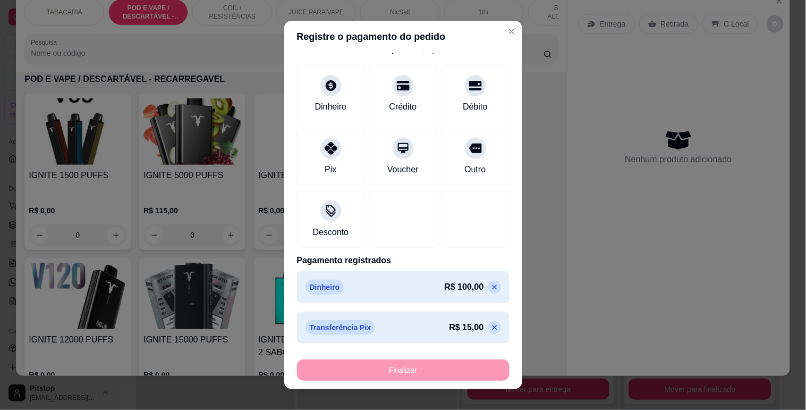
type input "-R$ 115,00"
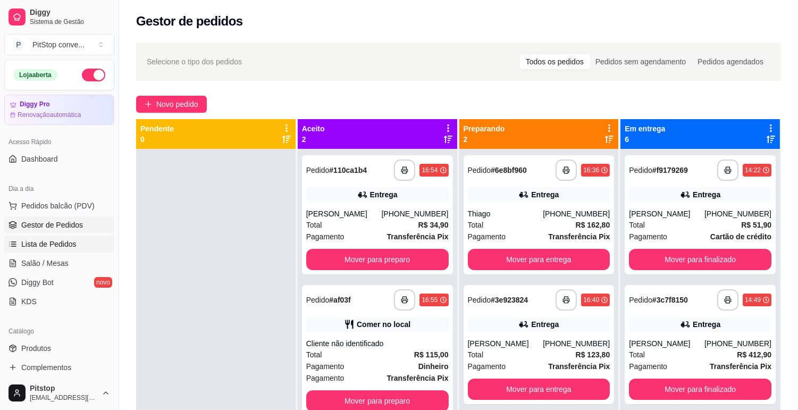
click at [51, 240] on span "Lista de Pedidos" at bounding box center [48, 244] width 55 height 11
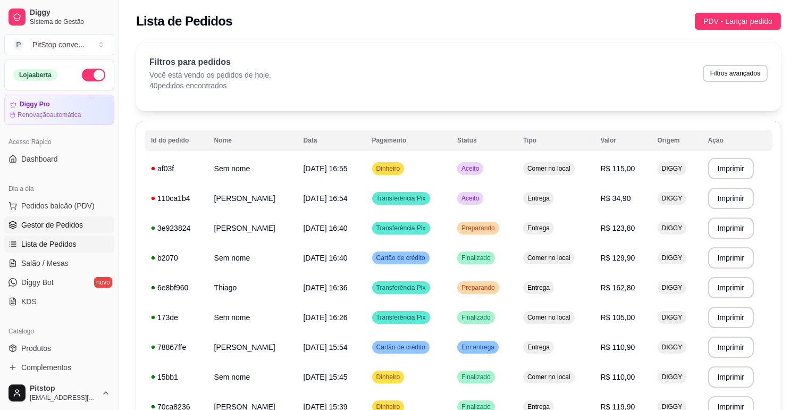
click at [51, 222] on span "Gestor de Pedidos" at bounding box center [52, 224] width 62 height 11
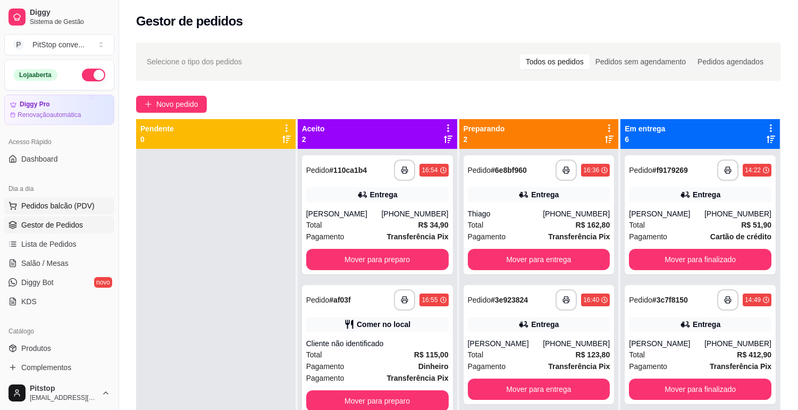
click at [54, 209] on span "Pedidos balcão (PDV)" at bounding box center [57, 205] width 73 height 11
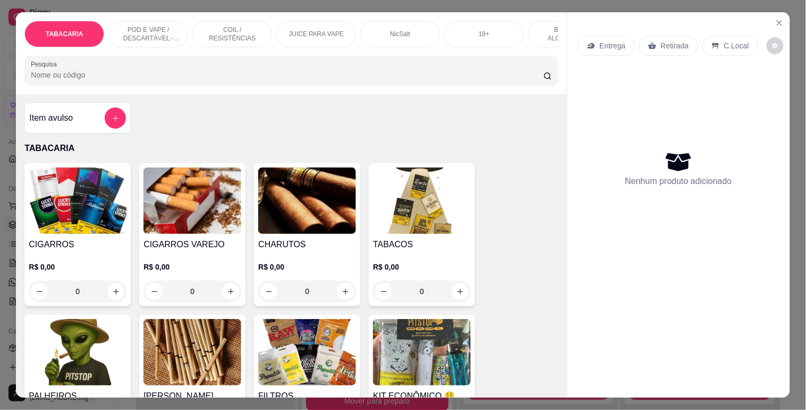
click at [153, 32] on p "POD E VAPE / DESCARTÁVEL - RECARREGAVEL" at bounding box center [148, 34] width 62 height 17
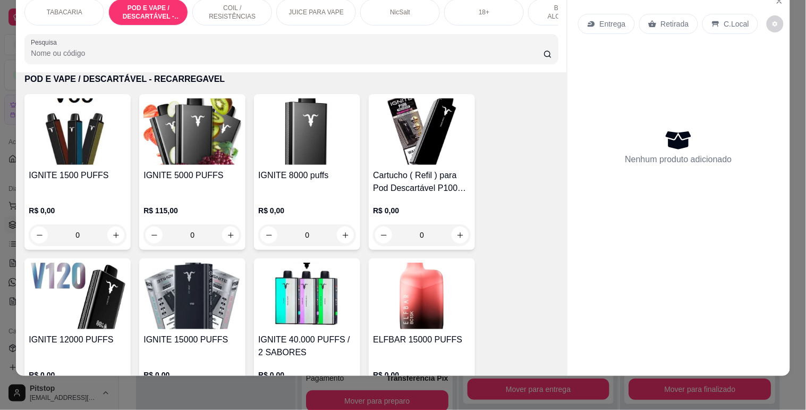
scroll to position [1062, 0]
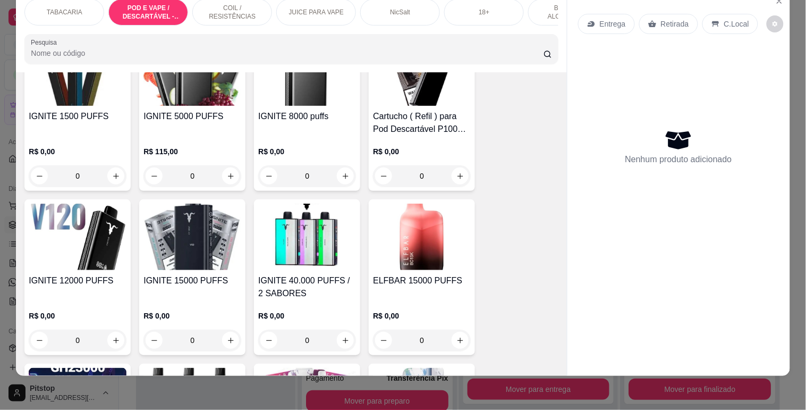
click at [86, 278] on h4 "IGNITE 12000 PUFFS" at bounding box center [78, 280] width 98 height 13
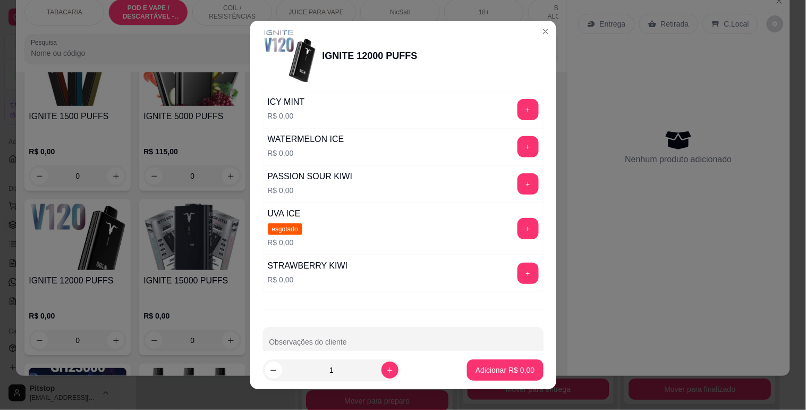
scroll to position [177, 0]
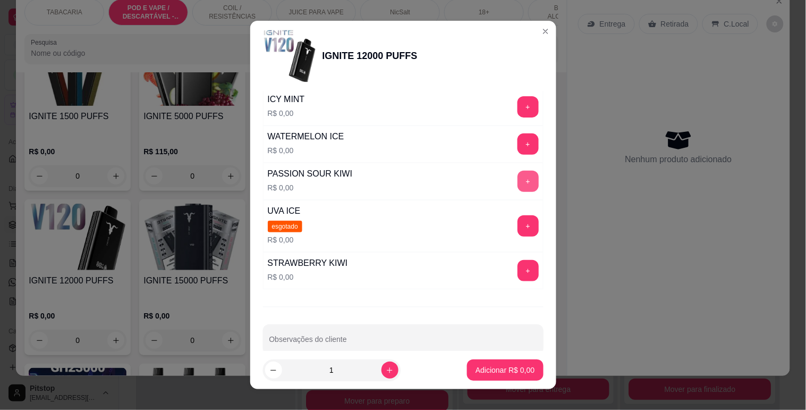
click at [518, 182] on button "+" at bounding box center [528, 181] width 21 height 21
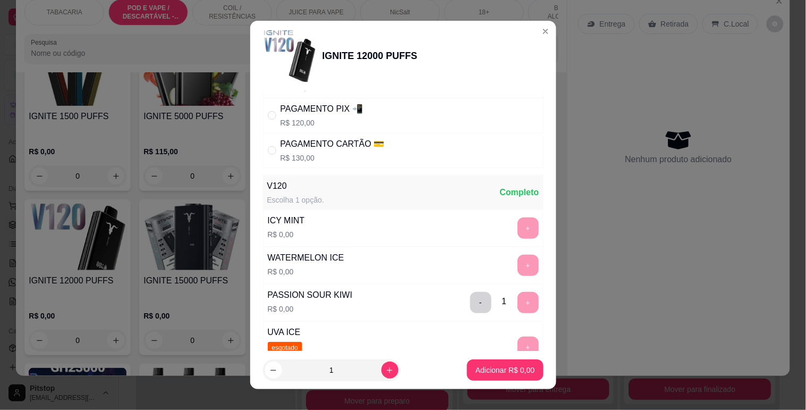
scroll to position [0, 0]
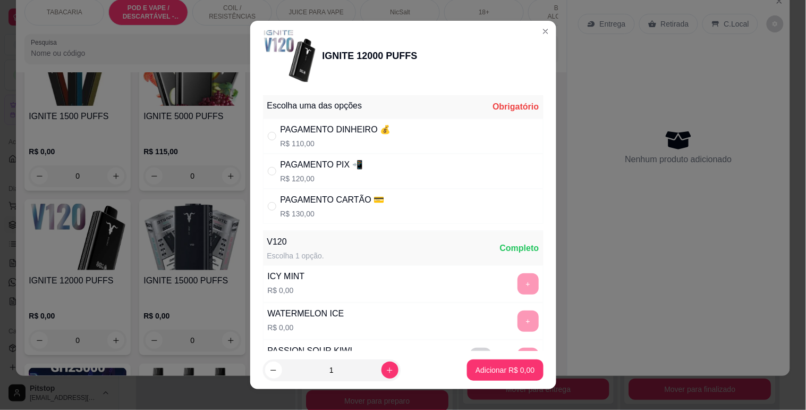
click at [352, 167] on div "PAGAMENTO PIX 📲" at bounding box center [322, 164] width 82 height 13
radio input "true"
click at [471, 369] on p "Adicionar R$ 120,00" at bounding box center [501, 370] width 65 height 10
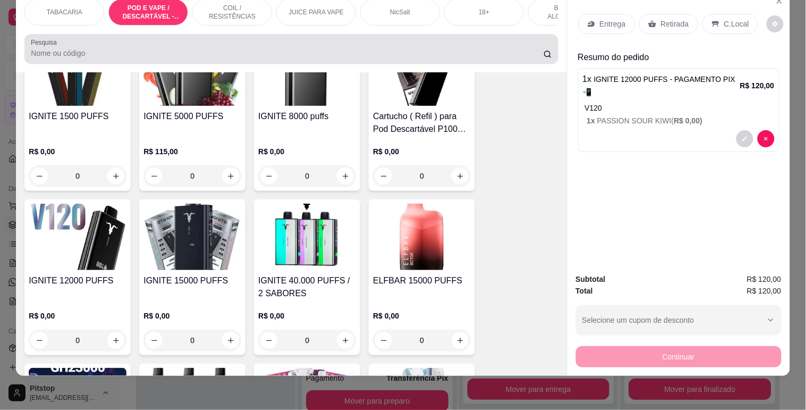
click at [156, 46] on div at bounding box center [291, 48] width 521 height 21
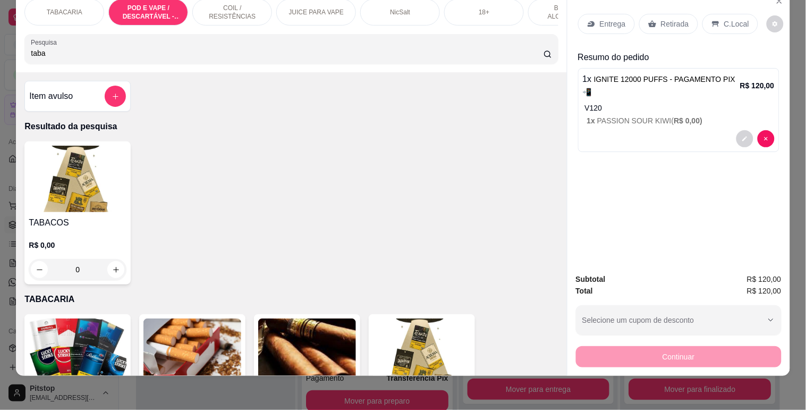
type input "taba"
click at [94, 190] on img at bounding box center [78, 179] width 98 height 66
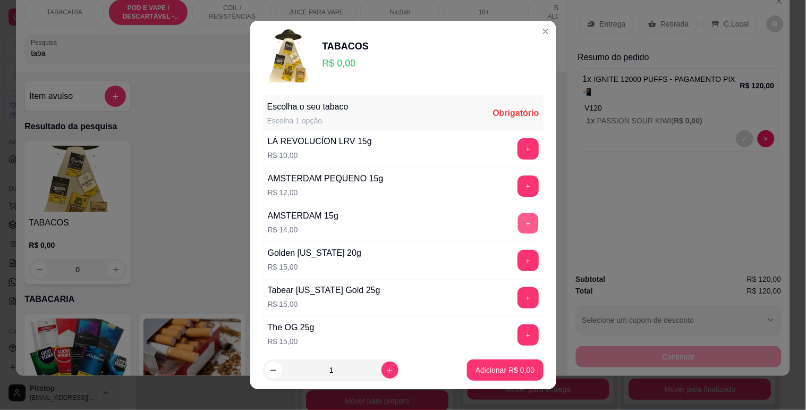
click at [518, 220] on button "+" at bounding box center [528, 223] width 21 height 21
click at [487, 374] on p "Adicionar R$ 14,00" at bounding box center [502, 369] width 63 height 11
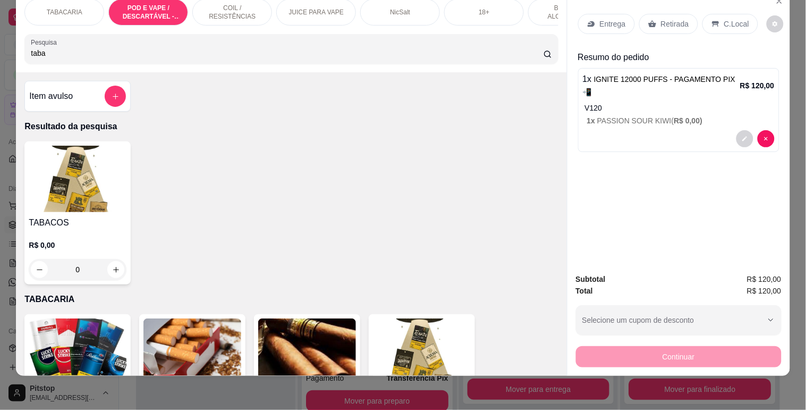
click at [119, 163] on img at bounding box center [78, 179] width 98 height 66
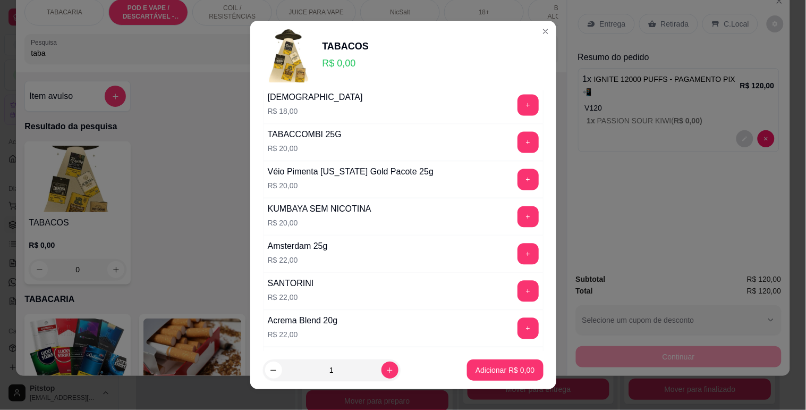
scroll to position [531, 0]
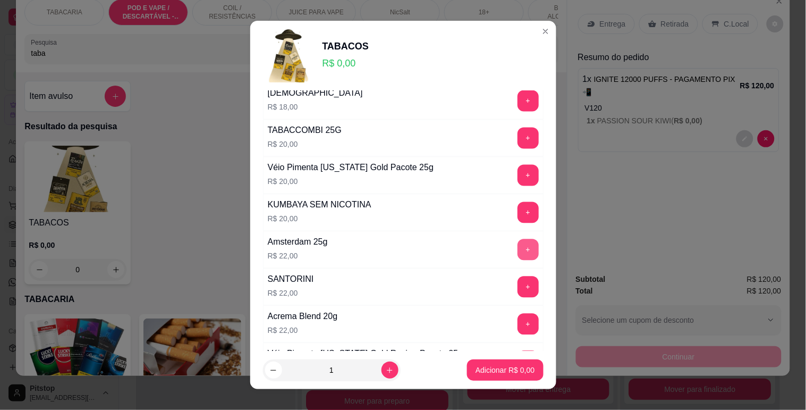
click at [518, 248] on button "+" at bounding box center [528, 249] width 21 height 21
click at [489, 367] on p "Adicionar R$ 22,00" at bounding box center [502, 369] width 63 height 11
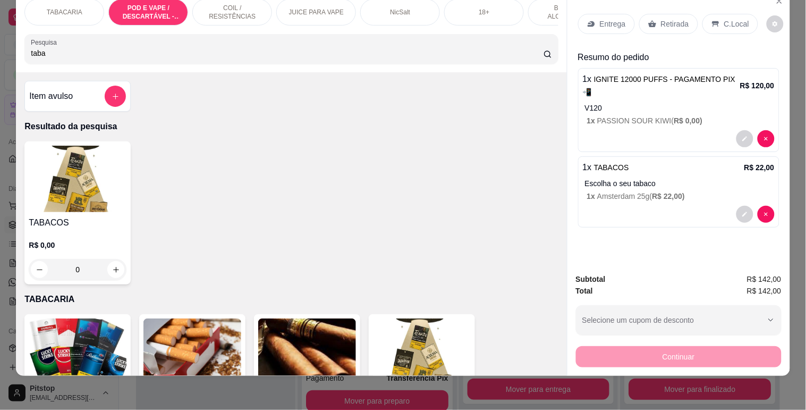
click at [724, 14] on div "C.Local" at bounding box center [730, 24] width 56 height 20
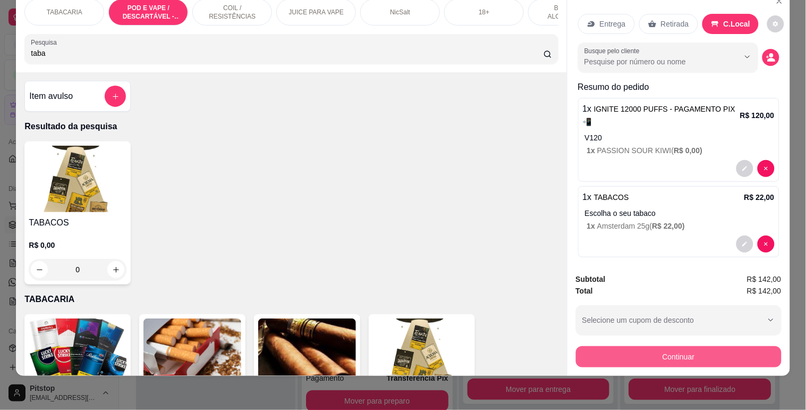
click at [684, 346] on button "Continuar" at bounding box center [679, 356] width 206 height 21
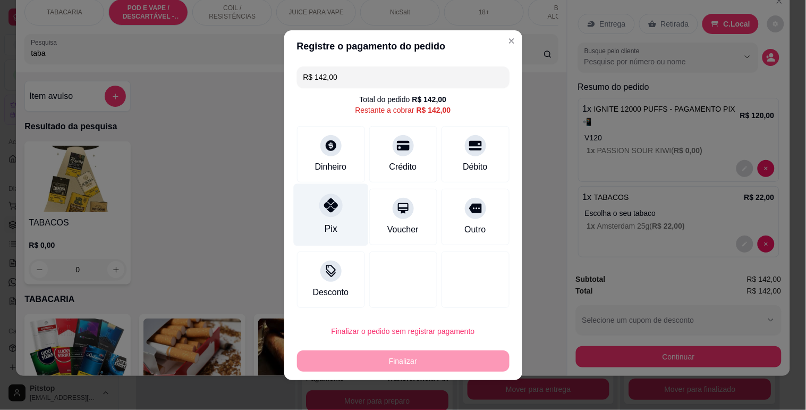
click at [337, 221] on div "Pix" at bounding box center [330, 214] width 75 height 62
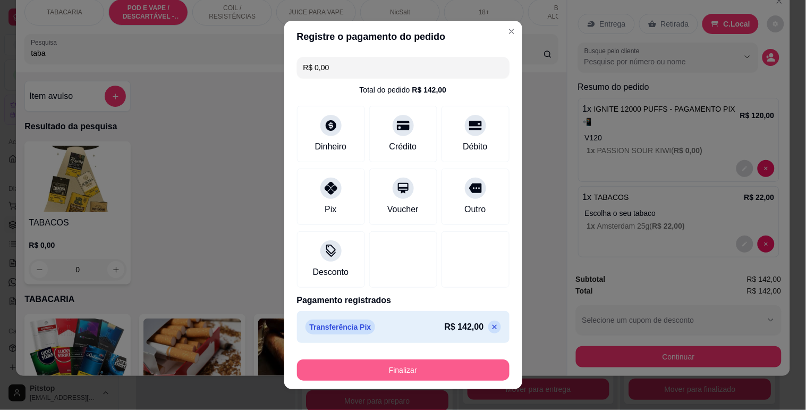
click at [383, 362] on button "Finalizar" at bounding box center [403, 369] width 213 height 21
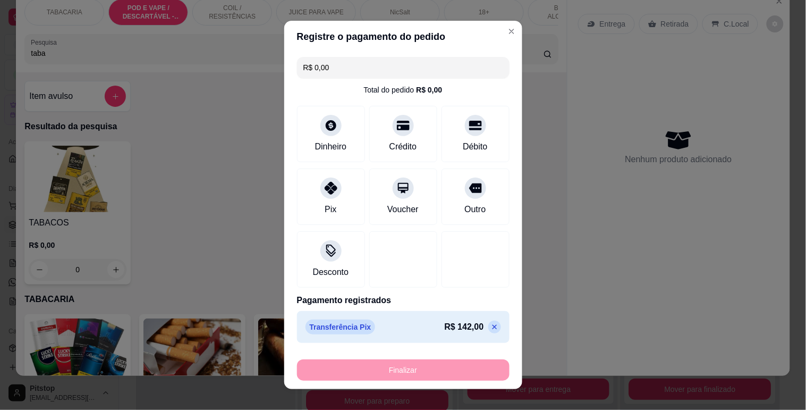
type input "-R$ 142,00"
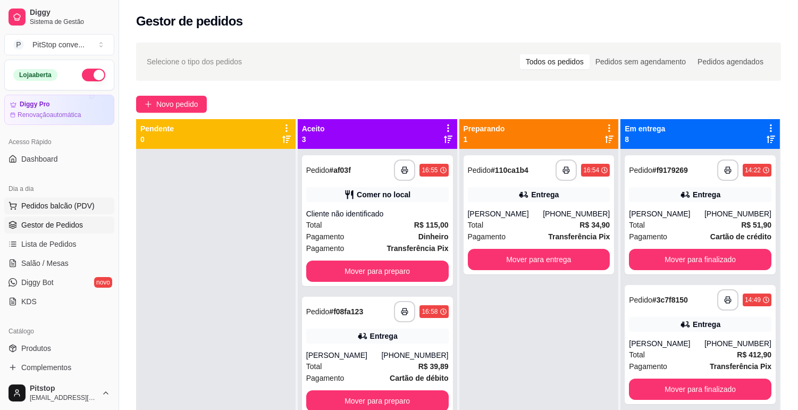
click at [91, 202] on span "Pedidos balcão (PDV)" at bounding box center [57, 205] width 73 height 11
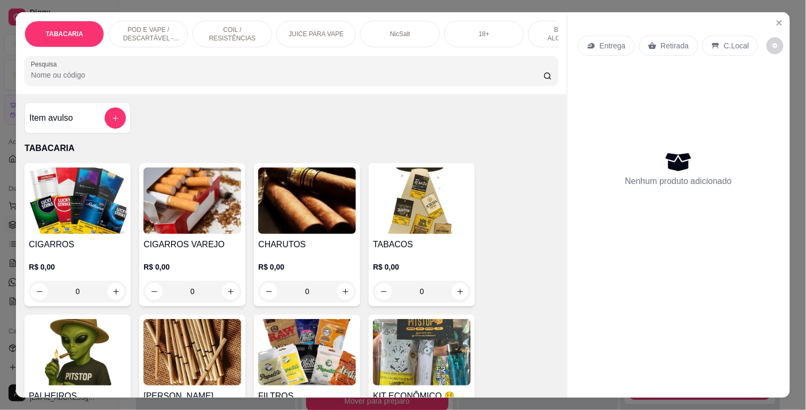
click at [125, 34] on p "POD E VAPE / DESCARTÁVEL - RECARREGAVEL" at bounding box center [148, 34] width 62 height 17
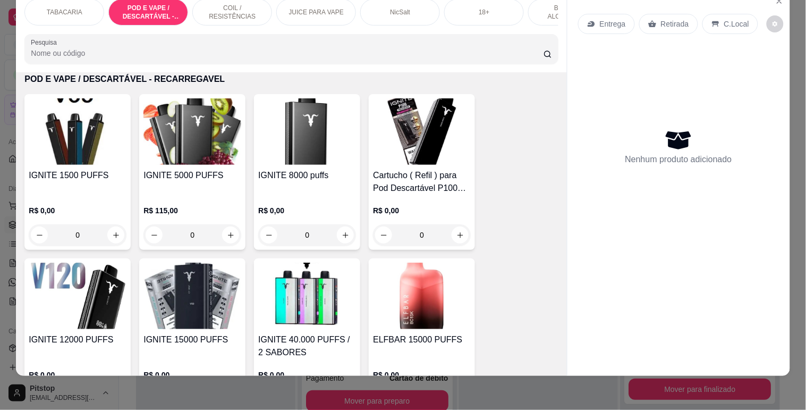
scroll to position [1180, 0]
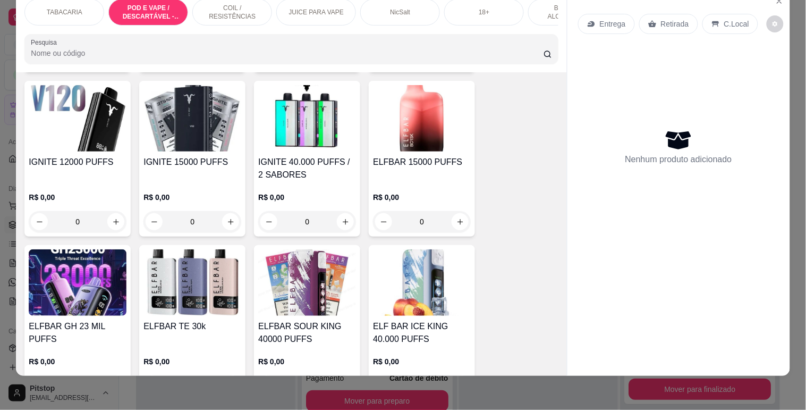
click at [92, 168] on div "IGNITE 12000 PUFFS" at bounding box center [78, 169] width 98 height 26
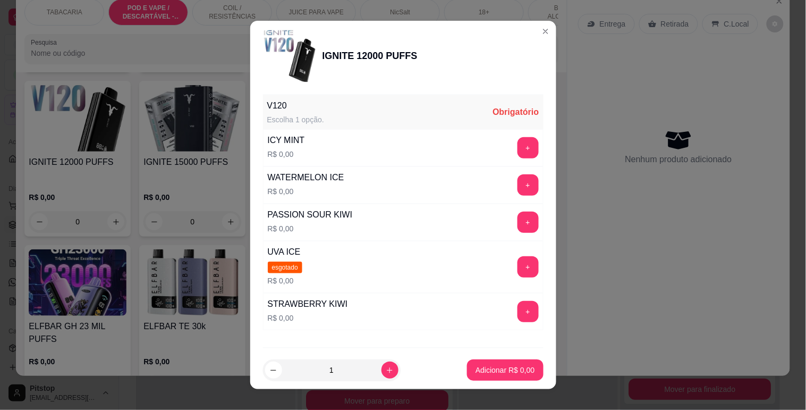
scroll to position [195, 0]
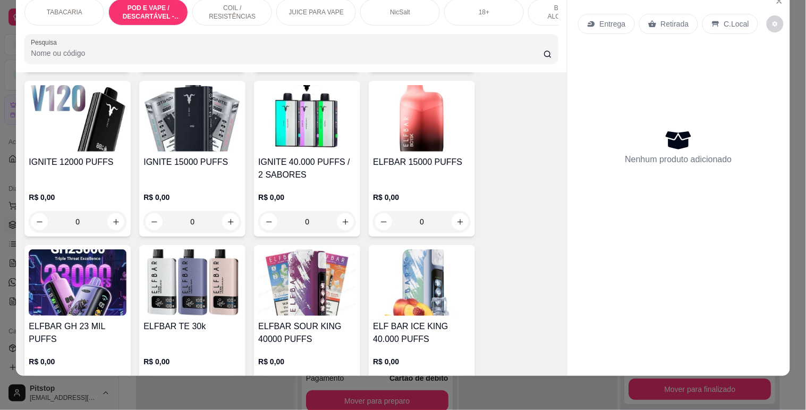
click at [223, 165] on h4 "IGNITE 15000 PUFFS" at bounding box center [192, 162] width 98 height 13
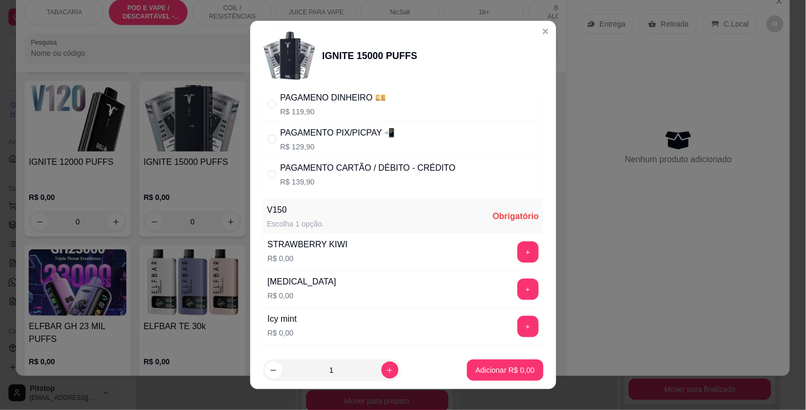
scroll to position [59, 0]
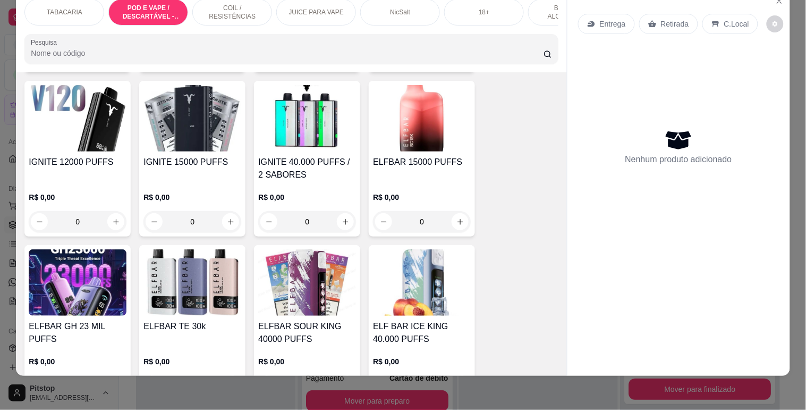
click at [317, 159] on h4 "IGNITE 40.000 PUFFS / 2 SABORES" at bounding box center [307, 169] width 98 height 26
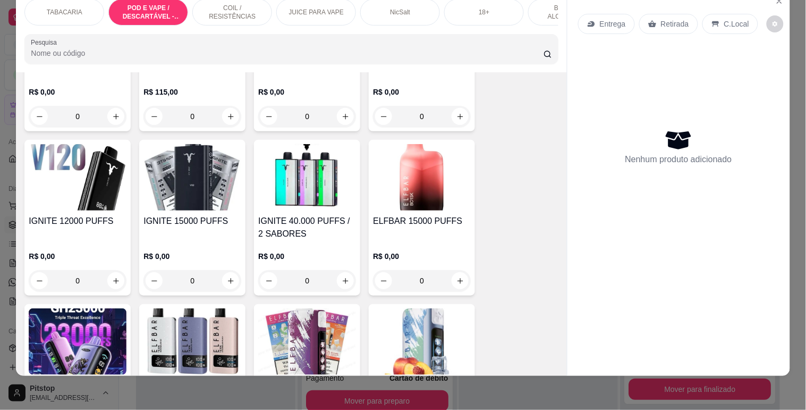
scroll to position [1062, 0]
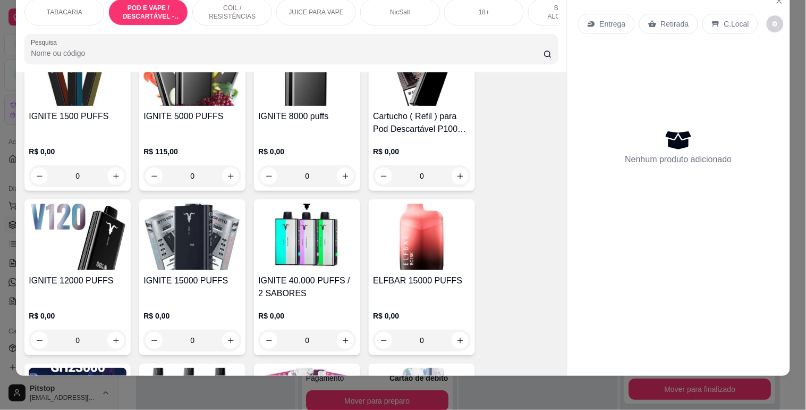
click at [183, 227] on img at bounding box center [192, 237] width 98 height 66
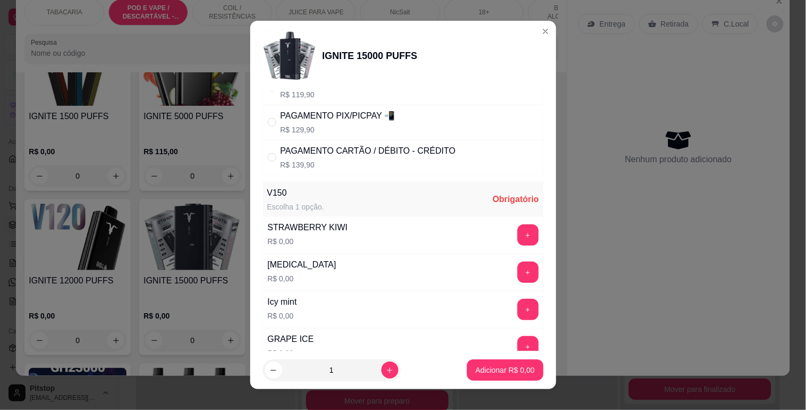
scroll to position [0, 0]
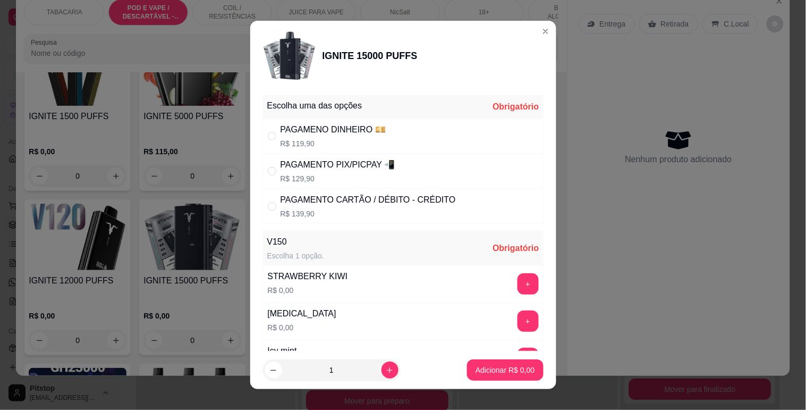
click at [356, 176] on p "R$ 129,90" at bounding box center [338, 178] width 115 height 11
radio input "true"
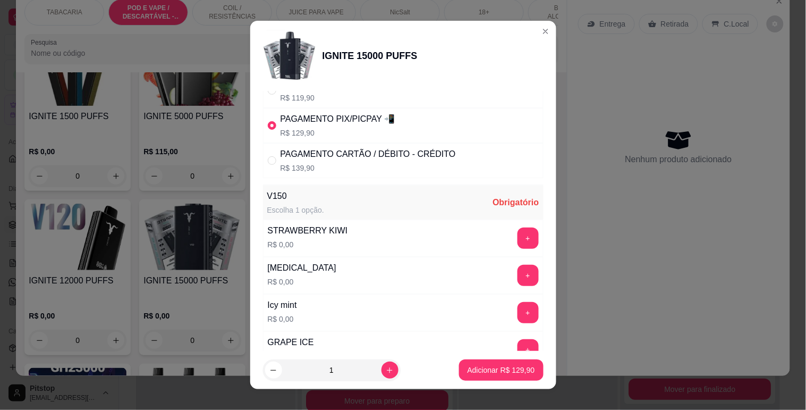
scroll to position [59, 0]
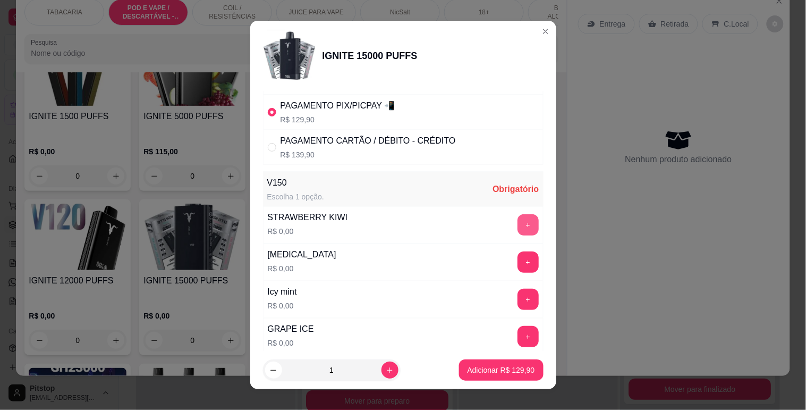
click at [518, 219] on button "+" at bounding box center [528, 224] width 21 height 21
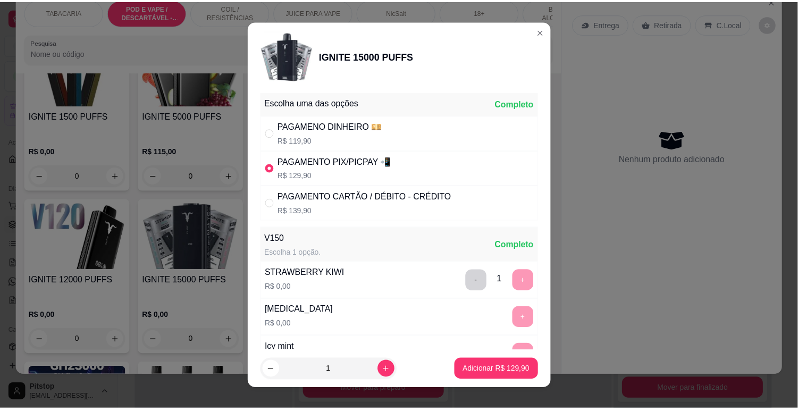
scroll to position [3, 0]
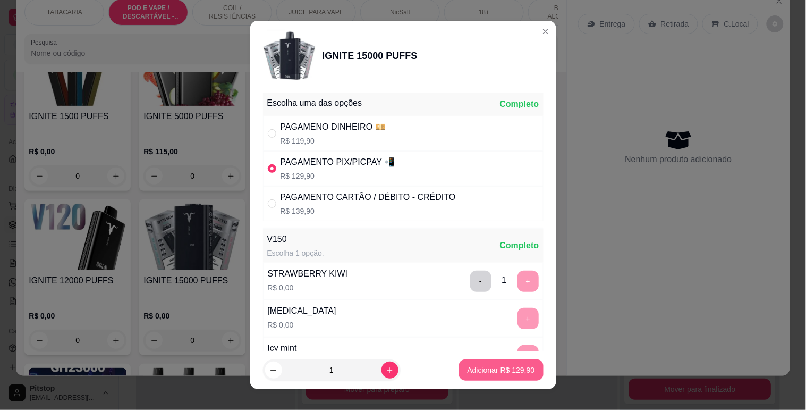
click at [486, 369] on p "Adicionar R$ 129,90" at bounding box center [501, 369] width 67 height 11
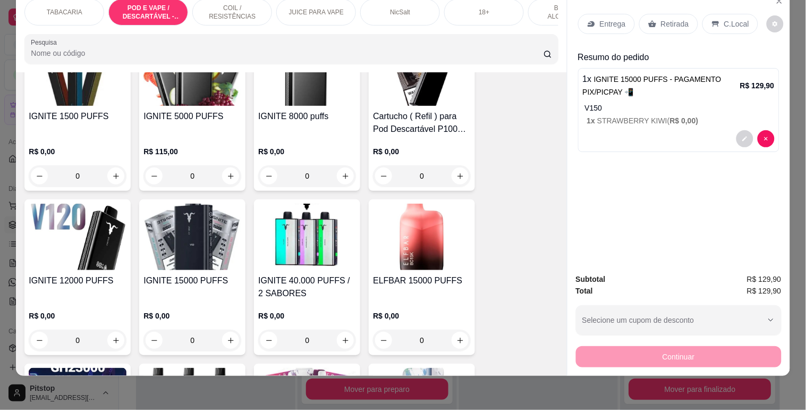
click at [713, 21] on icon at bounding box center [715, 24] width 7 height 6
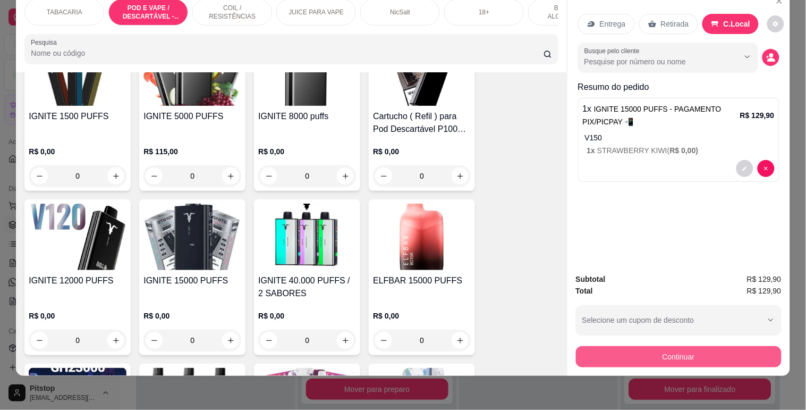
click at [673, 346] on button "Continuar" at bounding box center [679, 356] width 206 height 21
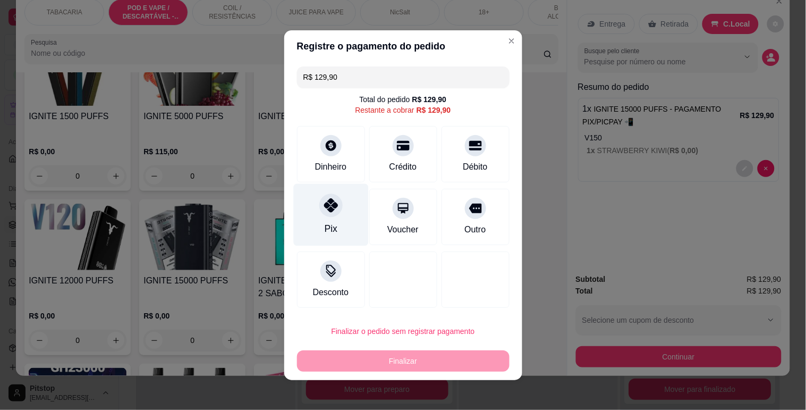
click at [341, 231] on div "Pix" at bounding box center [330, 214] width 75 height 62
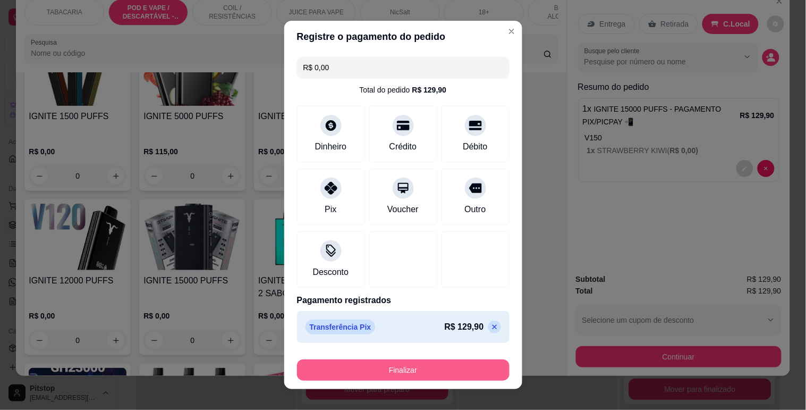
click at [418, 370] on button "Finalizar" at bounding box center [403, 369] width 213 height 21
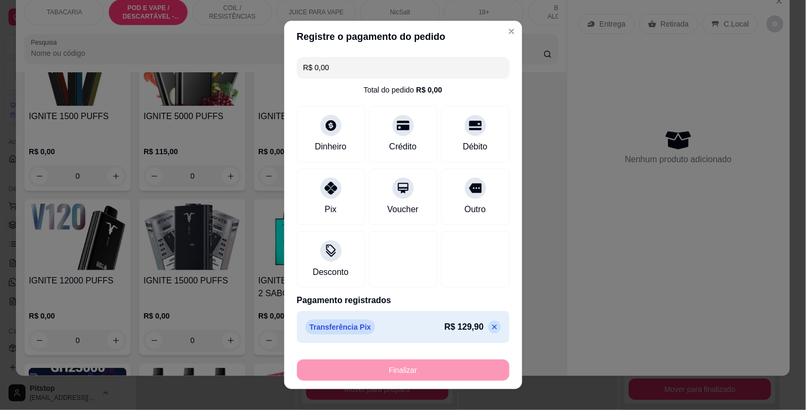
type input "-R$ 129,90"
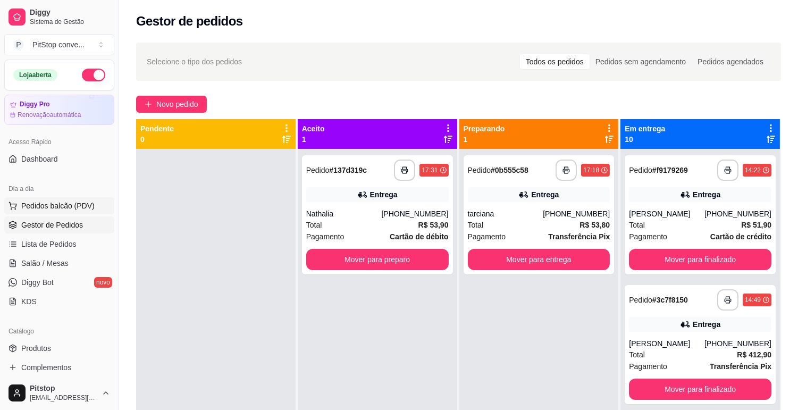
click at [65, 206] on span "Pedidos balcão (PDV)" at bounding box center [57, 205] width 73 height 11
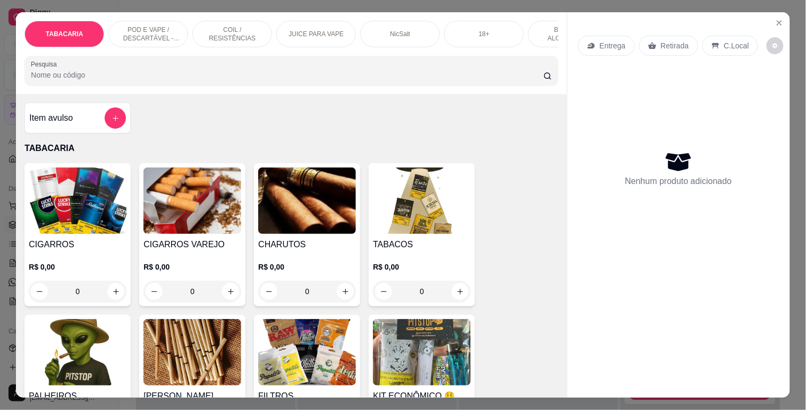
click at [151, 26] on p "POD E VAPE / DESCARTÁVEL - RECARREGAVEL" at bounding box center [148, 34] width 62 height 17
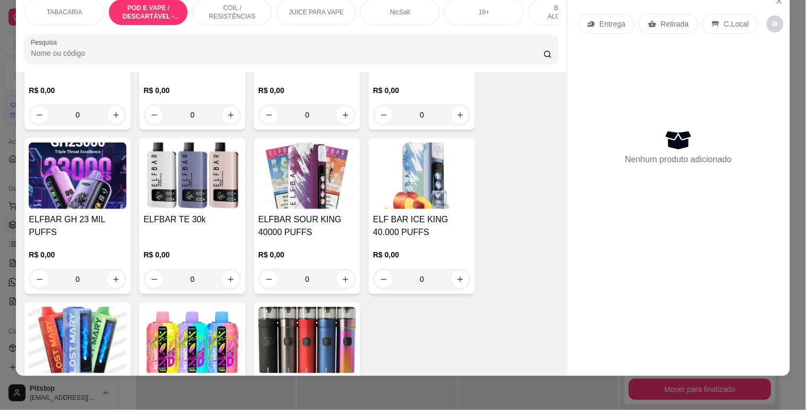
scroll to position [1298, 0]
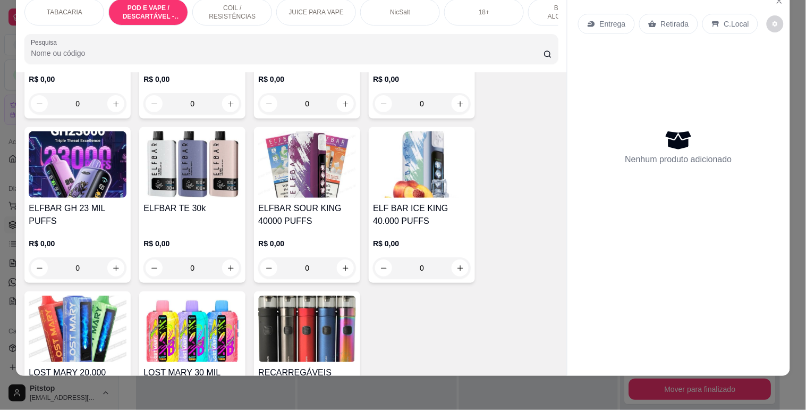
click at [104, 303] on img at bounding box center [78, 328] width 98 height 66
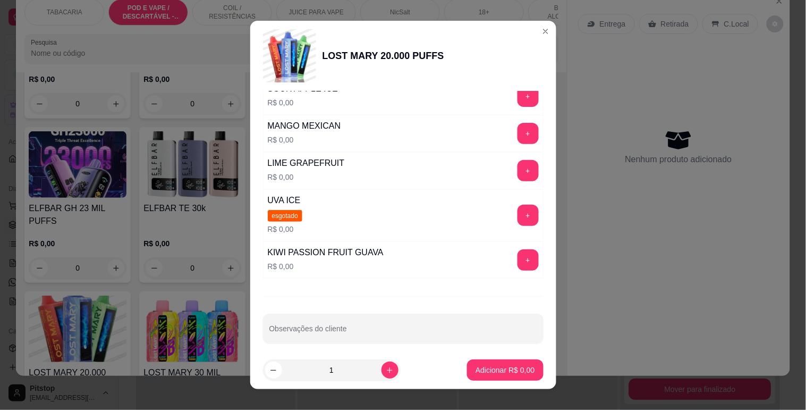
scroll to position [269, 0]
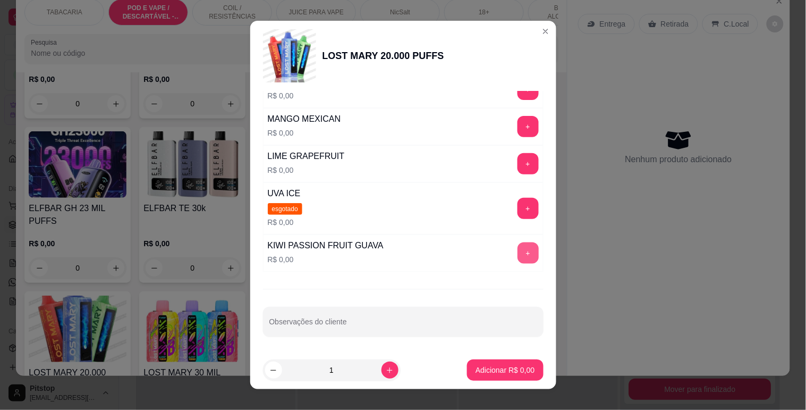
click at [518, 248] on button "+" at bounding box center [528, 252] width 21 height 21
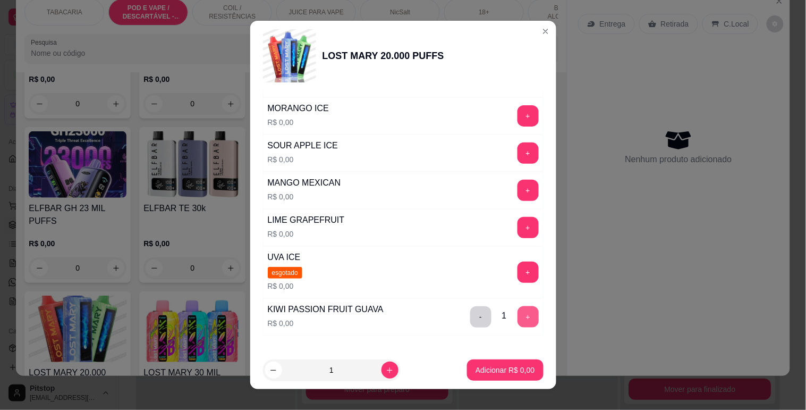
scroll to position [33, 0]
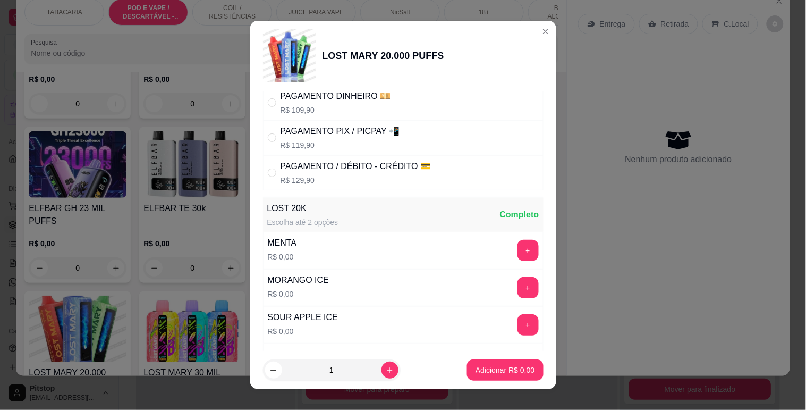
click at [392, 136] on div "PAGAMENTO PIX / PICPAY 📲 R$ 119,90" at bounding box center [403, 137] width 281 height 35
radio input "true"
click at [491, 359] on div "Adicionar R$ 119,90" at bounding box center [501, 369] width 84 height 21
click at [481, 362] on button "Adicionar R$ 119,90" at bounding box center [501, 369] width 84 height 21
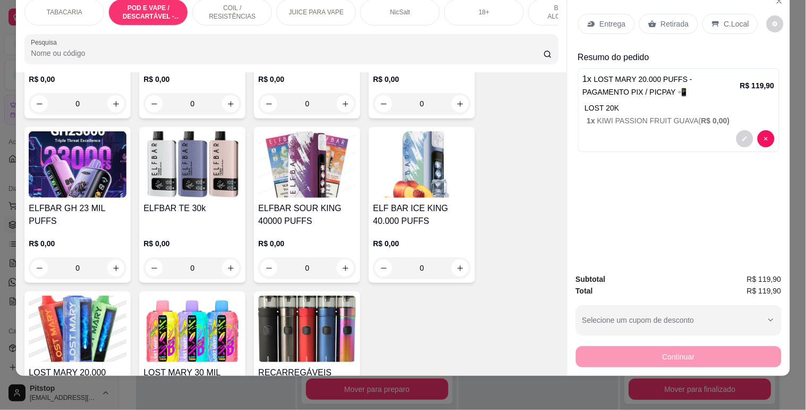
click at [726, 14] on div "C.Local" at bounding box center [730, 24] width 56 height 20
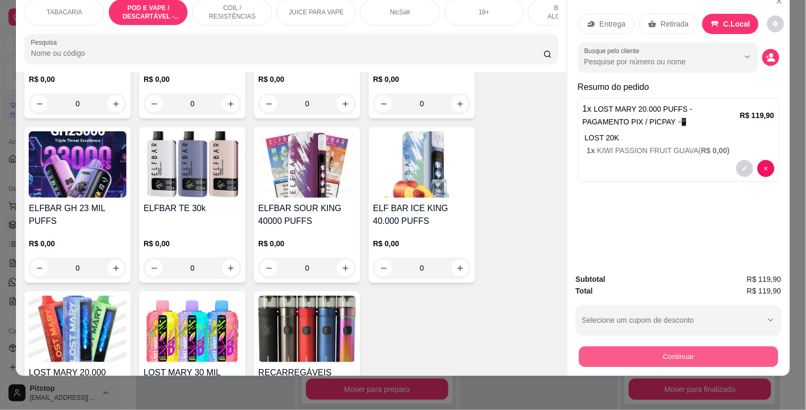
click at [672, 352] on button "Continuar" at bounding box center [678, 356] width 199 height 21
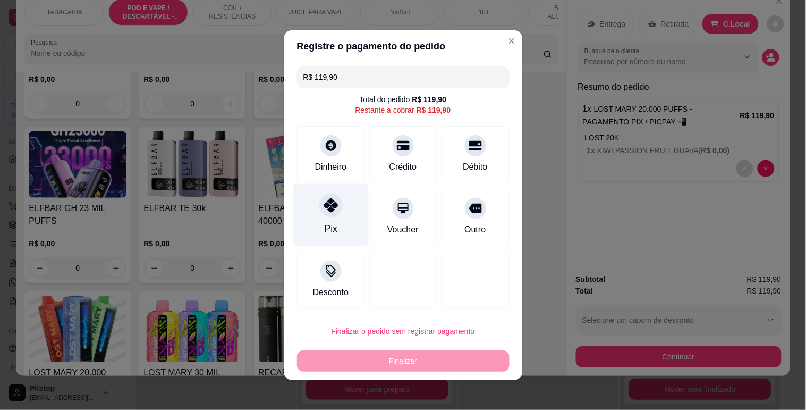
click at [319, 216] on div "Pix" at bounding box center [330, 214] width 75 height 62
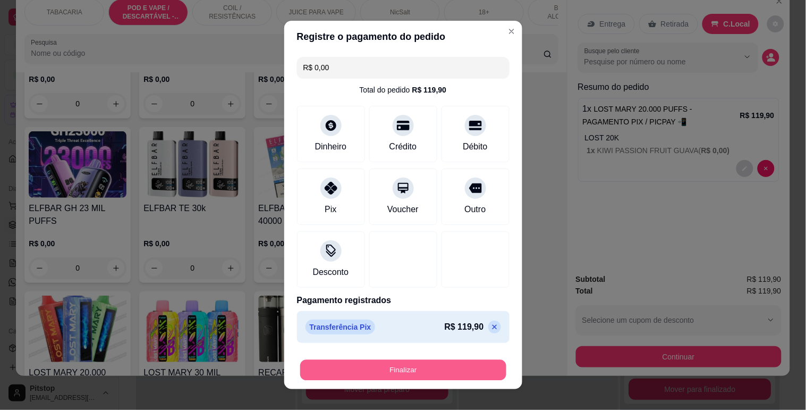
click at [425, 363] on button "Finalizar" at bounding box center [403, 370] width 206 height 21
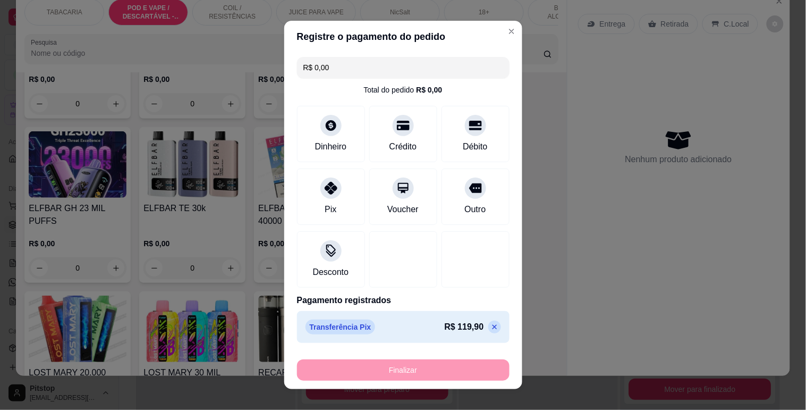
type input "-R$ 119,90"
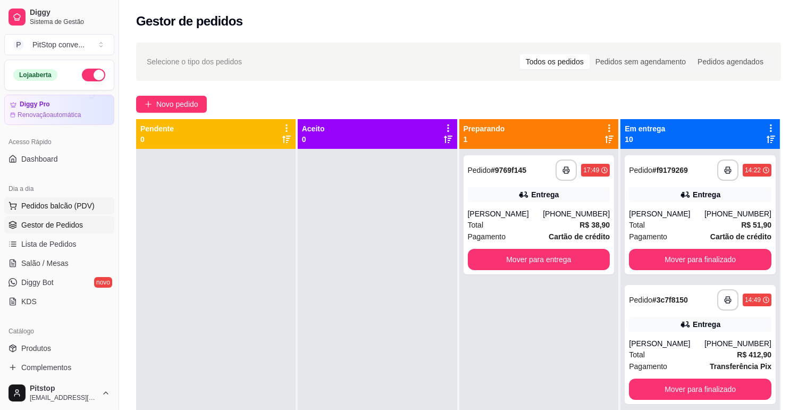
click at [38, 209] on span "Pedidos balcão (PDV)" at bounding box center [57, 205] width 73 height 11
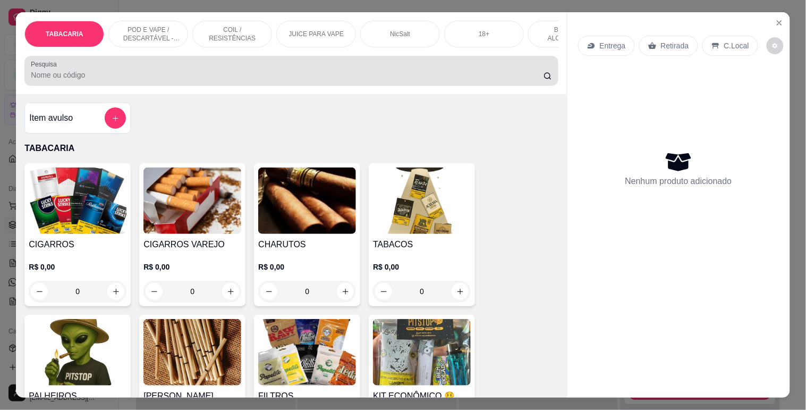
click at [128, 80] on input "Pesquisa" at bounding box center [287, 75] width 513 height 11
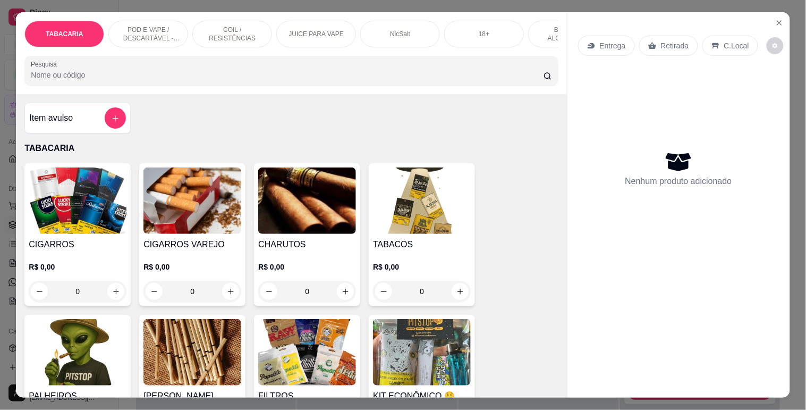
click at [134, 36] on p "POD E VAPE / DESCARTÁVEL - RECARREGAVEL" at bounding box center [148, 34] width 62 height 17
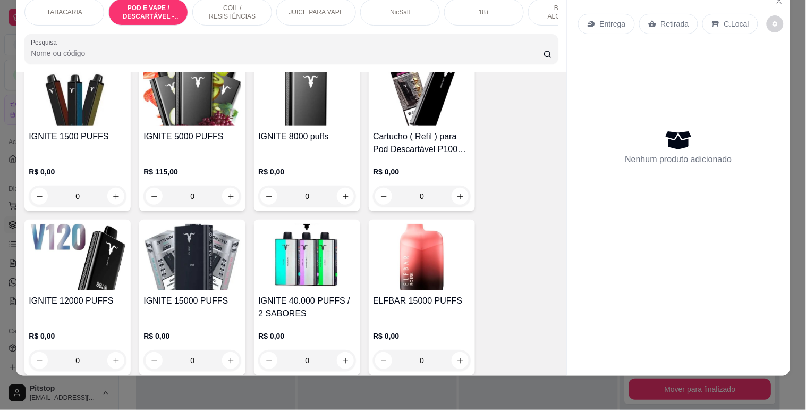
scroll to position [1062, 0]
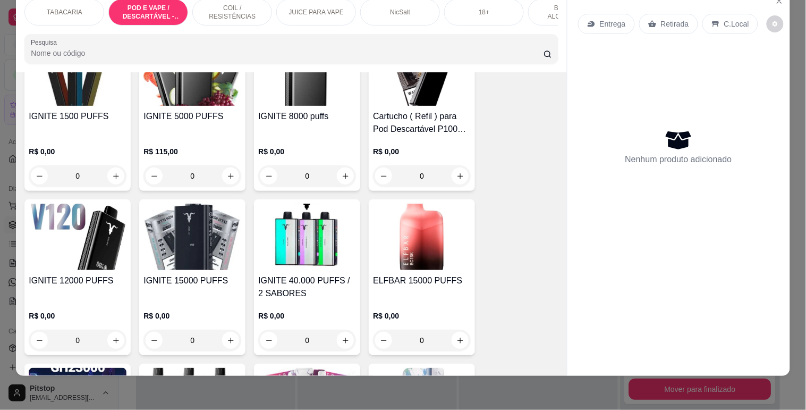
click at [213, 269] on div "IGNITE 15000 PUFFS R$ 0,00 0" at bounding box center [192, 277] width 106 height 156
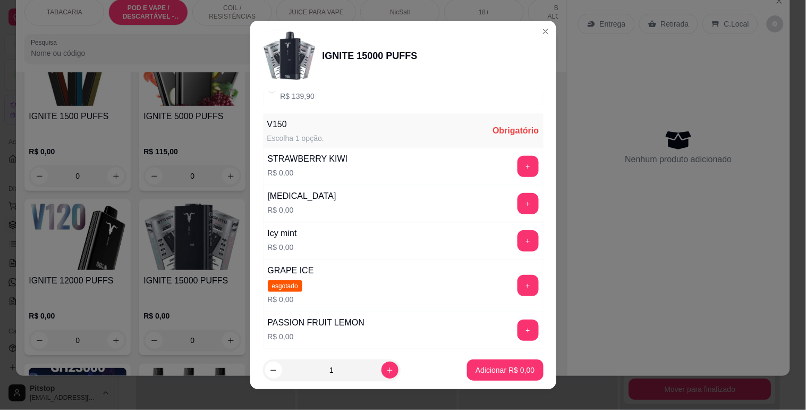
scroll to position [177, 0]
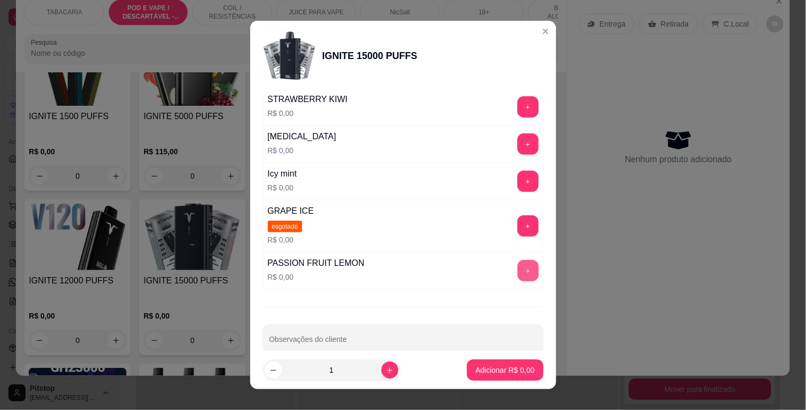
click at [518, 273] on button "+" at bounding box center [528, 270] width 21 height 21
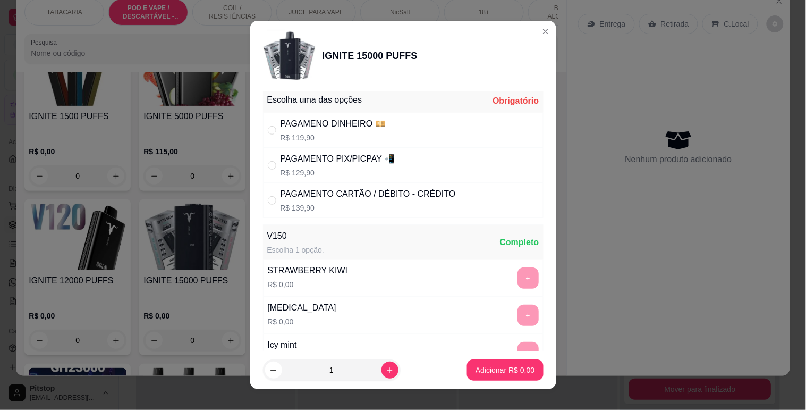
scroll to position [0, 0]
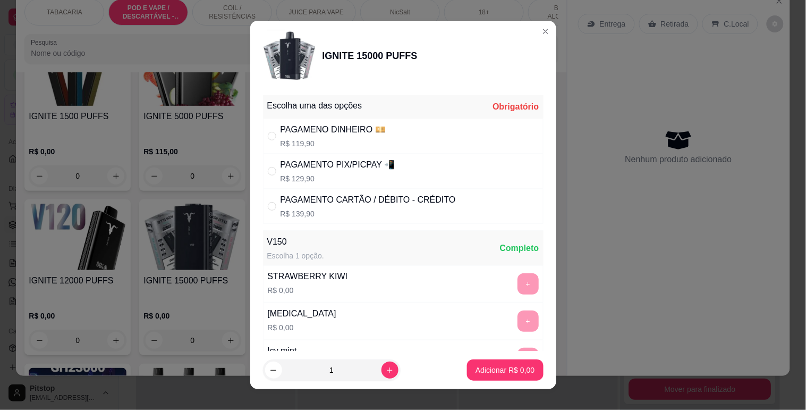
click at [353, 162] on div "PAGAMENTO PIX/PICPAY 📲" at bounding box center [338, 164] width 115 height 13
click at [352, 197] on div "PAGAMENTO CARTÃO / DÉBITO - CRÉDITO" at bounding box center [368, 199] width 175 height 13
radio input "false"
radio input "true"
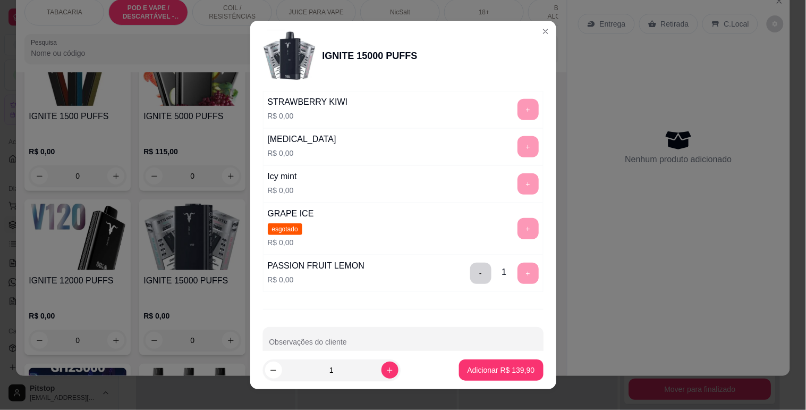
scroll to position [195, 0]
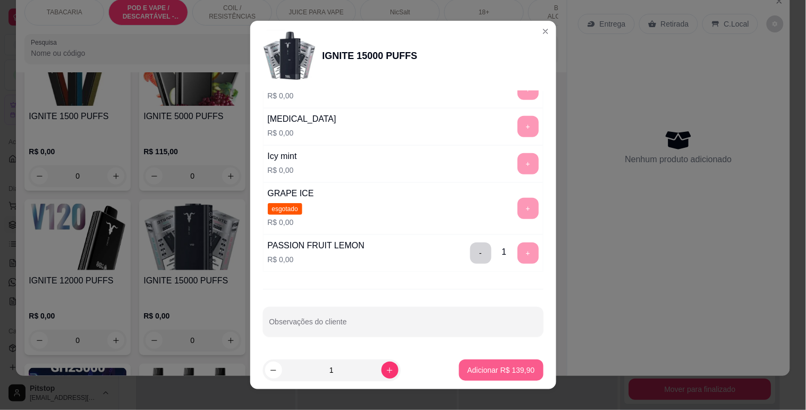
click at [486, 370] on p "Adicionar R$ 139,90" at bounding box center [501, 369] width 67 height 11
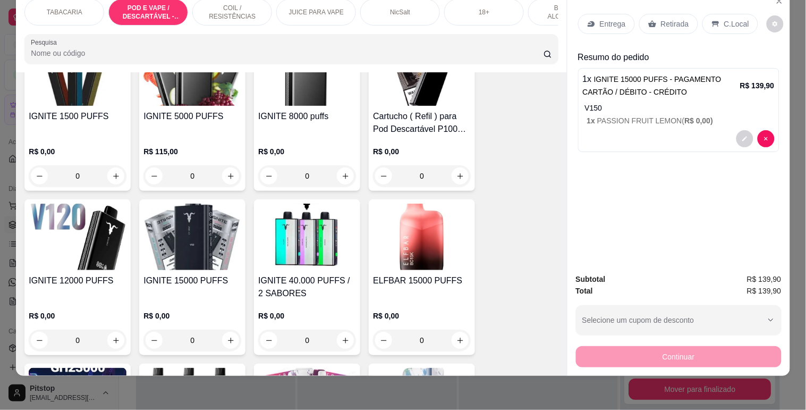
click at [739, 20] on p "C.Local" at bounding box center [736, 24] width 25 height 11
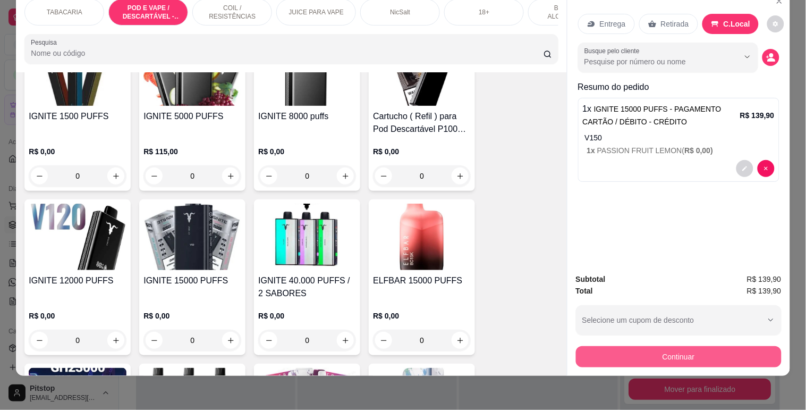
click at [652, 346] on button "Continuar" at bounding box center [679, 356] width 206 height 21
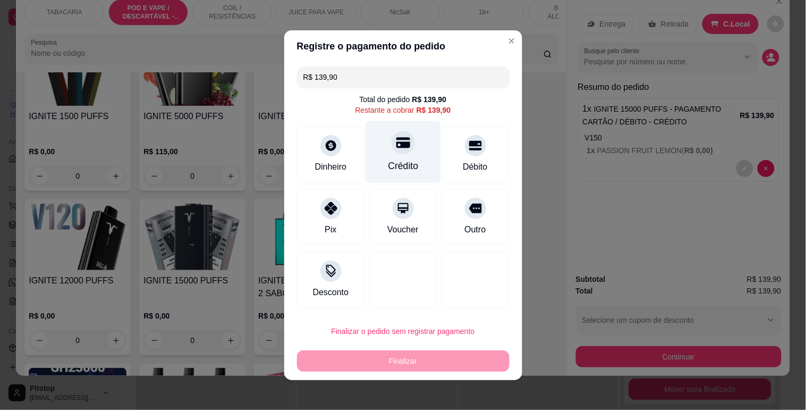
click at [401, 161] on div "Crédito" at bounding box center [403, 166] width 30 height 14
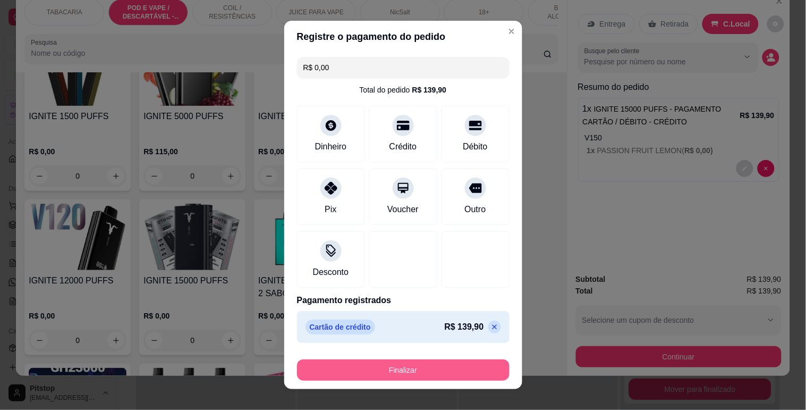
click at [388, 366] on button "Finalizar" at bounding box center [403, 369] width 213 height 21
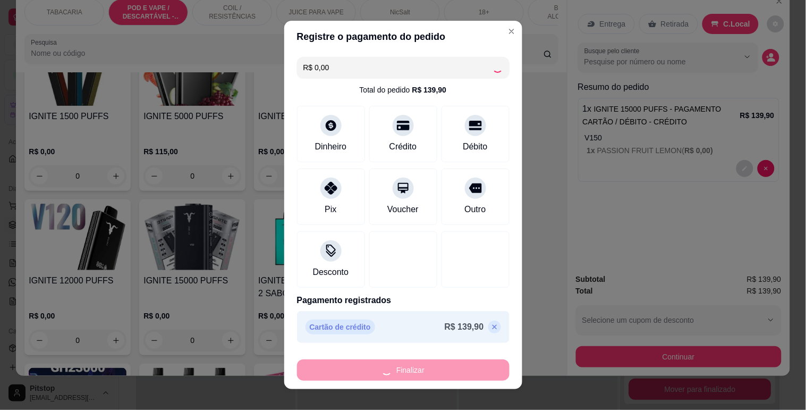
type input "-R$ 139,90"
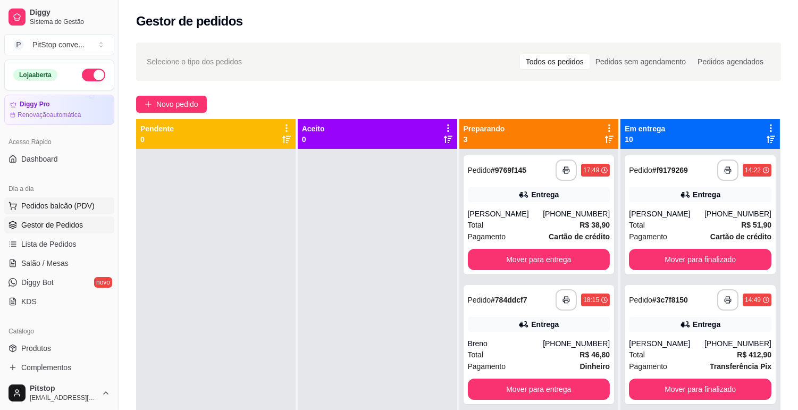
click at [48, 202] on span "Pedidos balcão (PDV)" at bounding box center [57, 205] width 73 height 11
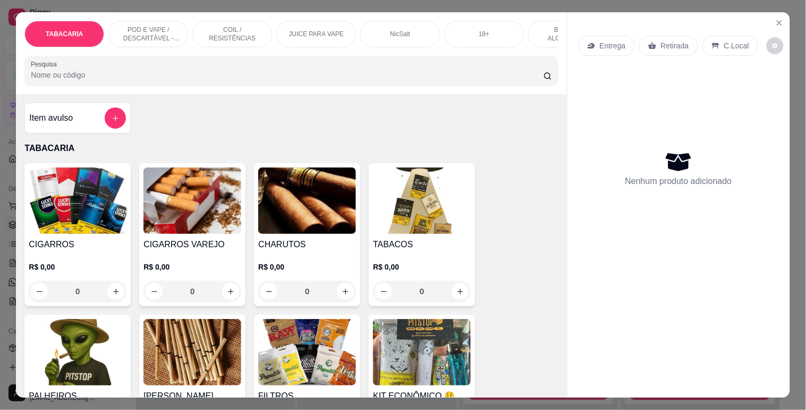
click at [170, 41] on div "POD E VAPE / DESCARTÁVEL - RECARREGAVEL" at bounding box center [148, 34] width 80 height 27
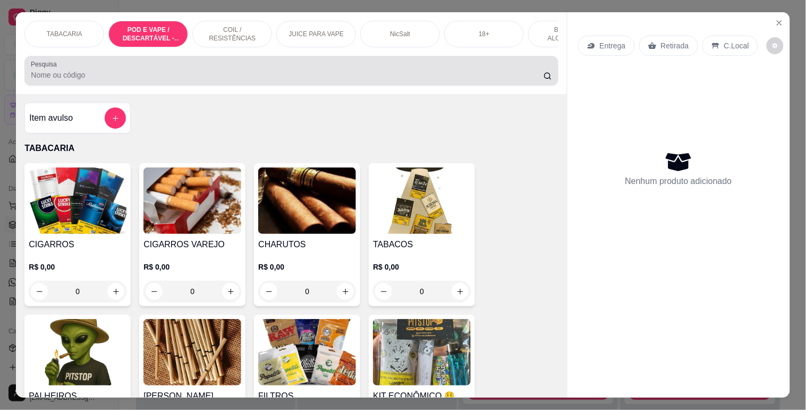
scroll to position [26, 0]
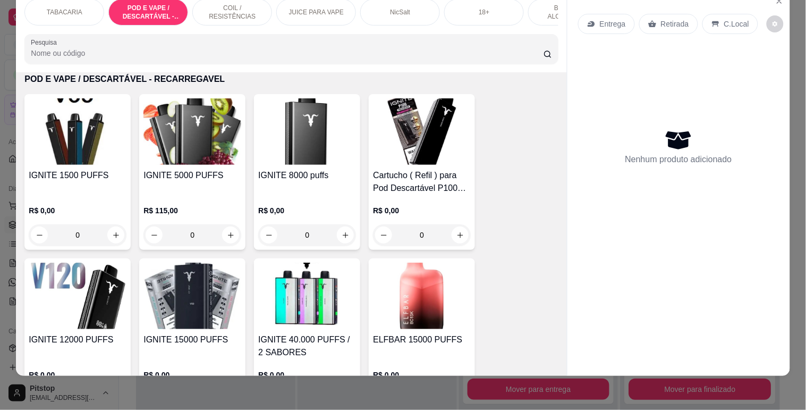
click at [204, 288] on img at bounding box center [192, 295] width 98 height 66
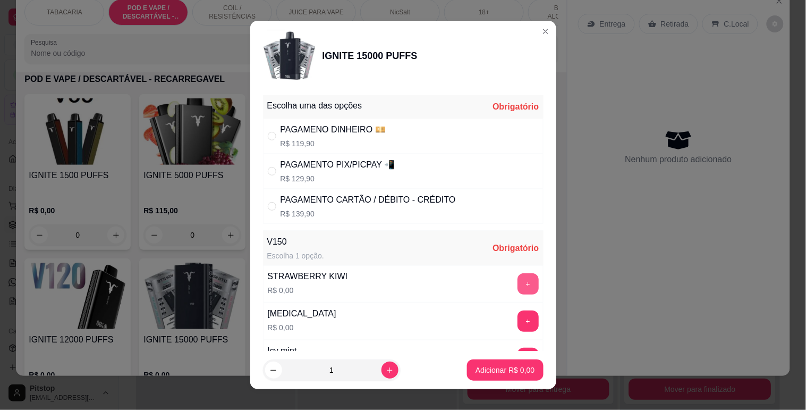
click at [518, 280] on button "+" at bounding box center [528, 283] width 21 height 21
click at [384, 162] on div "PAGAMENTO PIX/PICPAY 📲" at bounding box center [338, 164] width 115 height 13
radio input "true"
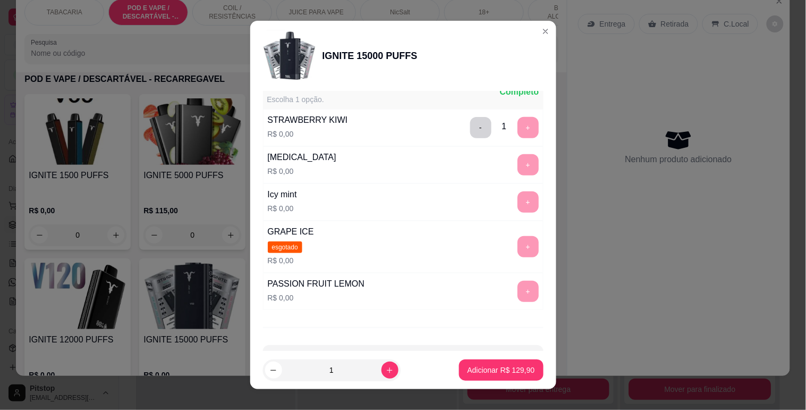
scroll to position [177, 0]
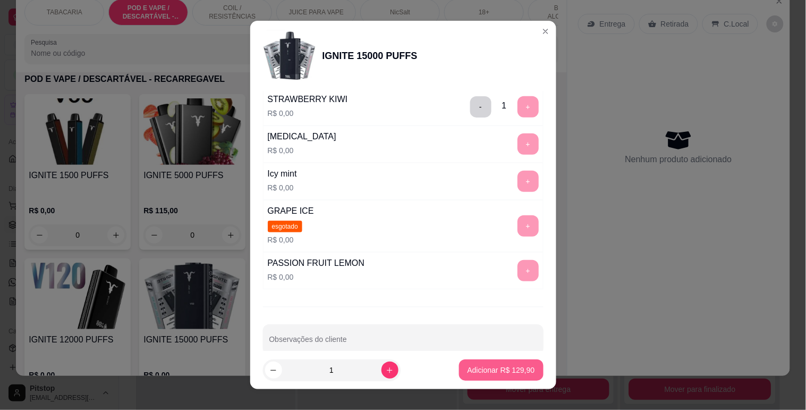
click at [512, 371] on p "Adicionar R$ 129,90" at bounding box center [501, 369] width 67 height 11
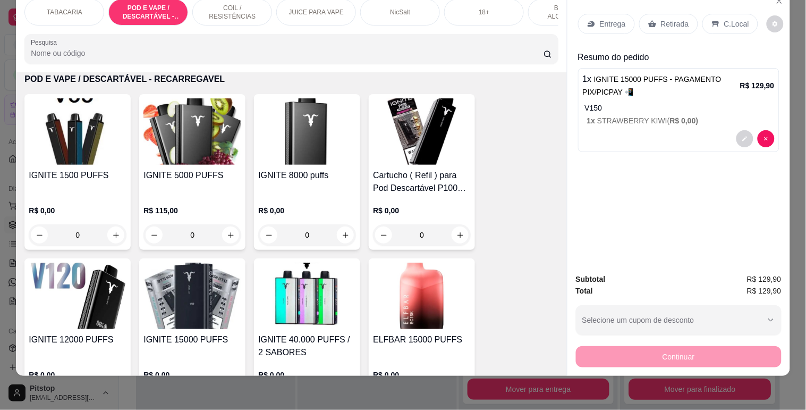
click at [734, 20] on p "C.Local" at bounding box center [736, 24] width 25 height 11
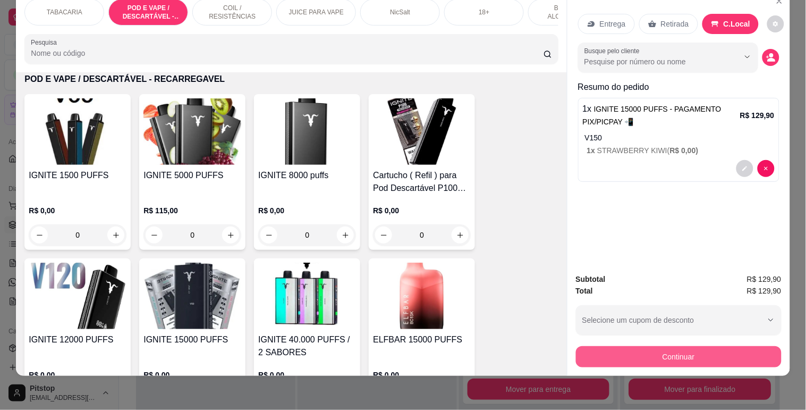
click at [697, 353] on button "Continuar" at bounding box center [679, 356] width 206 height 21
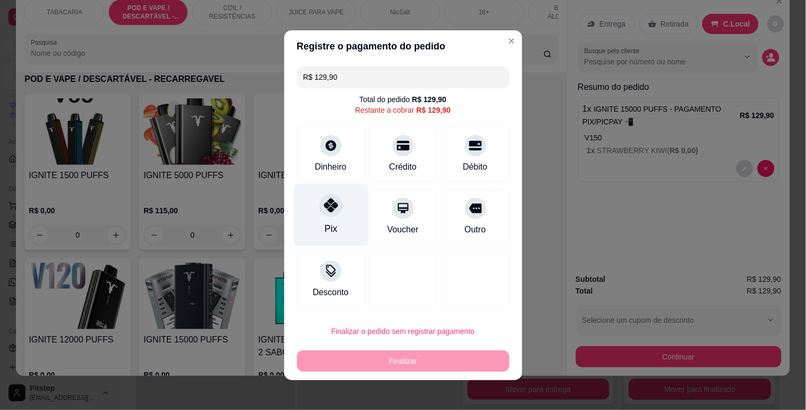
click at [342, 216] on div "Pix" at bounding box center [330, 214] width 75 height 62
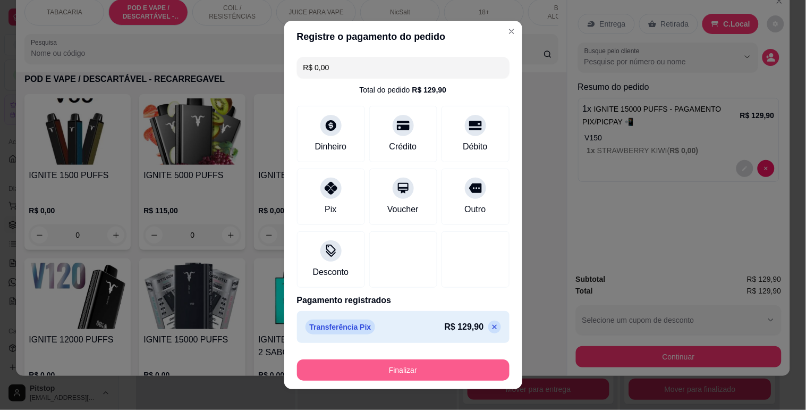
click at [416, 362] on button "Finalizar" at bounding box center [403, 369] width 213 height 21
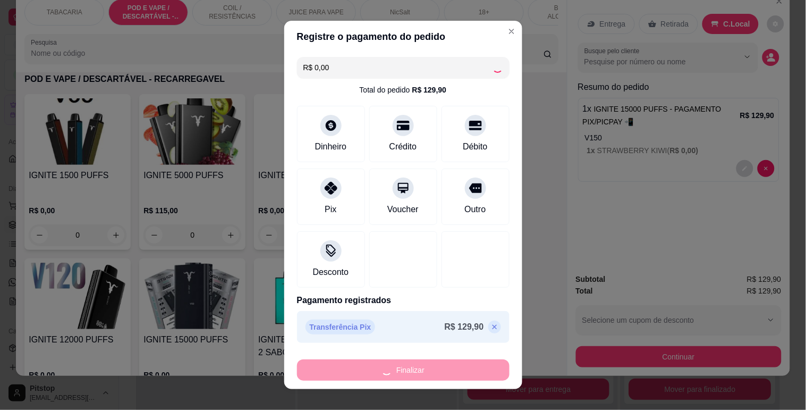
type input "-R$ 129,90"
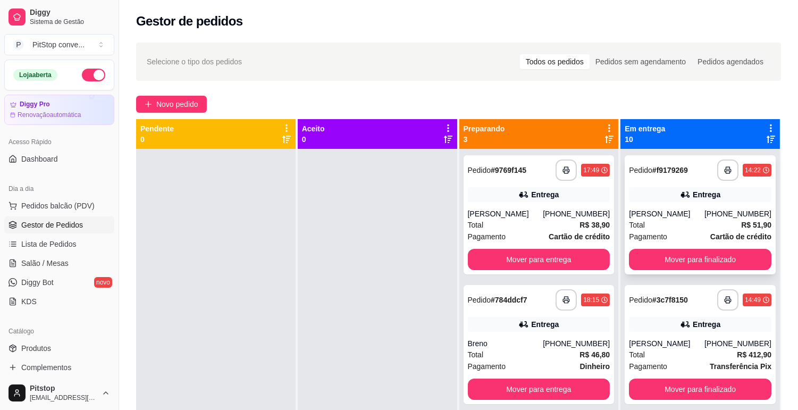
click at [688, 210] on div "[PERSON_NAME]" at bounding box center [666, 213] width 75 height 11
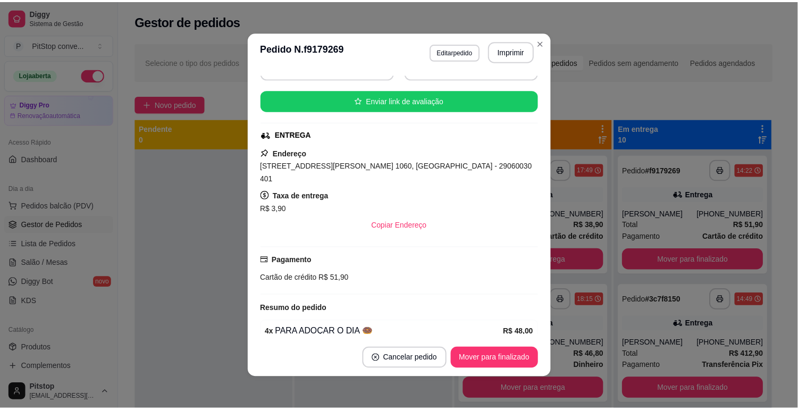
scroll to position [183, 0]
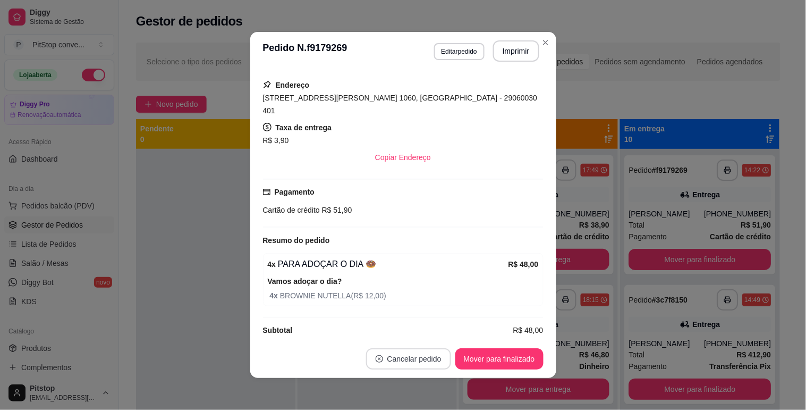
click at [414, 353] on button "Cancelar pedido" at bounding box center [408, 358] width 85 height 21
click at [428, 329] on button "Sim" at bounding box center [433, 332] width 41 height 21
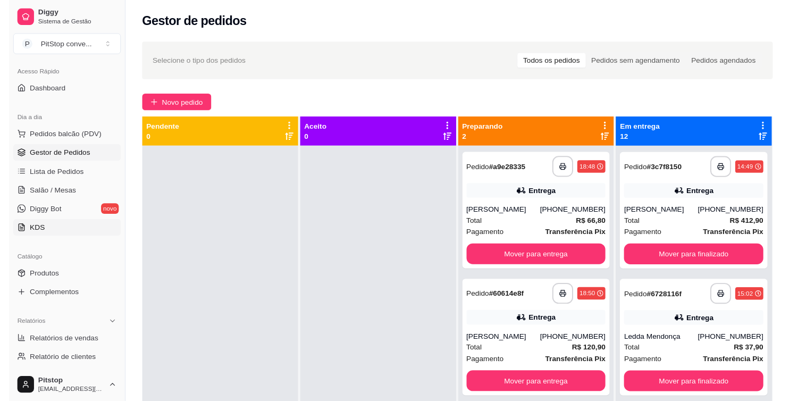
scroll to position [118, 0]
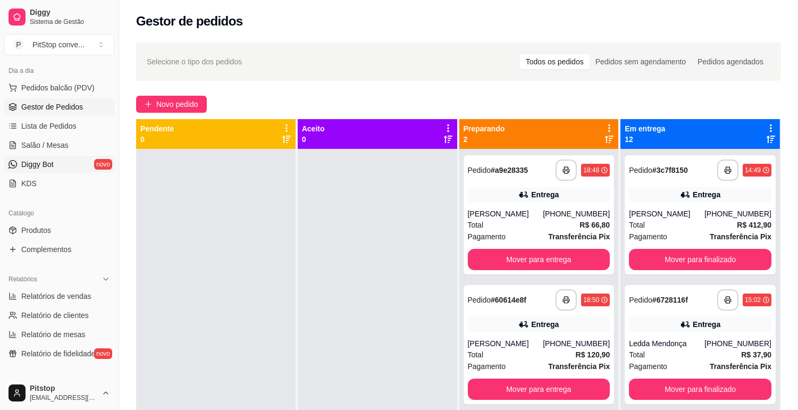
click at [45, 166] on span "Diggy Bot" at bounding box center [37, 164] width 32 height 11
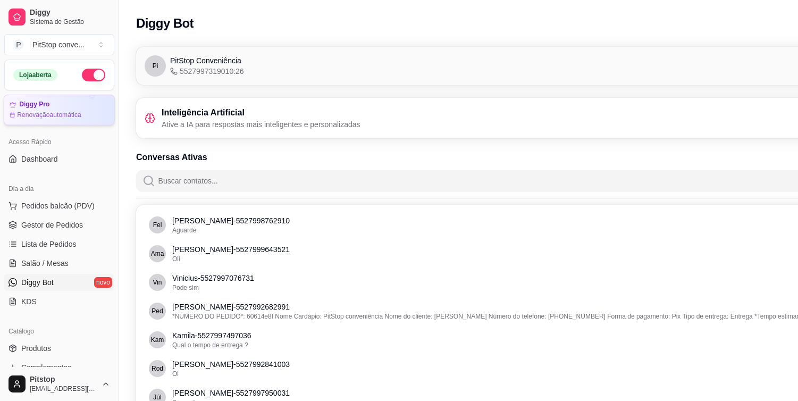
click at [54, 109] on div "Diggy Pro Renovação automática" at bounding box center [59, 109] width 99 height 19
click at [71, 205] on span "Pedidos balcão (PDV)" at bounding box center [57, 205] width 73 height 11
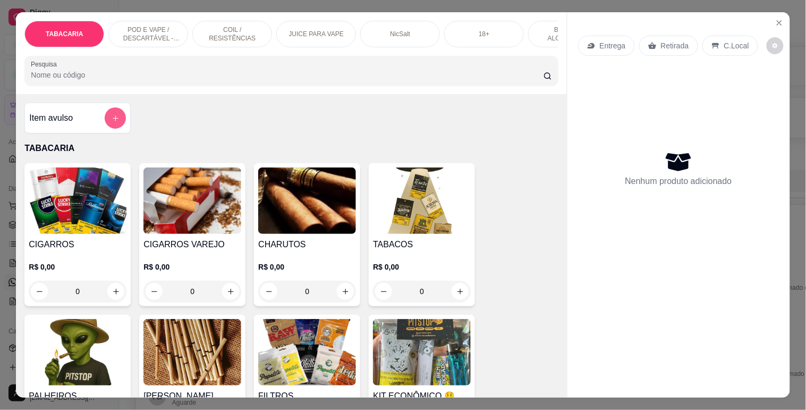
click at [105, 121] on button "add-separate-item" at bounding box center [115, 117] width 21 height 21
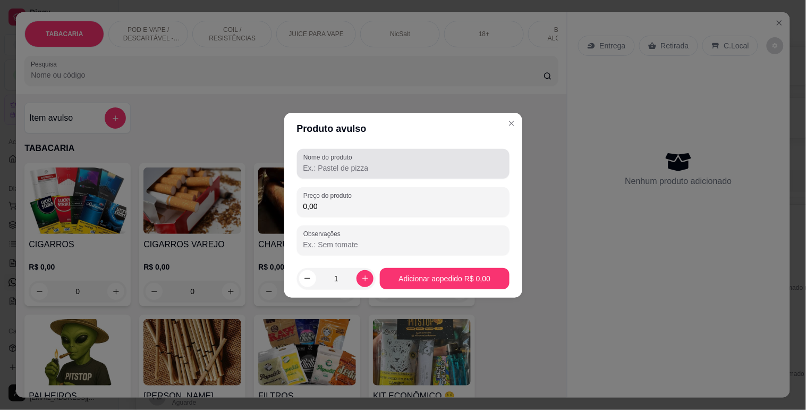
click at [333, 163] on input "Nome do produto" at bounding box center [403, 168] width 200 height 11
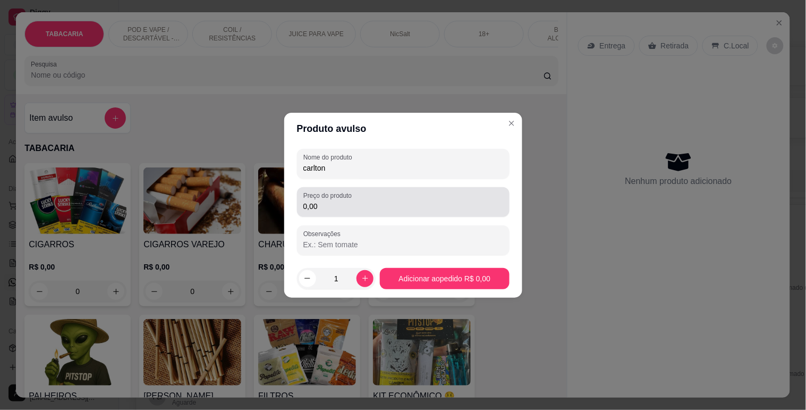
type input "carlton"
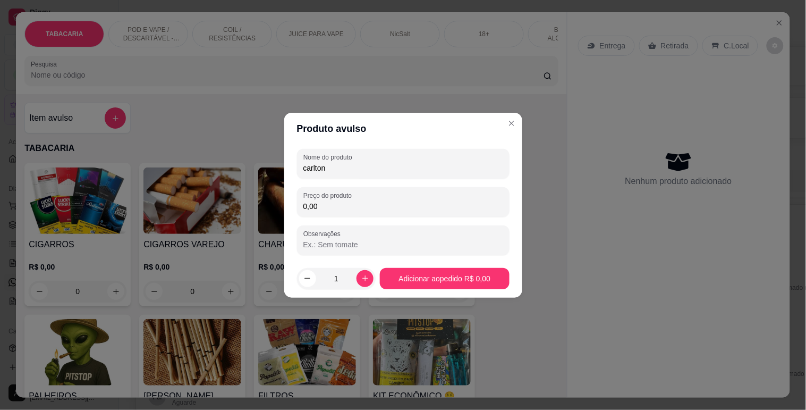
click at [330, 201] on input "0,00" at bounding box center [403, 206] width 200 height 11
type input "15,50"
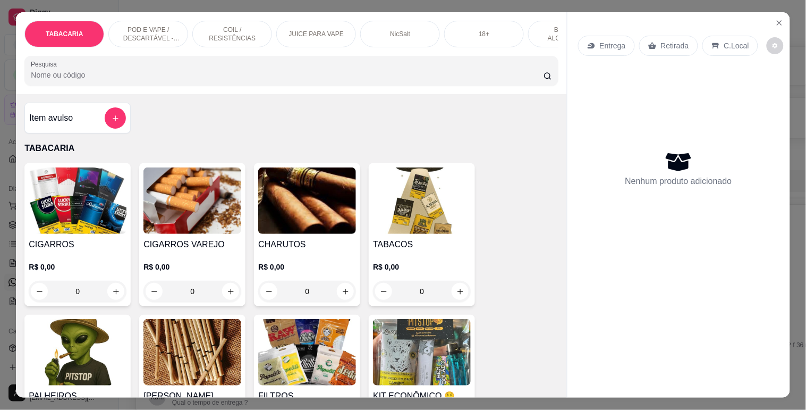
click at [157, 27] on p "POD E VAPE / DESCARTÁVEL - RECARREGAVEL" at bounding box center [148, 34] width 62 height 17
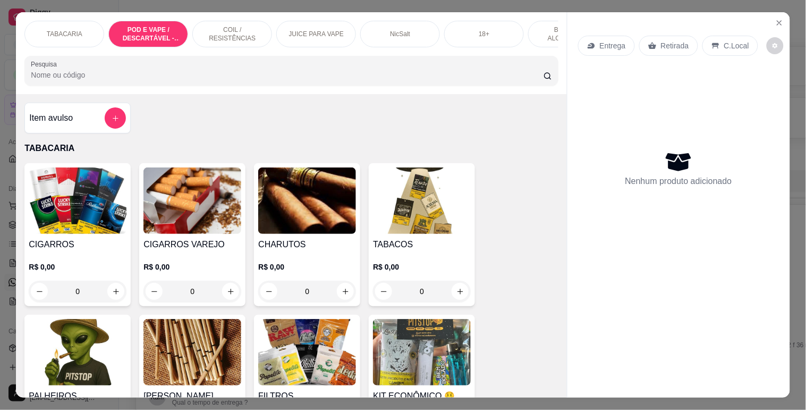
scroll to position [26, 0]
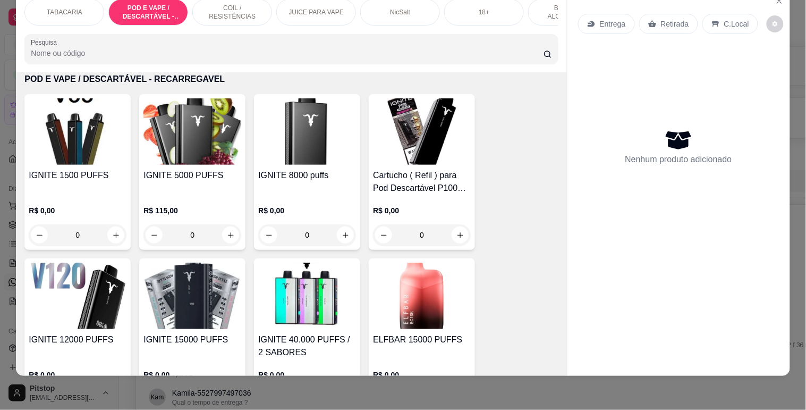
click at [76, 155] on img at bounding box center [78, 131] width 98 height 66
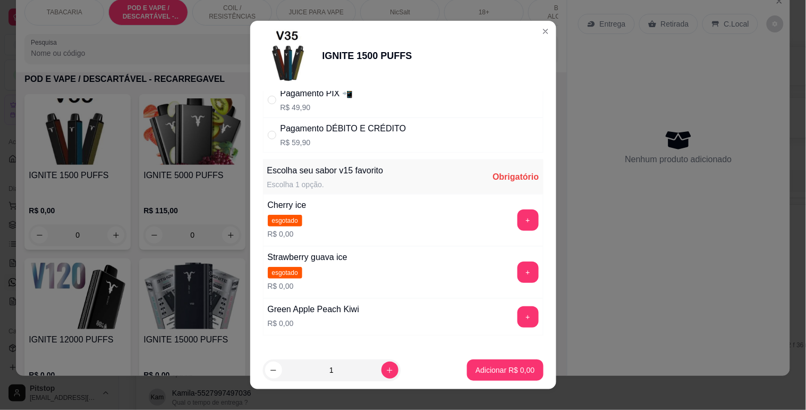
scroll to position [135, 0]
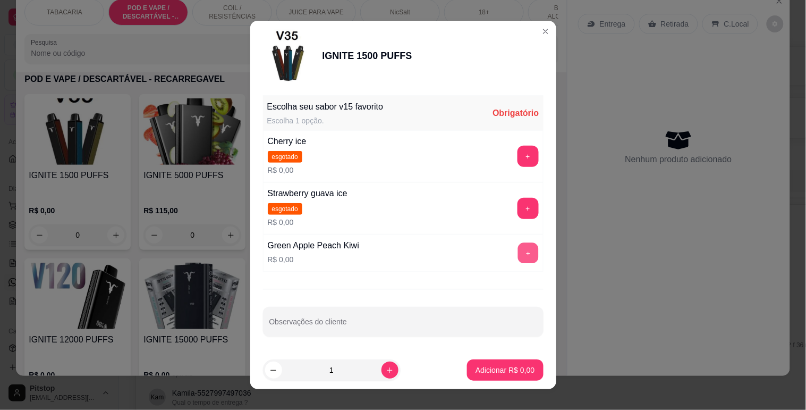
click at [518, 251] on button "+" at bounding box center [528, 252] width 21 height 21
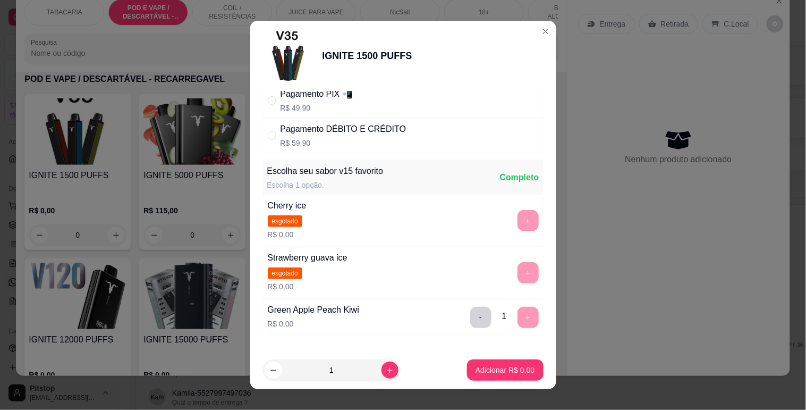
scroll to position [0, 0]
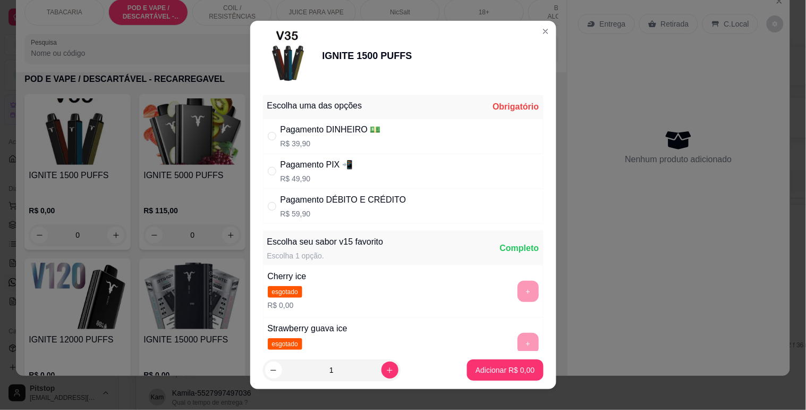
click at [385, 156] on div "Pagamento PIX 📲 R$ 49,90" at bounding box center [403, 171] width 281 height 35
radio input "true"
click at [490, 367] on p "Adicionar R$ 49,90" at bounding box center [503, 370] width 62 height 10
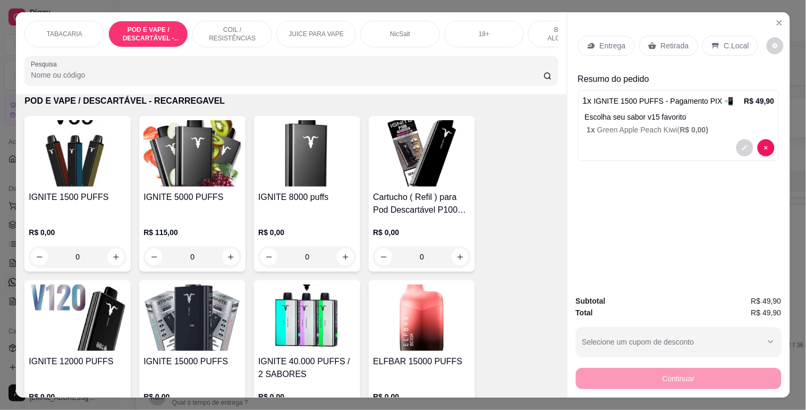
click at [725, 40] on p "C.Local" at bounding box center [736, 45] width 25 height 11
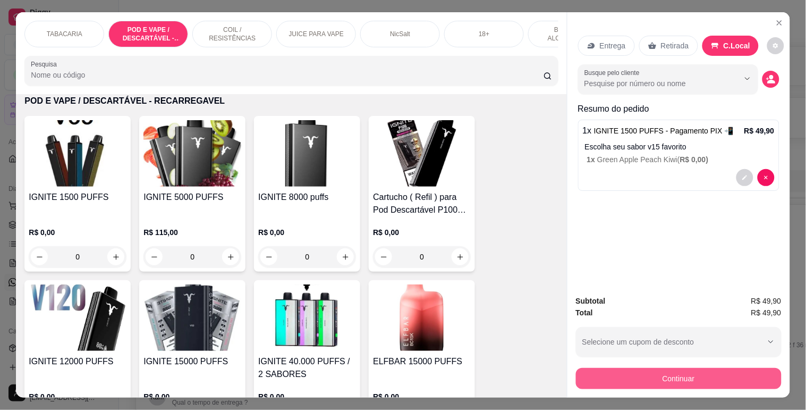
click at [682, 368] on button "Continuar" at bounding box center [679, 378] width 206 height 21
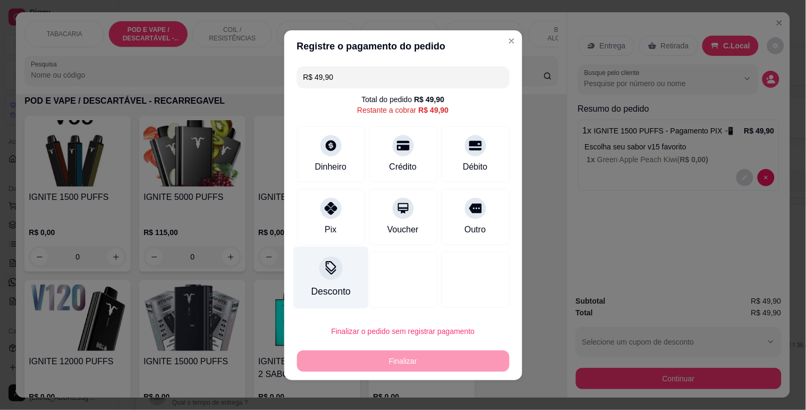
drag, startPoint x: 325, startPoint y: 210, endPoint x: 339, endPoint y: 234, distance: 27.9
click at [325, 209] on icon at bounding box center [331, 208] width 13 height 13
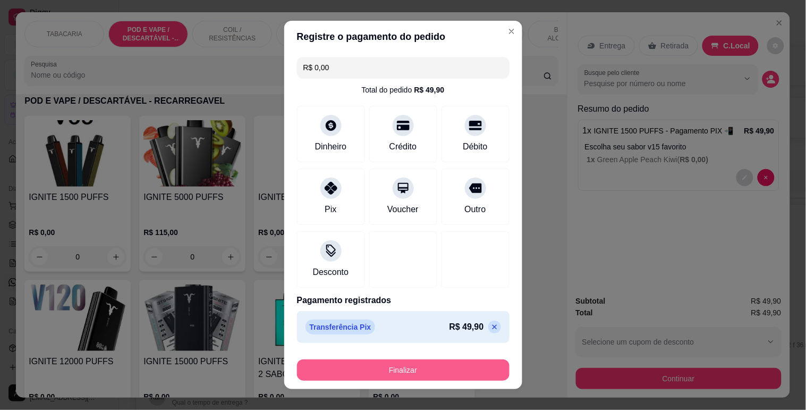
click at [393, 362] on button "Finalizar" at bounding box center [403, 369] width 213 height 21
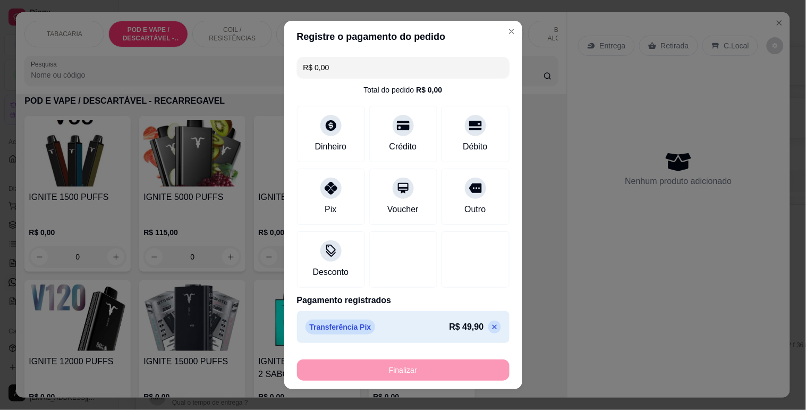
type input "-R$ 49,90"
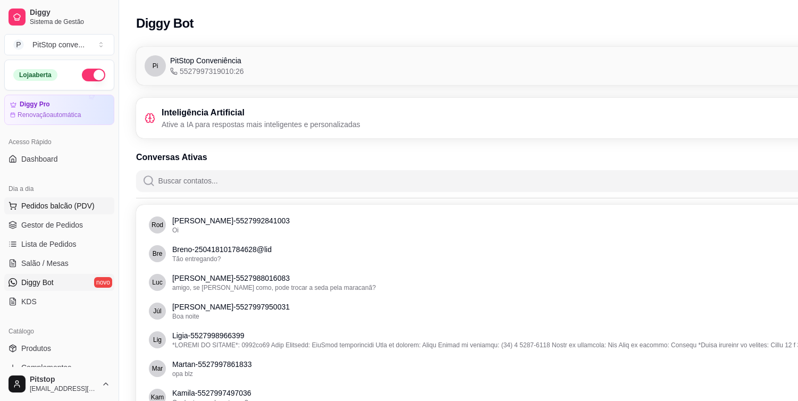
click at [89, 209] on span "Pedidos balcão (PDV)" at bounding box center [57, 205] width 73 height 11
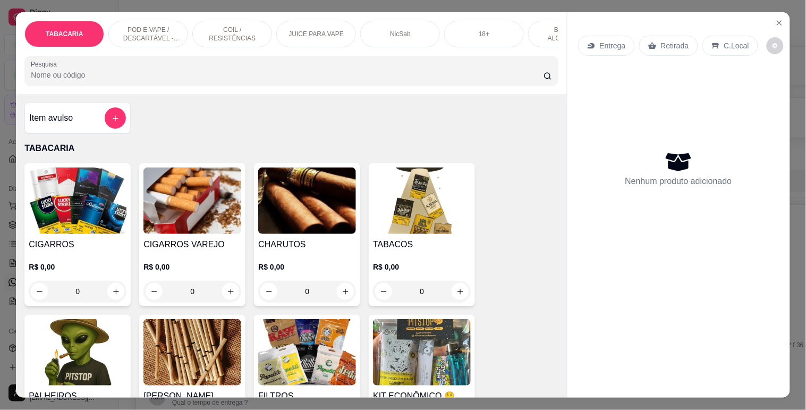
click at [153, 30] on p "POD E VAPE / DESCARTÁVEL - RECARREGAVEL" at bounding box center [148, 34] width 62 height 17
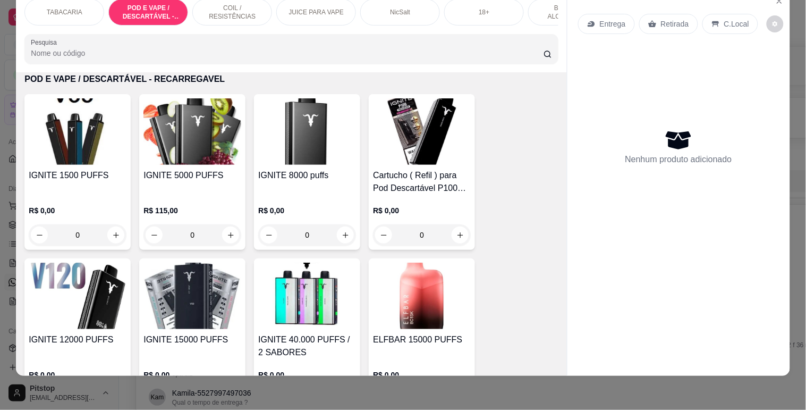
click at [86, 155] on img at bounding box center [78, 131] width 98 height 66
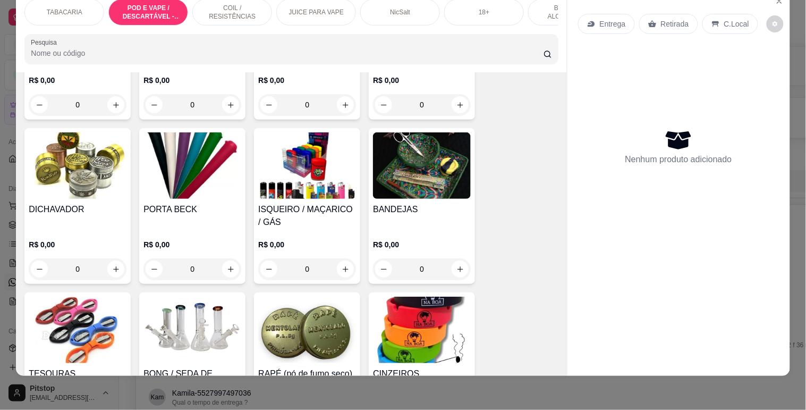
scroll to position [471, 0]
